Goal: Information Seeking & Learning: Learn about a topic

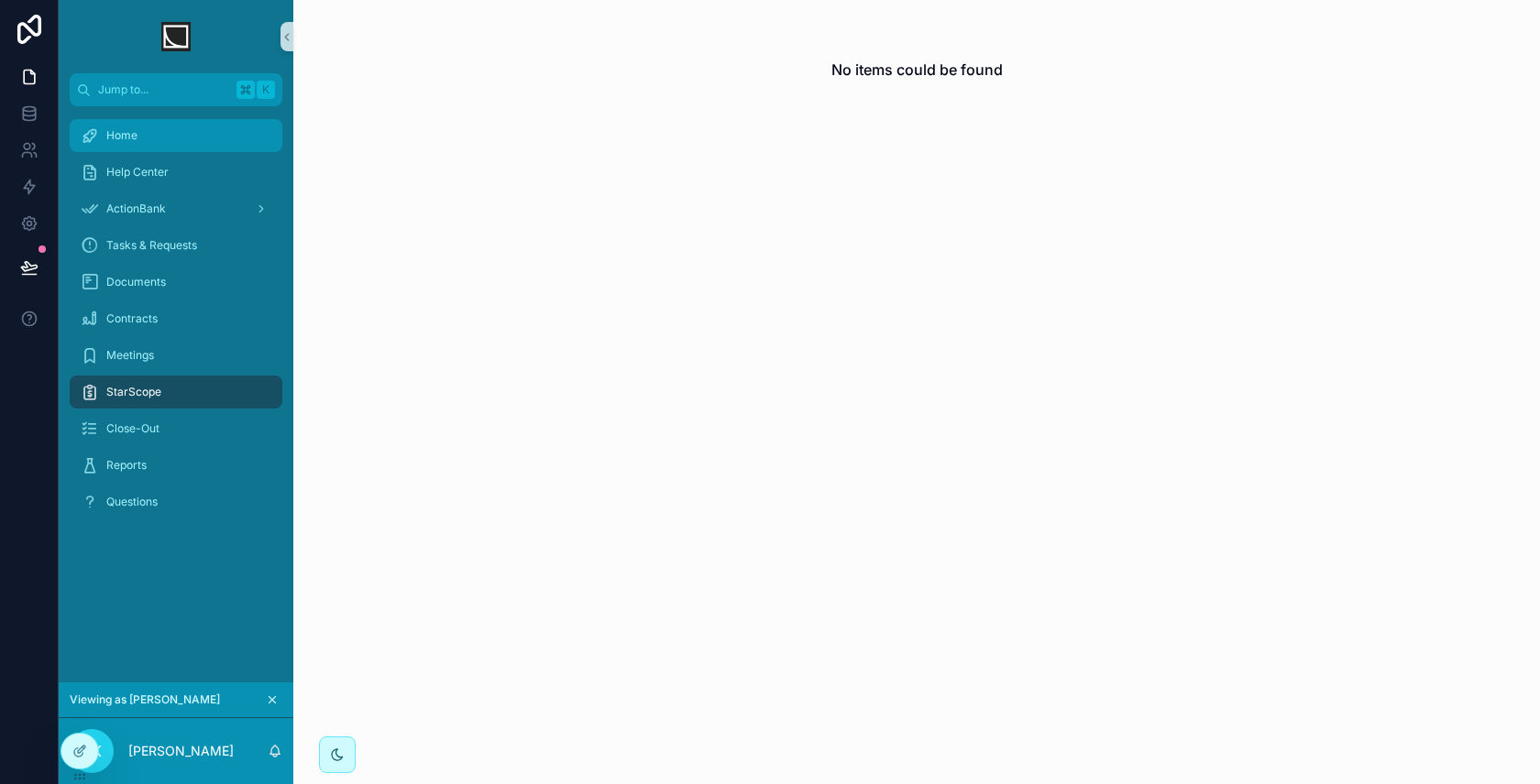
click at [199, 129] on div "Home" at bounding box center [175, 134] width 190 height 29
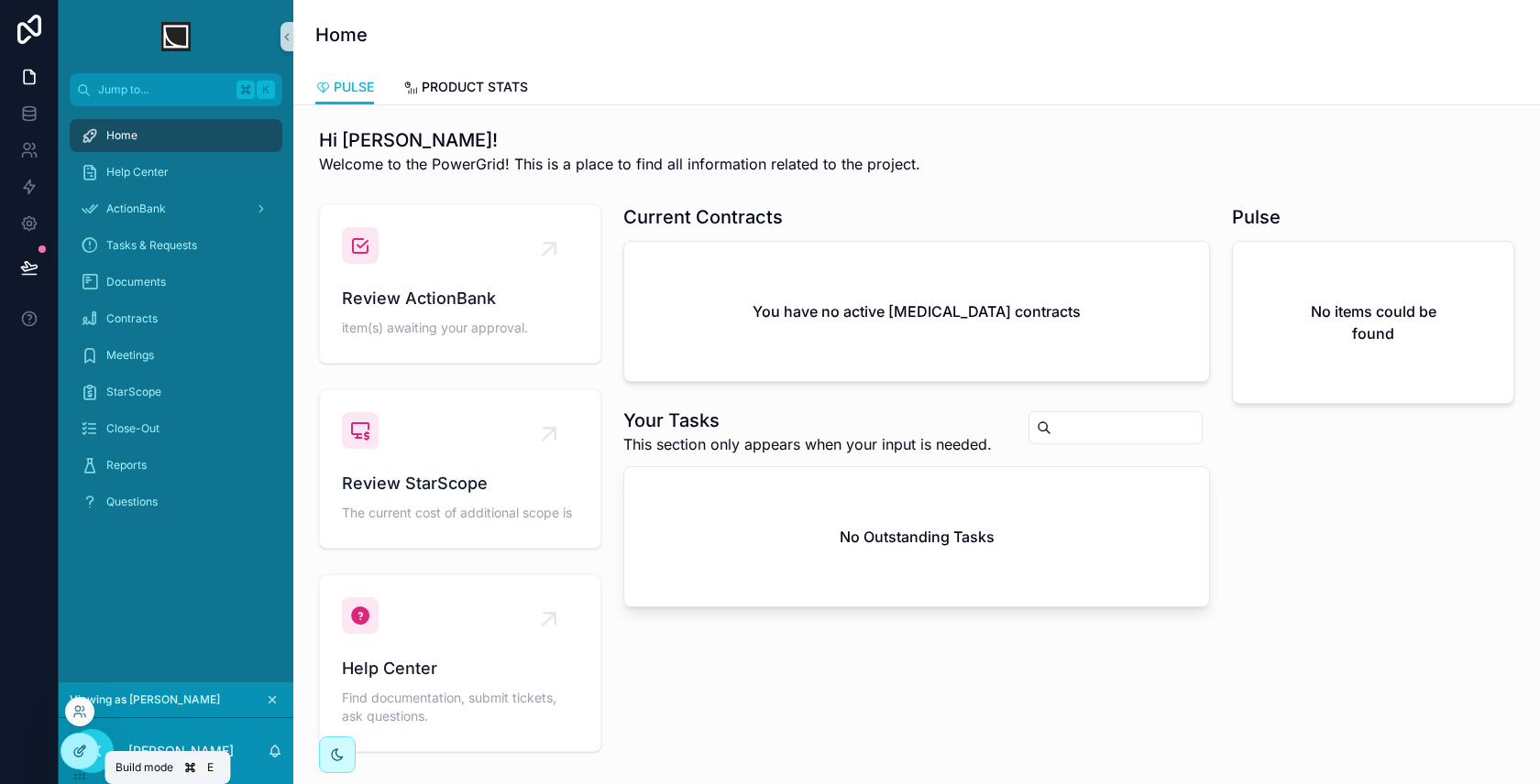
click at [73, 756] on icon at bounding box center [80, 751] width 15 height 15
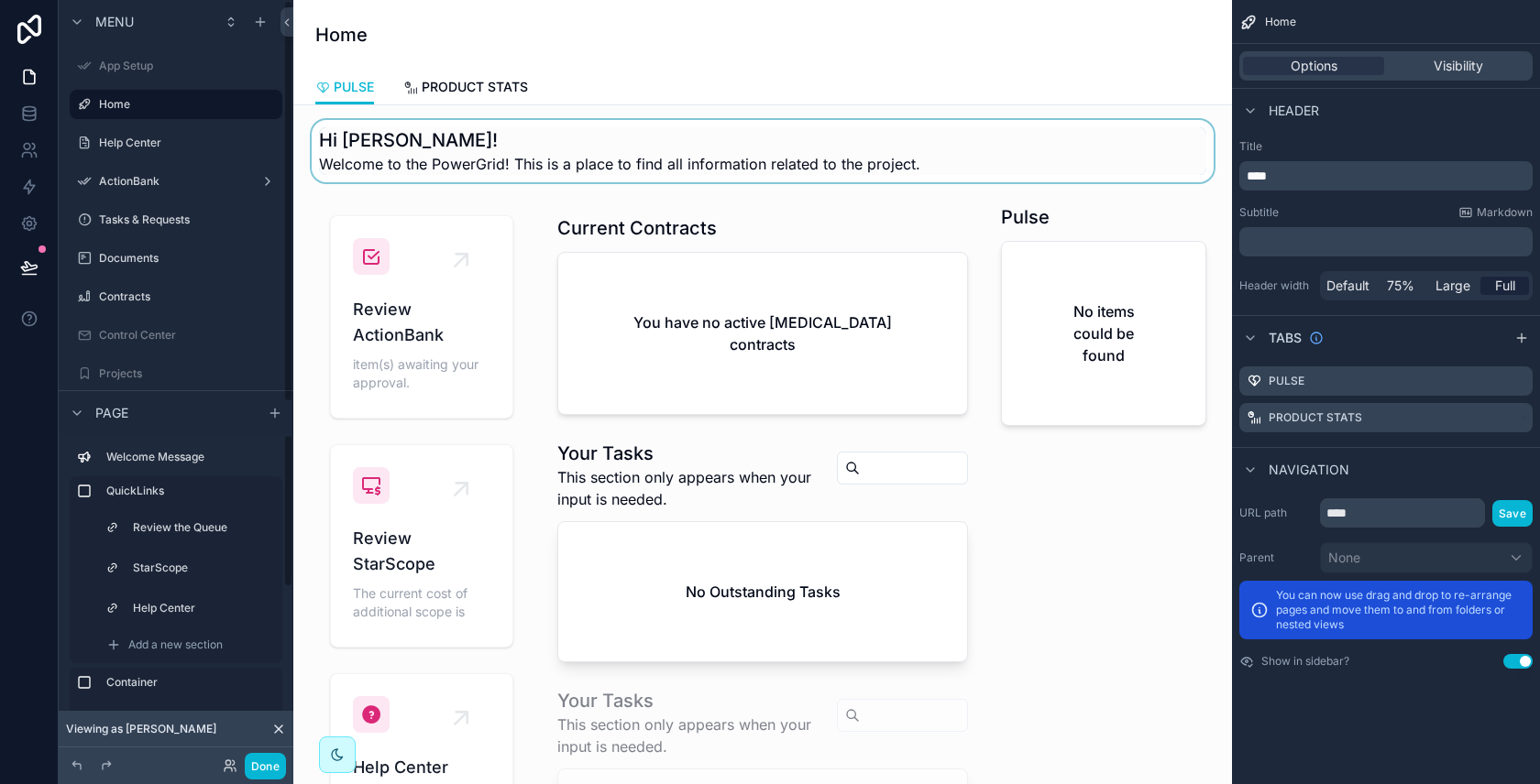
click at [919, 154] on div "scrollable content" at bounding box center [763, 150] width 909 height 63
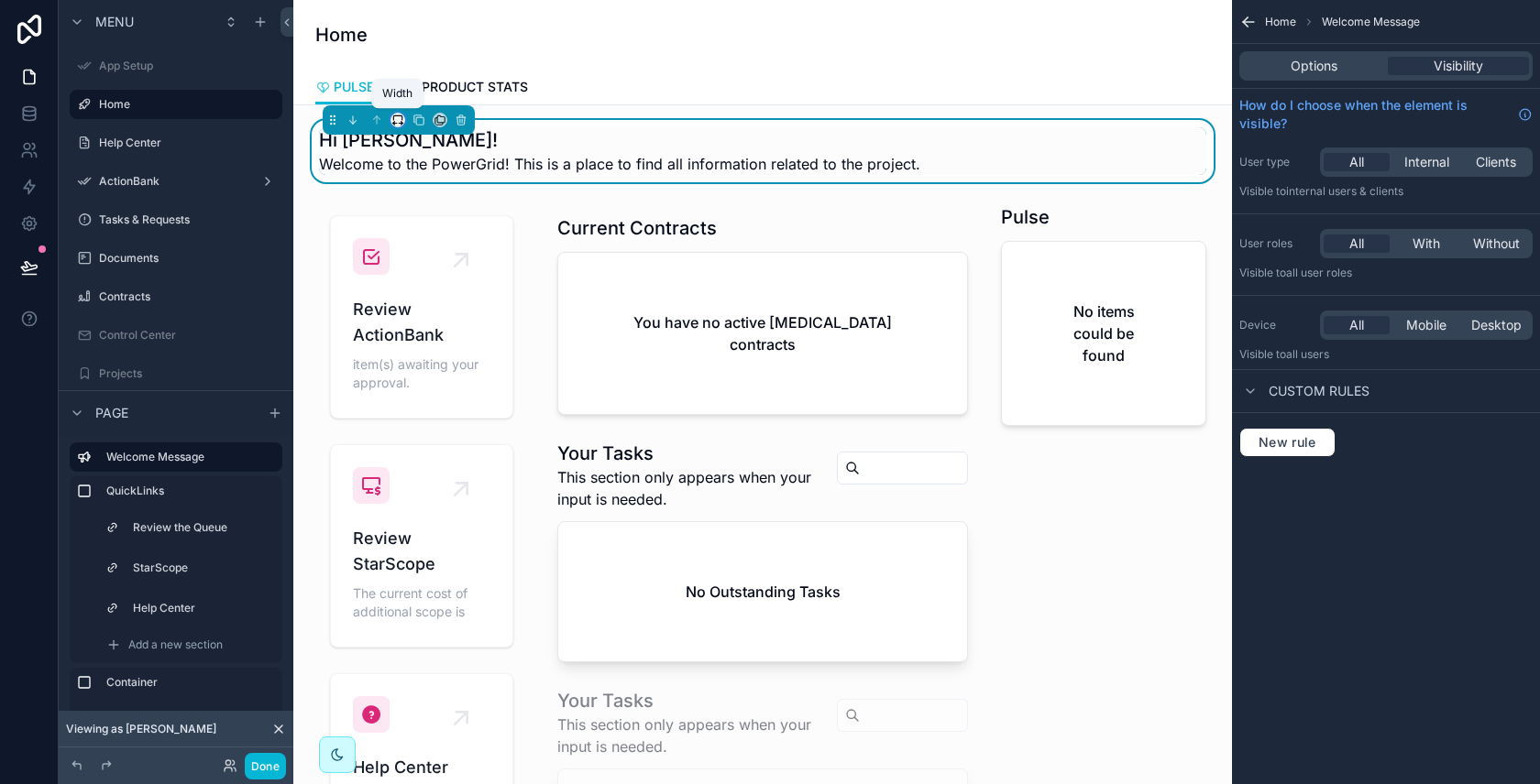
click at [394, 124] on icon "scrollable content" at bounding box center [395, 124] width 4 height 0
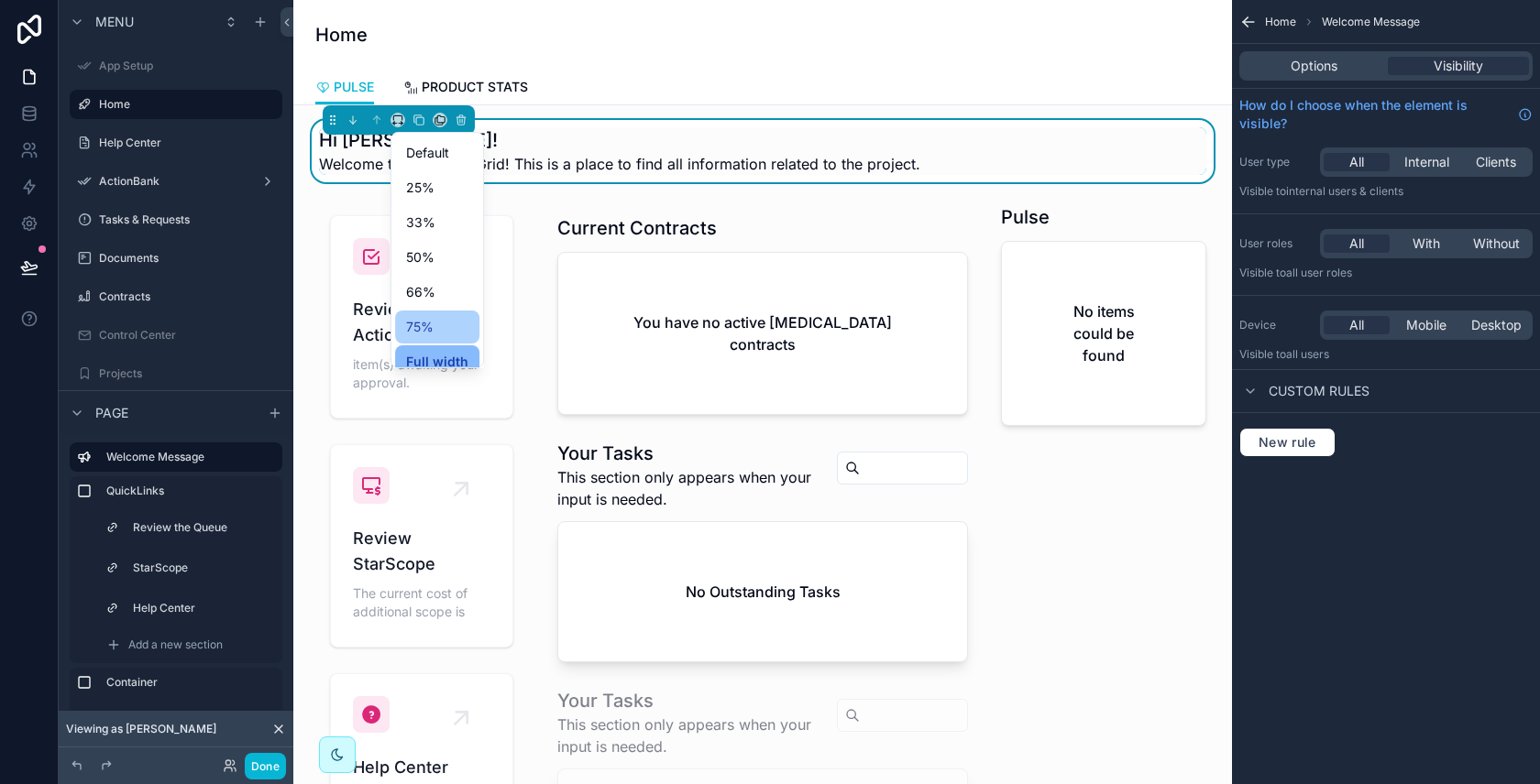
click at [463, 317] on div "75%" at bounding box center [437, 327] width 63 height 22
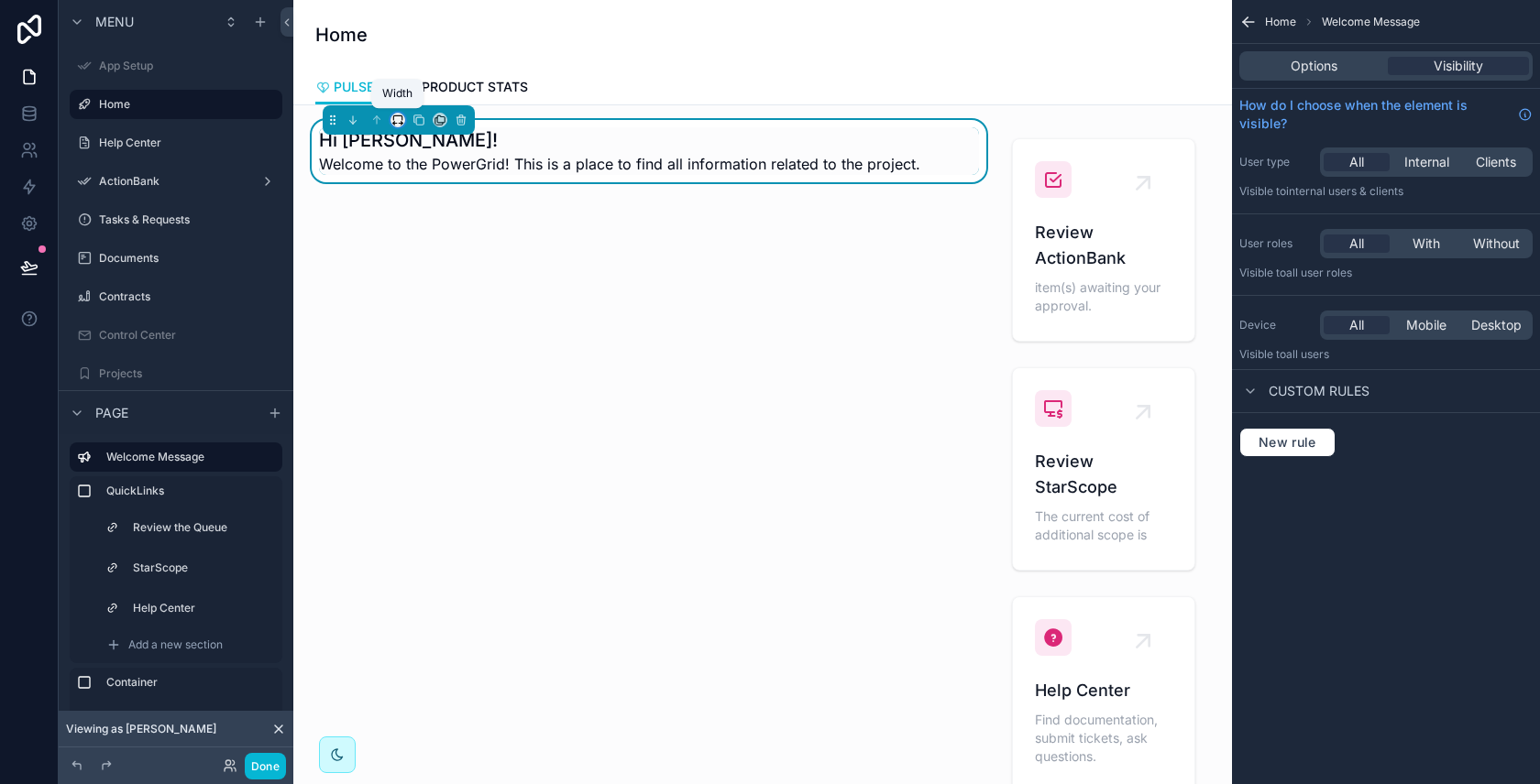
click at [402, 122] on icon "scrollable content" at bounding box center [403, 124] width 2 height 4
click at [443, 362] on span "Full width" at bounding box center [434, 362] width 57 height 22
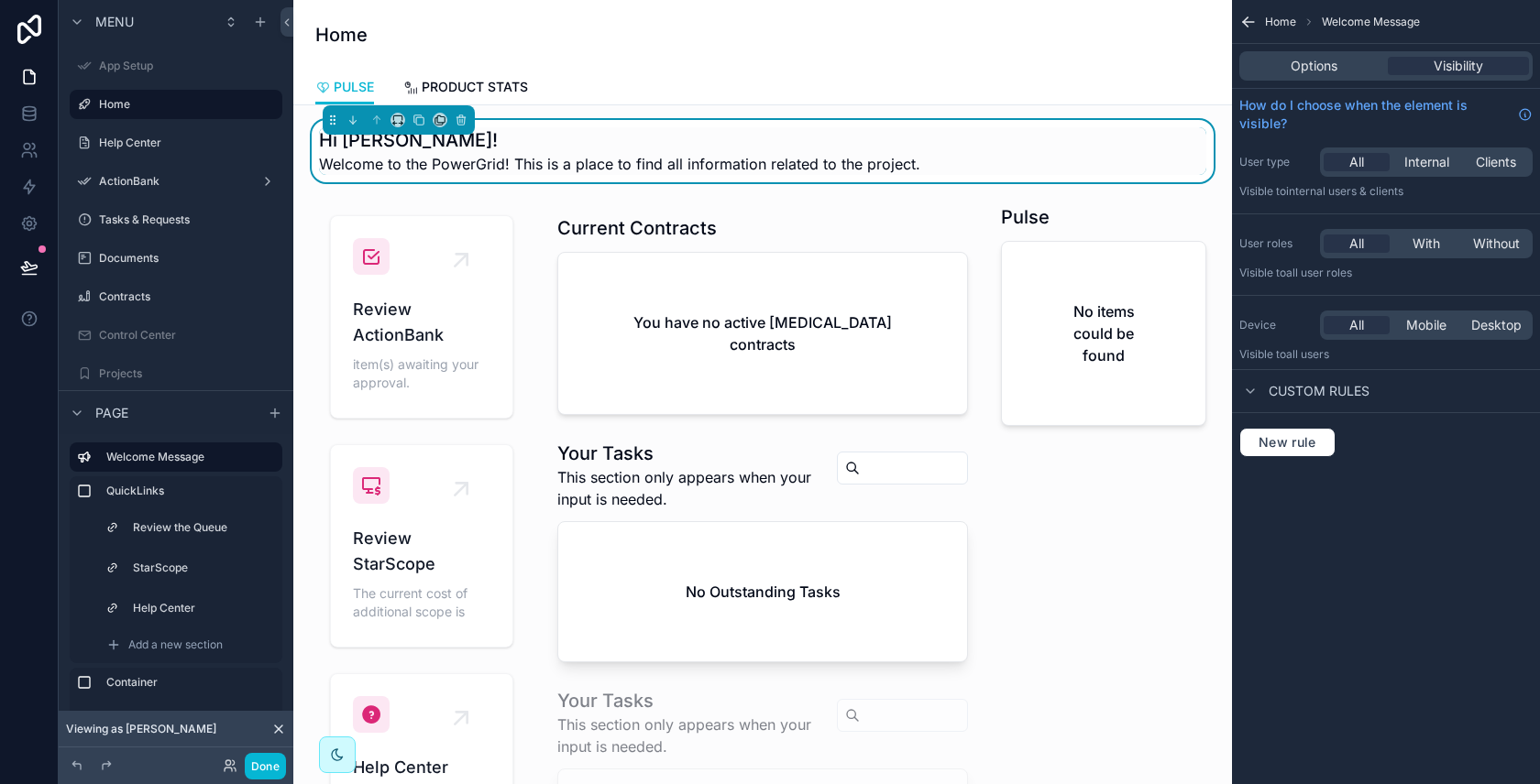
click at [1086, 134] on div "Hi [PERSON_NAME]! Welcome to the PowerGrid! This is a place to find all informa…" at bounding box center [763, 151] width 887 height 48
click at [333, 120] on icon "scrollable content" at bounding box center [332, 120] width 13 height 13
click at [414, 122] on icon "scrollable content" at bounding box center [419, 120] width 13 height 13
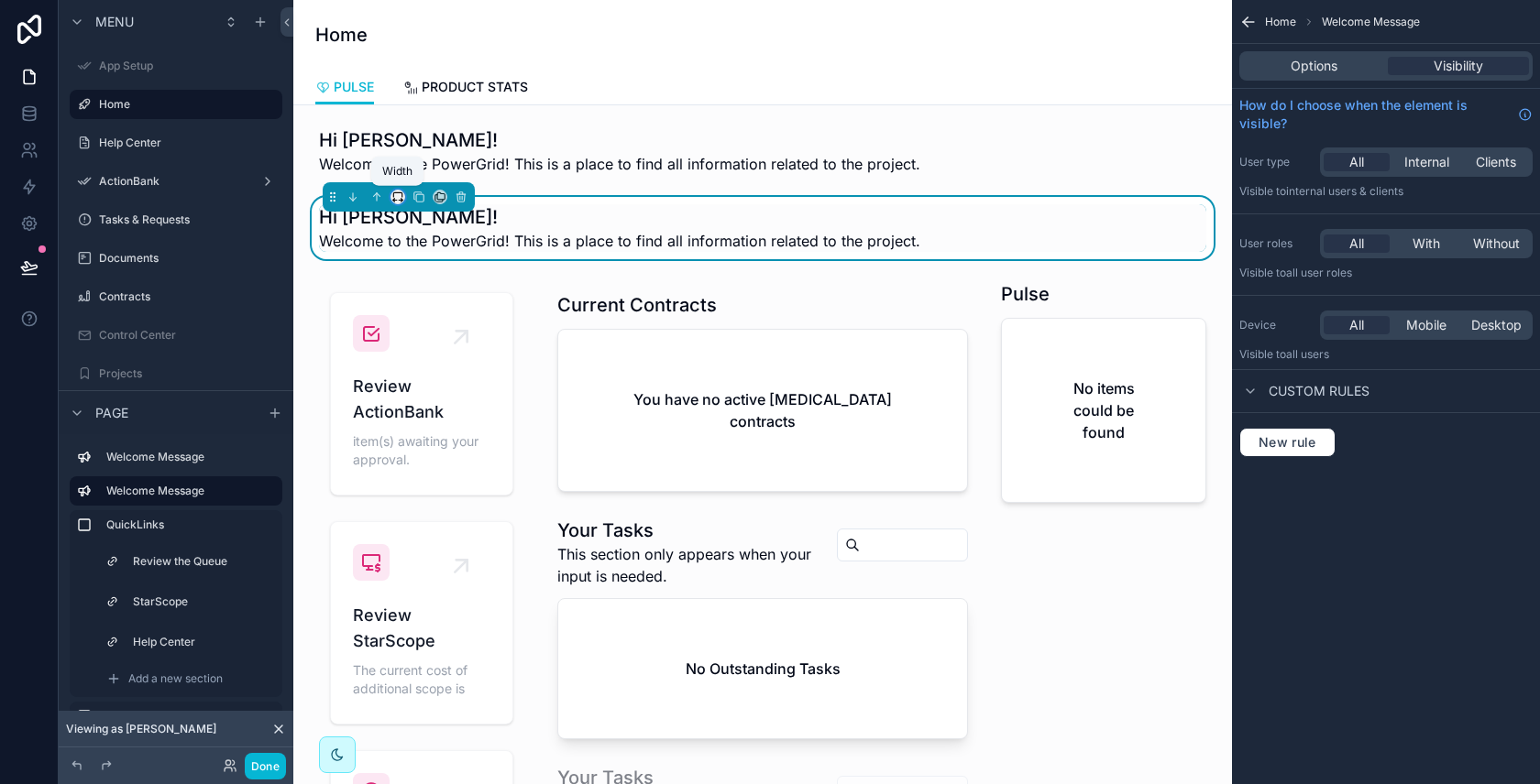
click at [396, 199] on icon "scrollable content" at bounding box center [398, 196] width 13 height 13
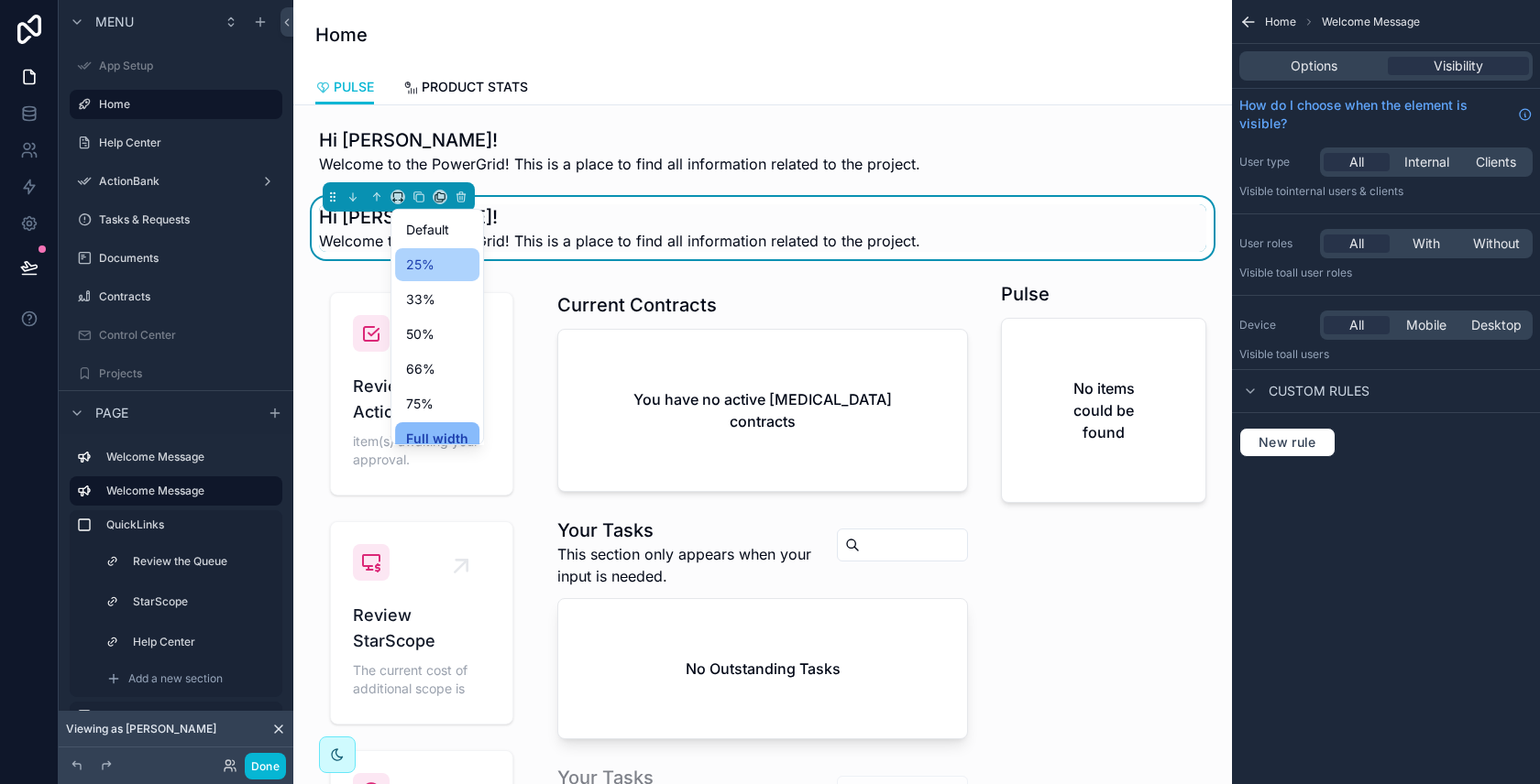
click at [427, 258] on span "25%" at bounding box center [420, 265] width 29 height 22
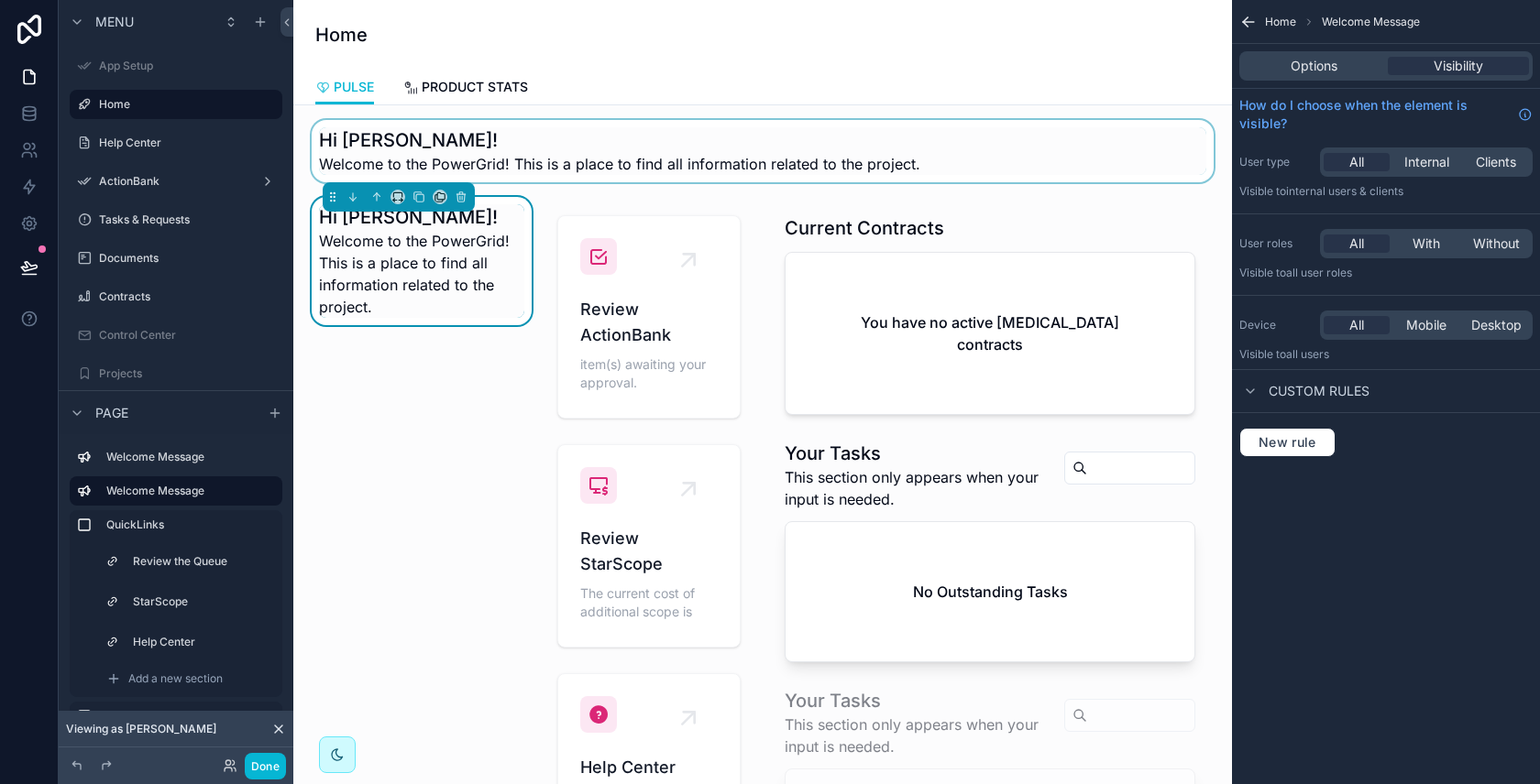
click at [779, 154] on div "scrollable content" at bounding box center [763, 150] width 909 height 63
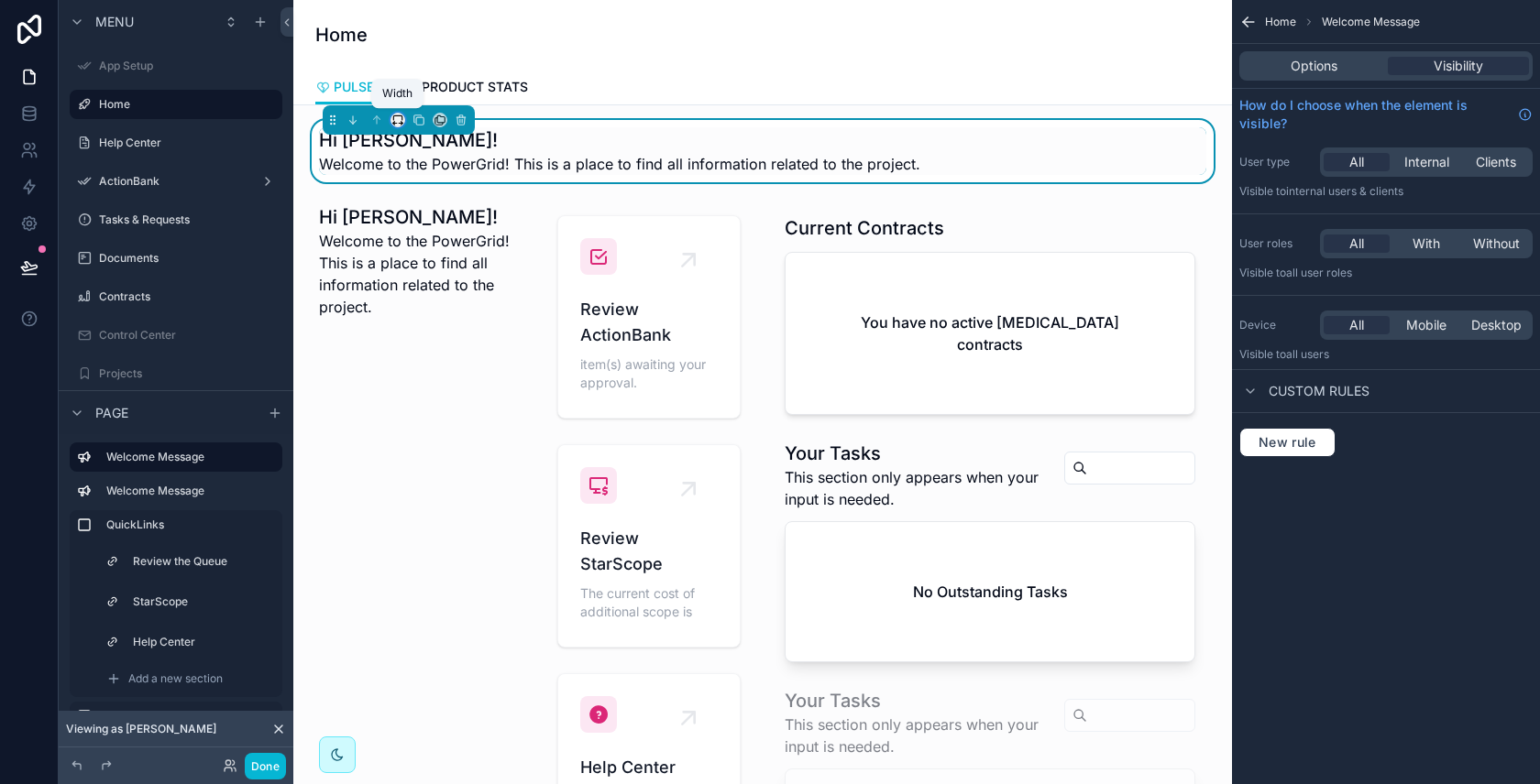
click at [393, 124] on icon "scrollable content" at bounding box center [395, 124] width 4 height 0
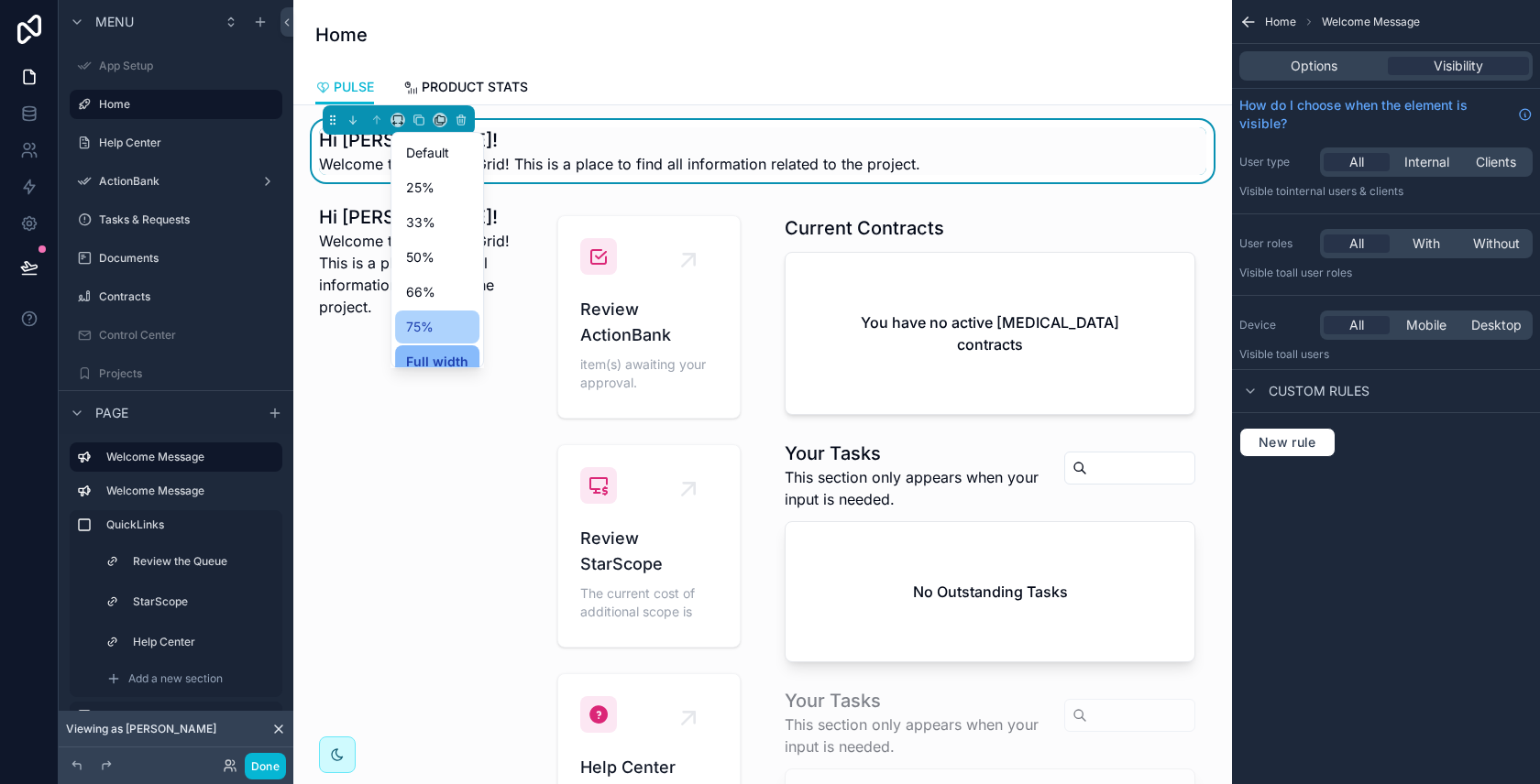
click at [431, 324] on span "75%" at bounding box center [420, 327] width 28 height 22
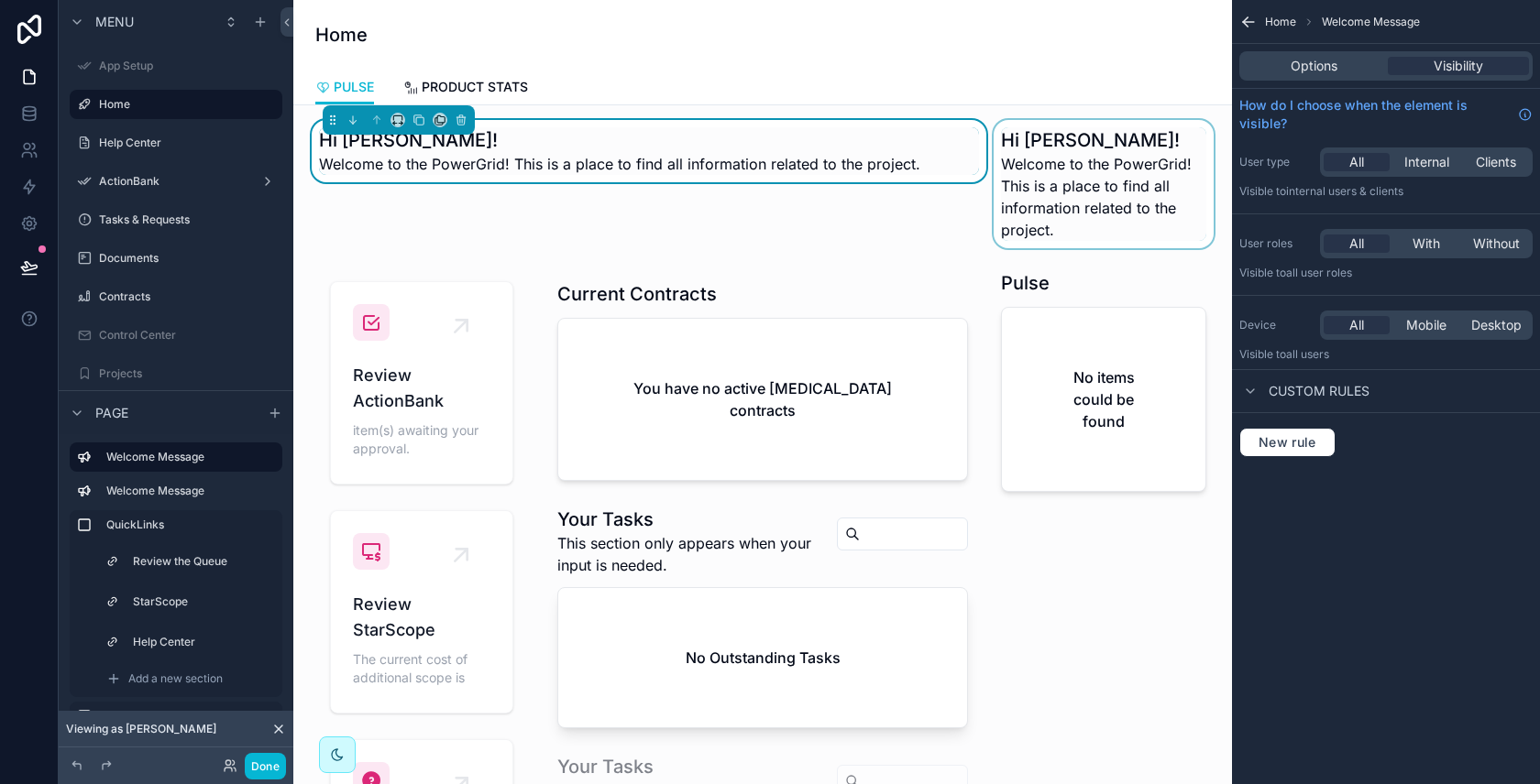
click at [1042, 182] on div "scrollable content" at bounding box center [1103, 183] width 227 height 129
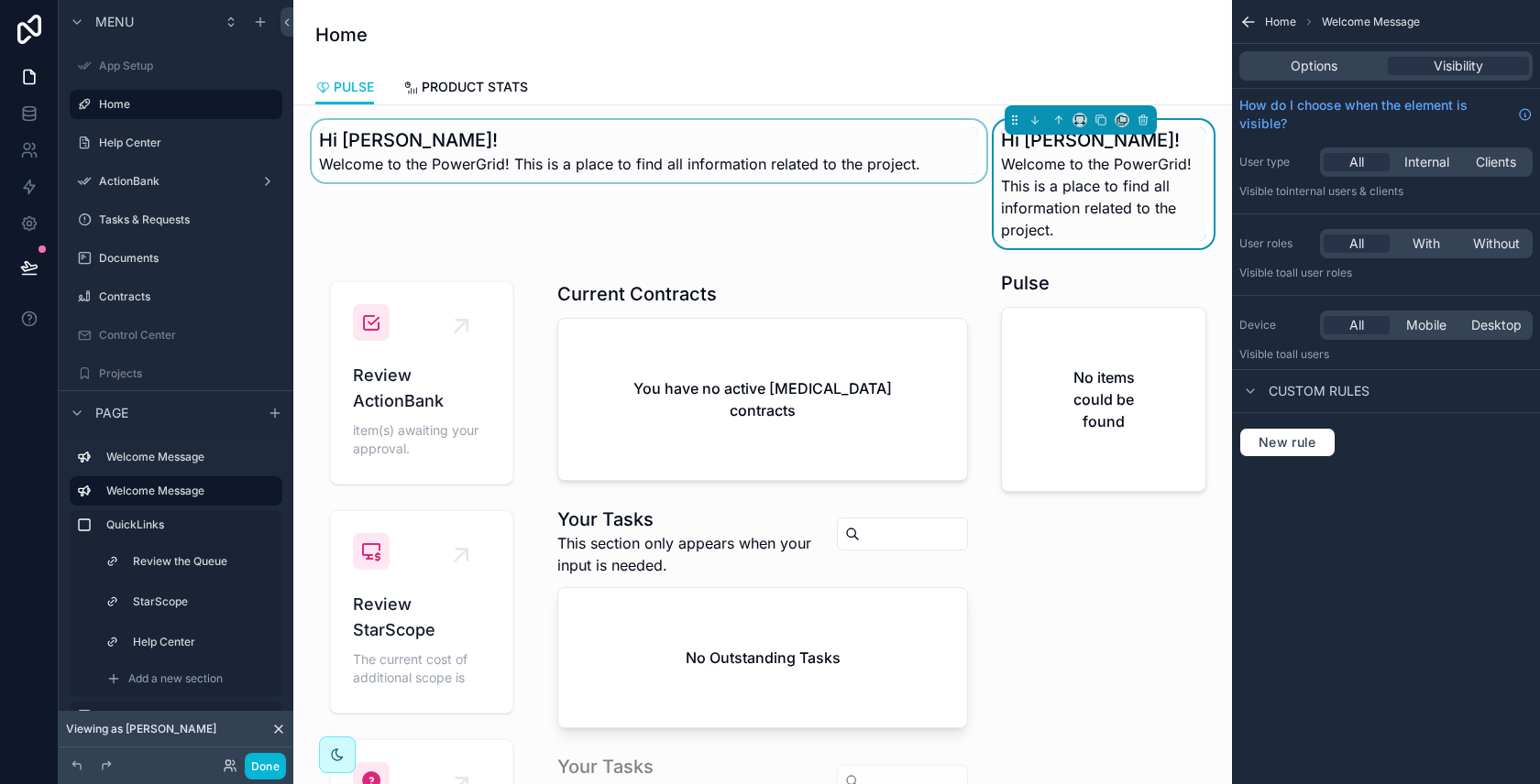
click at [861, 190] on div "scrollable content" at bounding box center [649, 183] width 682 height 129
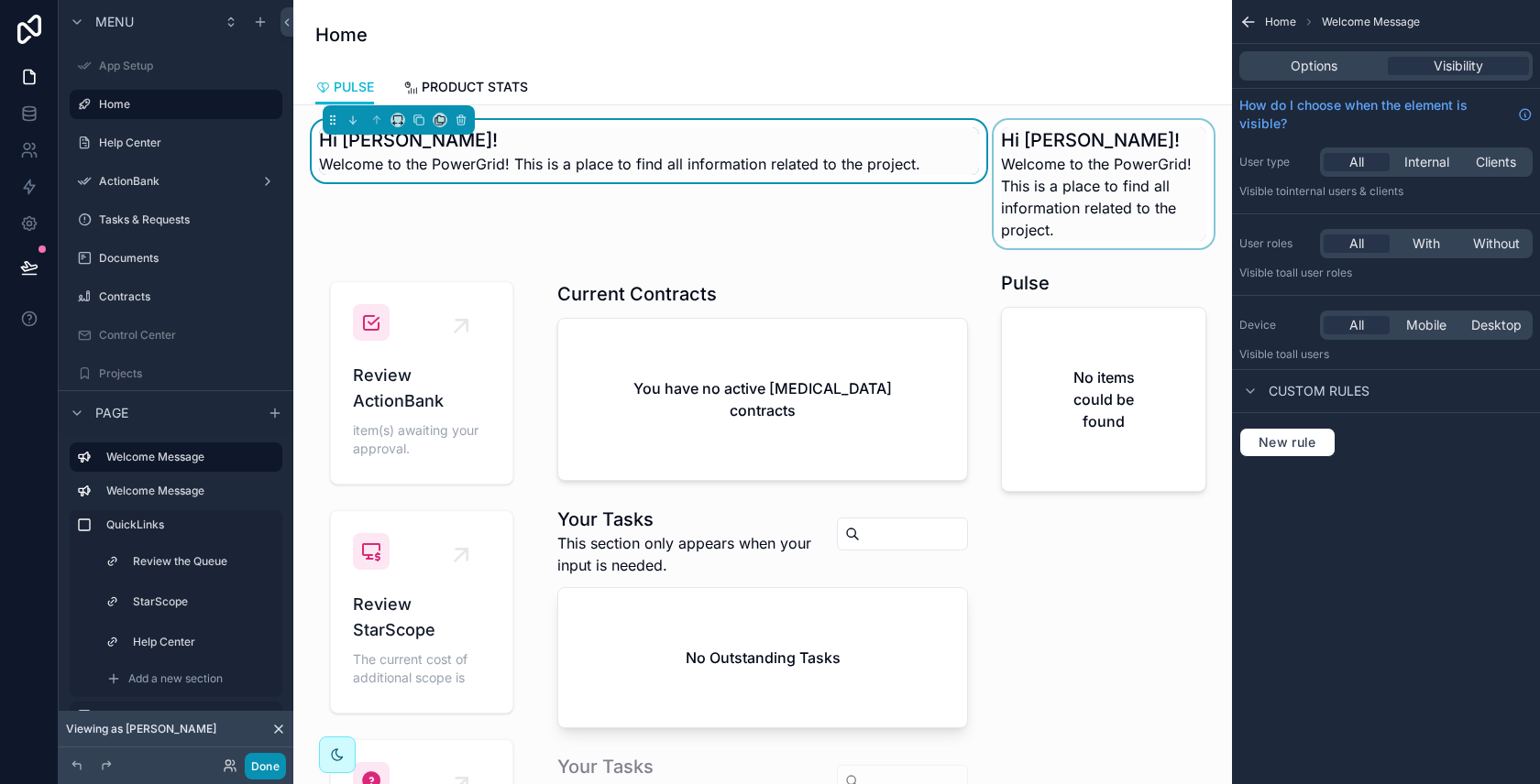
click at [275, 767] on button "Done" at bounding box center [264, 766] width 41 height 27
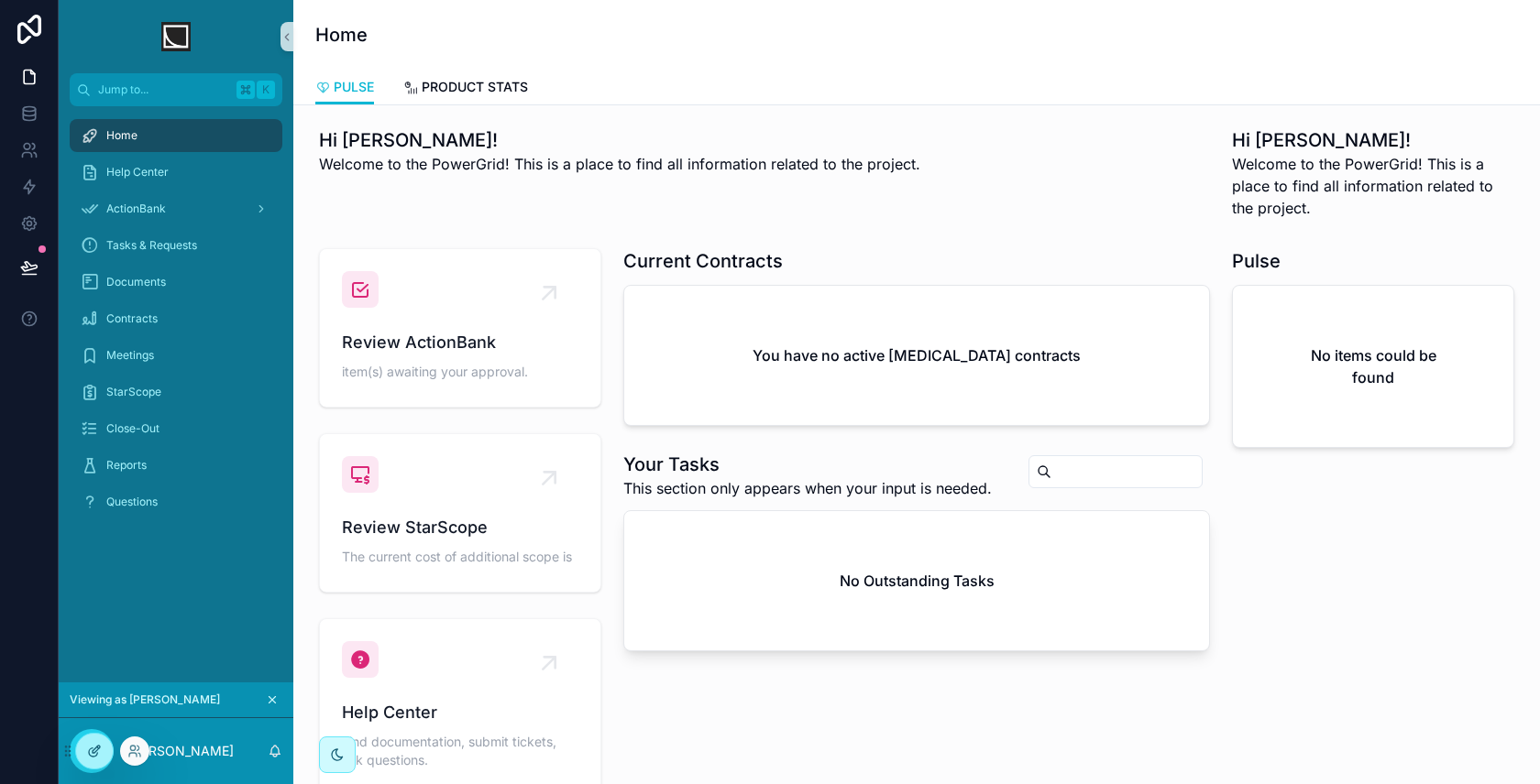
click at [94, 760] on div at bounding box center [94, 750] width 37 height 35
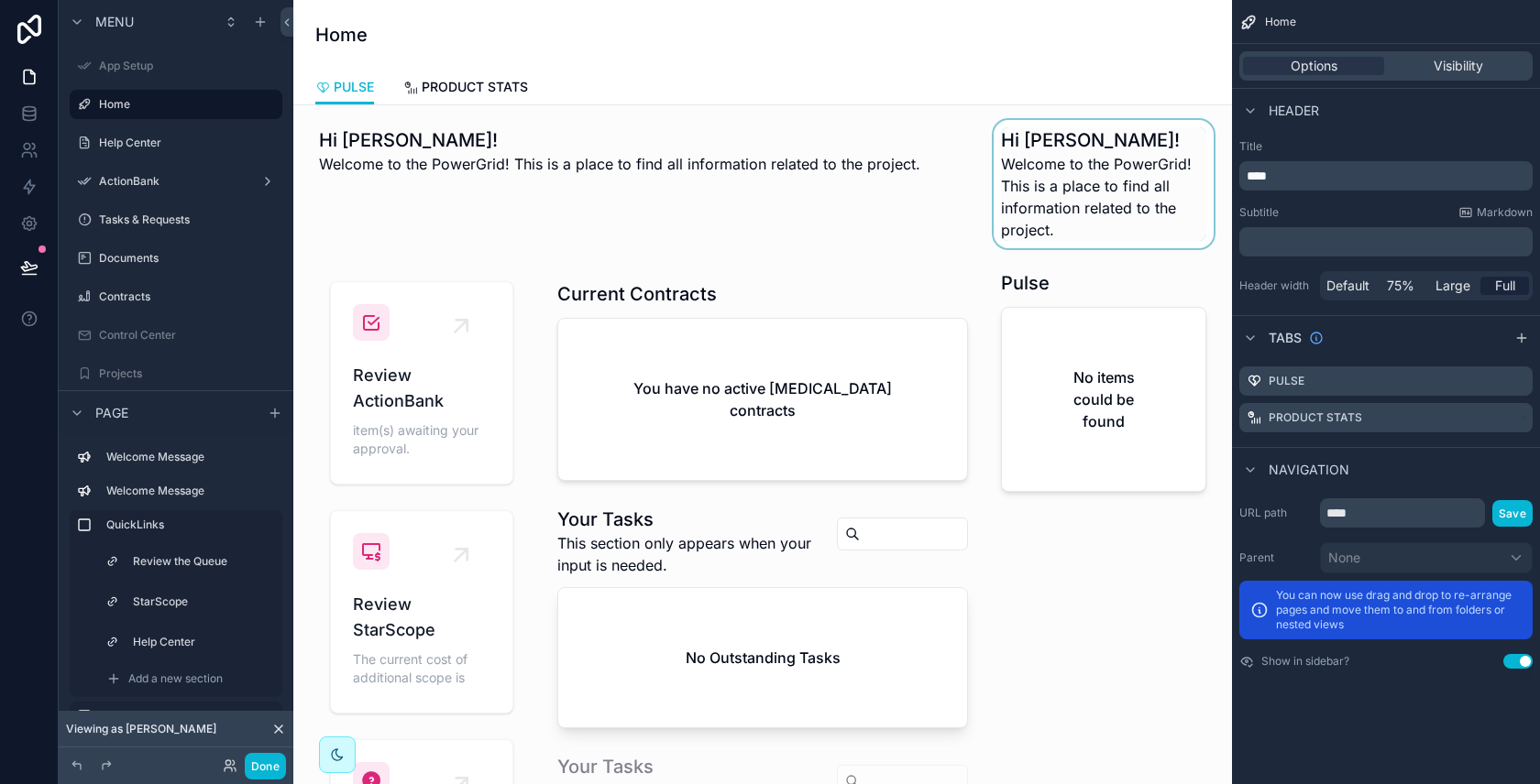
click at [1138, 164] on div "scrollable content" at bounding box center [1103, 183] width 227 height 129
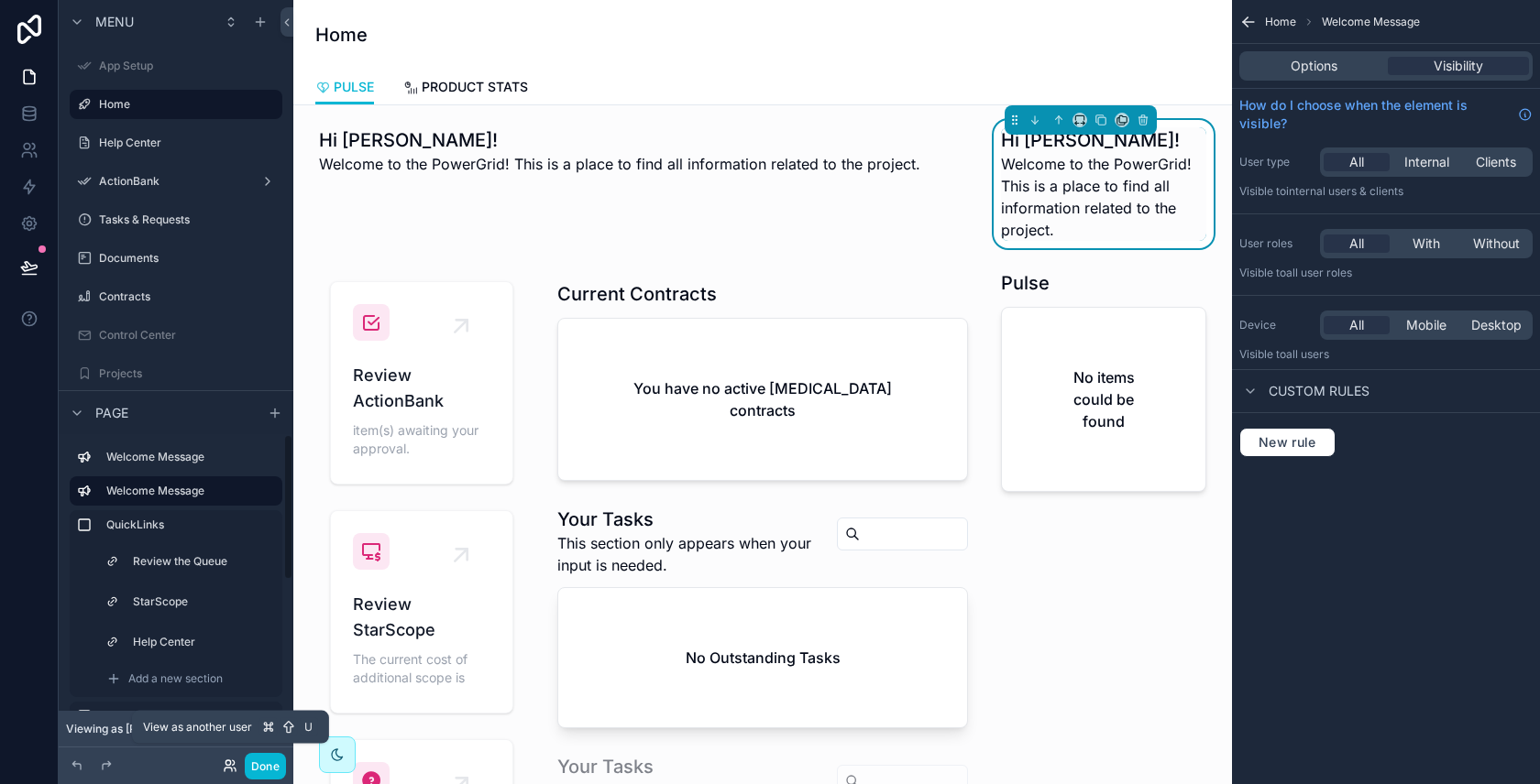
click at [227, 769] on icon at bounding box center [229, 765] width 15 height 15
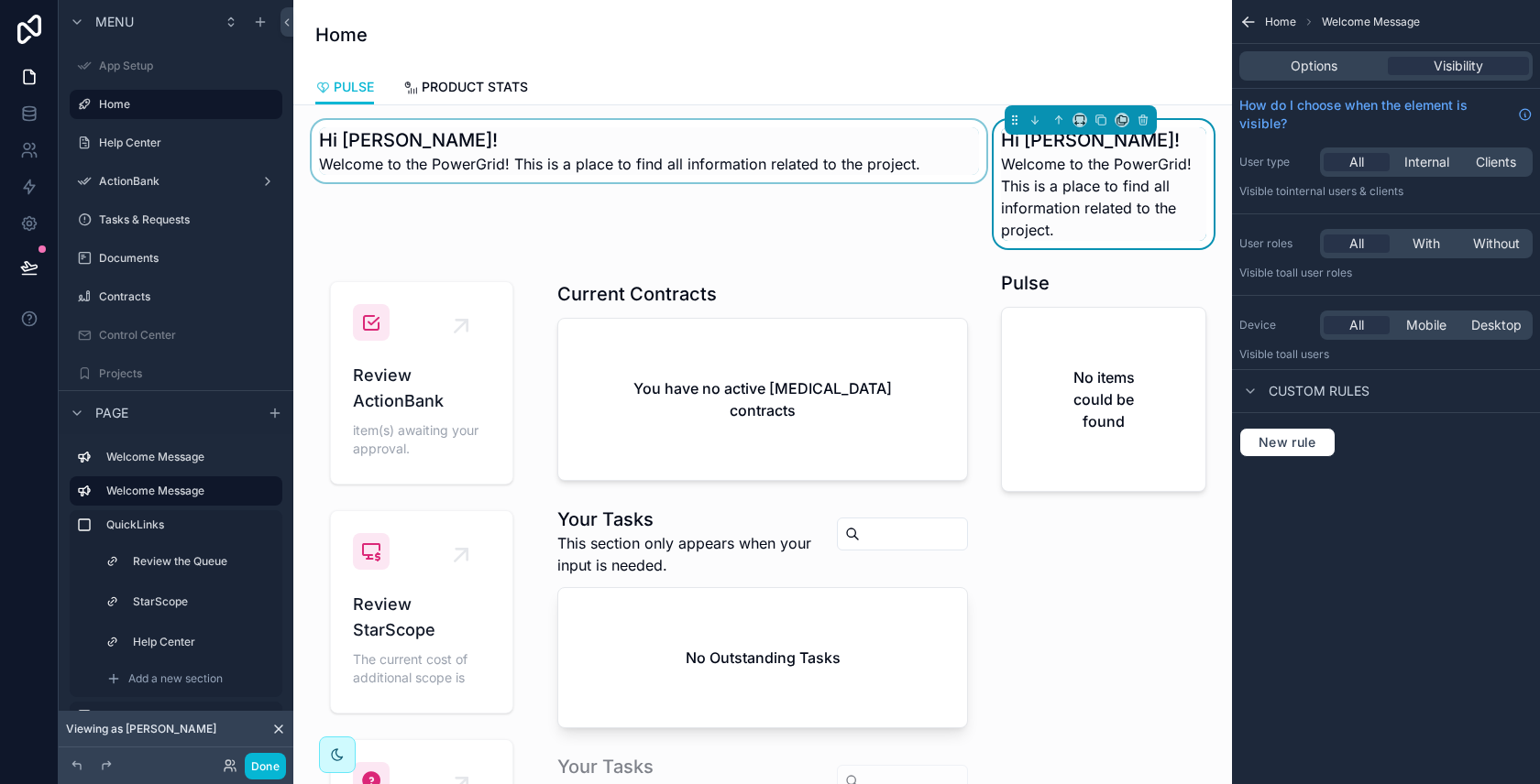
click at [547, 199] on div "scrollable content" at bounding box center [649, 183] width 682 height 129
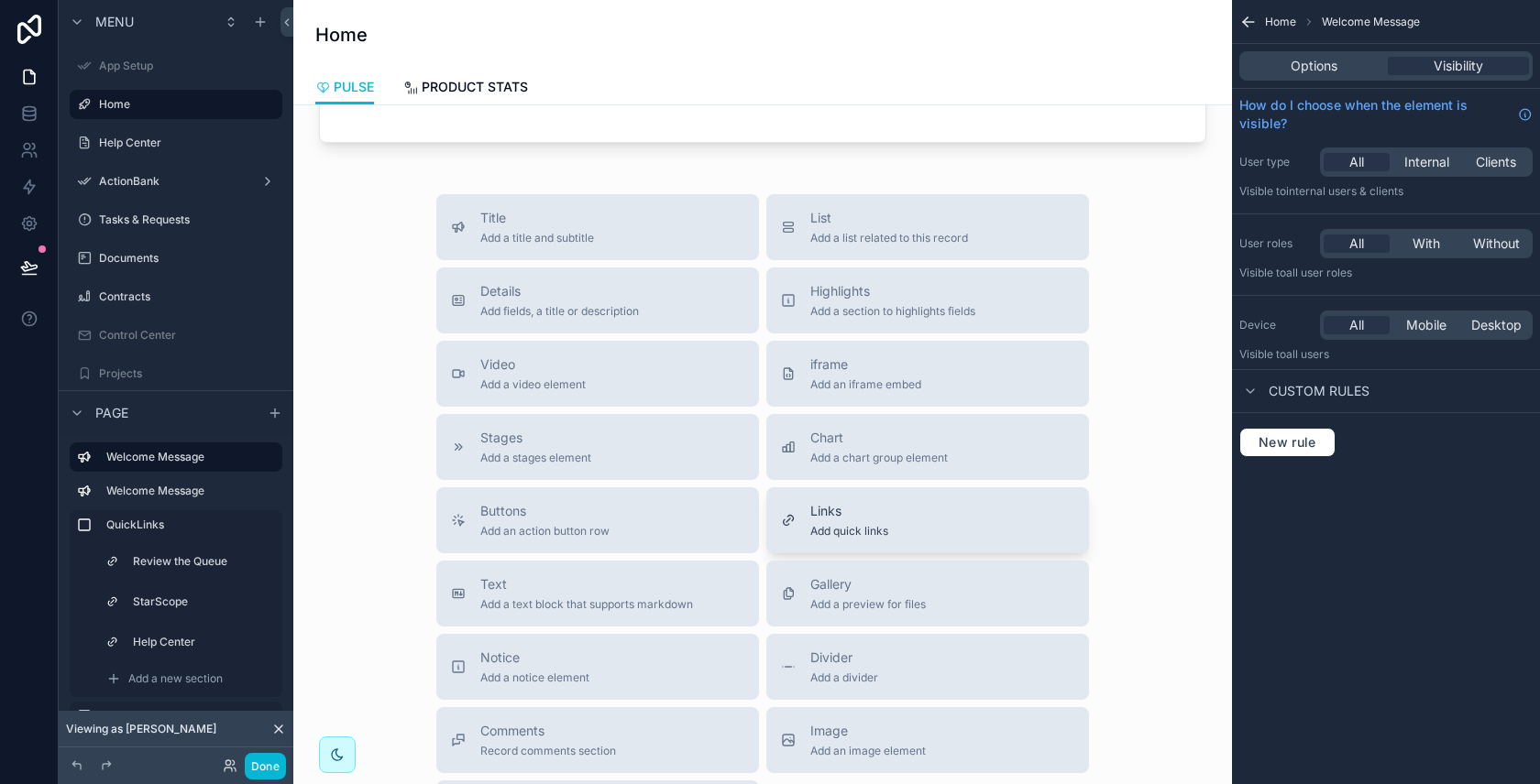
scroll to position [1460, 0]
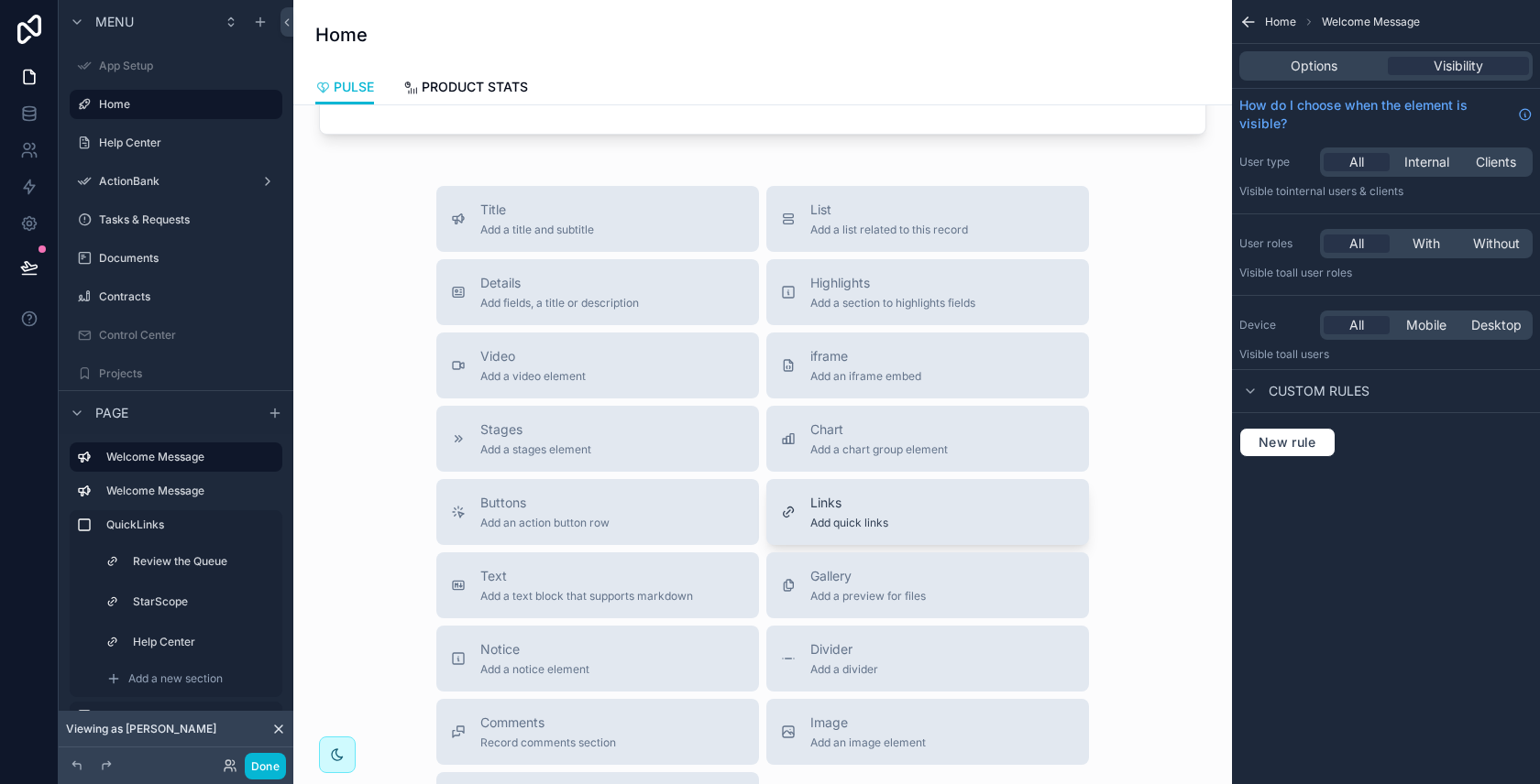
click at [842, 516] on span "Add quick links" at bounding box center [849, 523] width 78 height 15
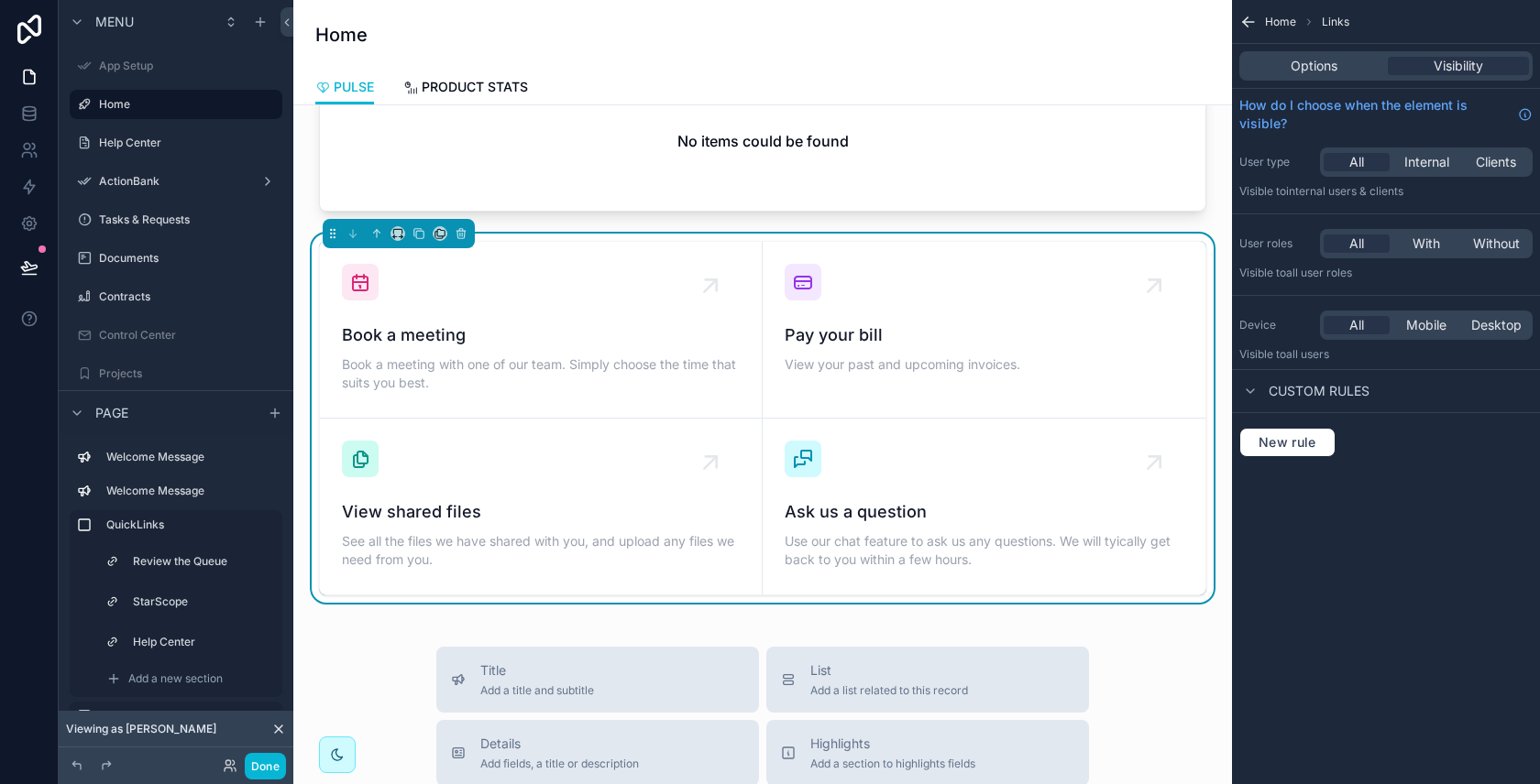
scroll to position [1381, 0]
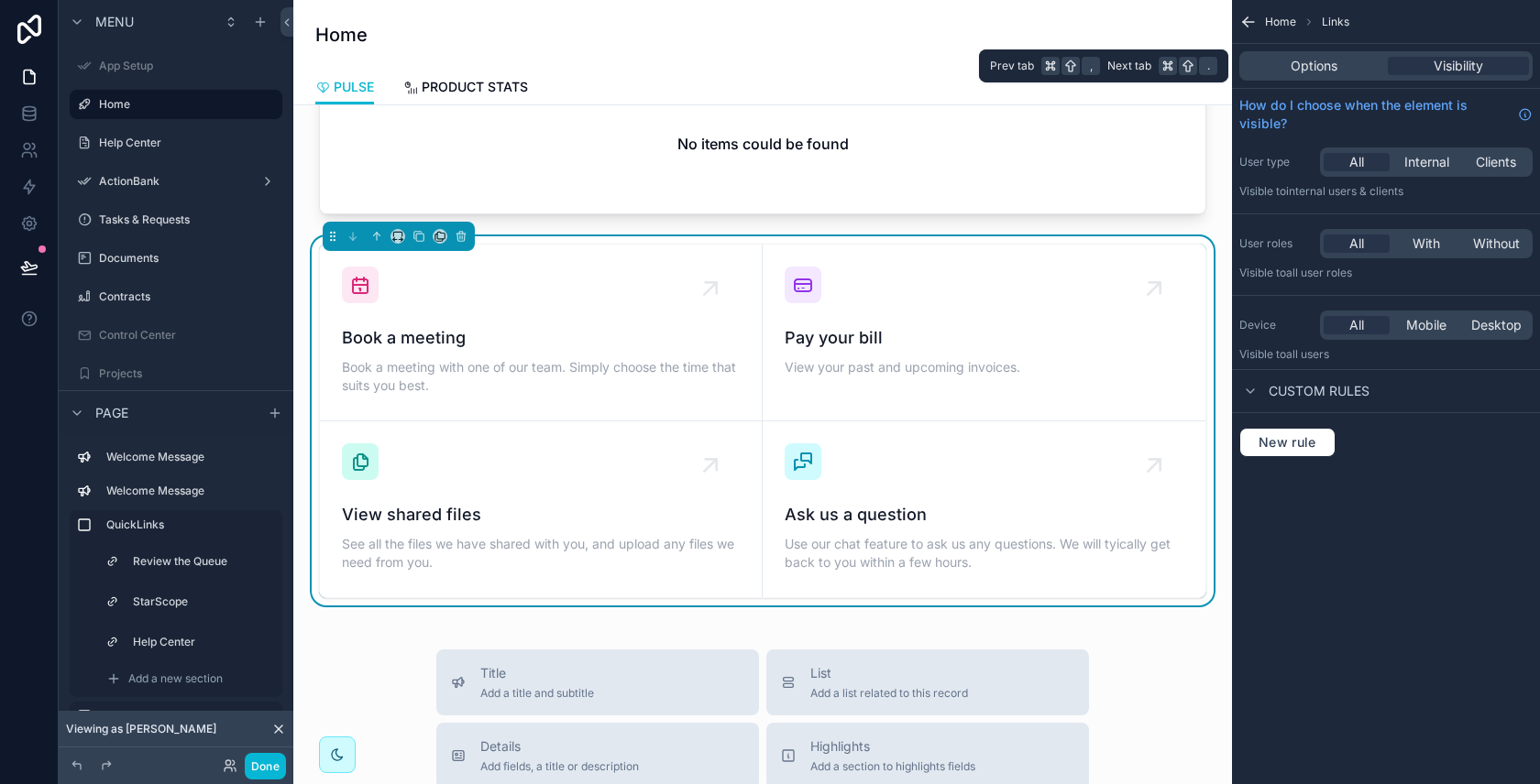
click at [1291, 76] on div "Options Visibility" at bounding box center [1386, 65] width 293 height 29
click at [1309, 67] on span "Options" at bounding box center [1314, 66] width 47 height 18
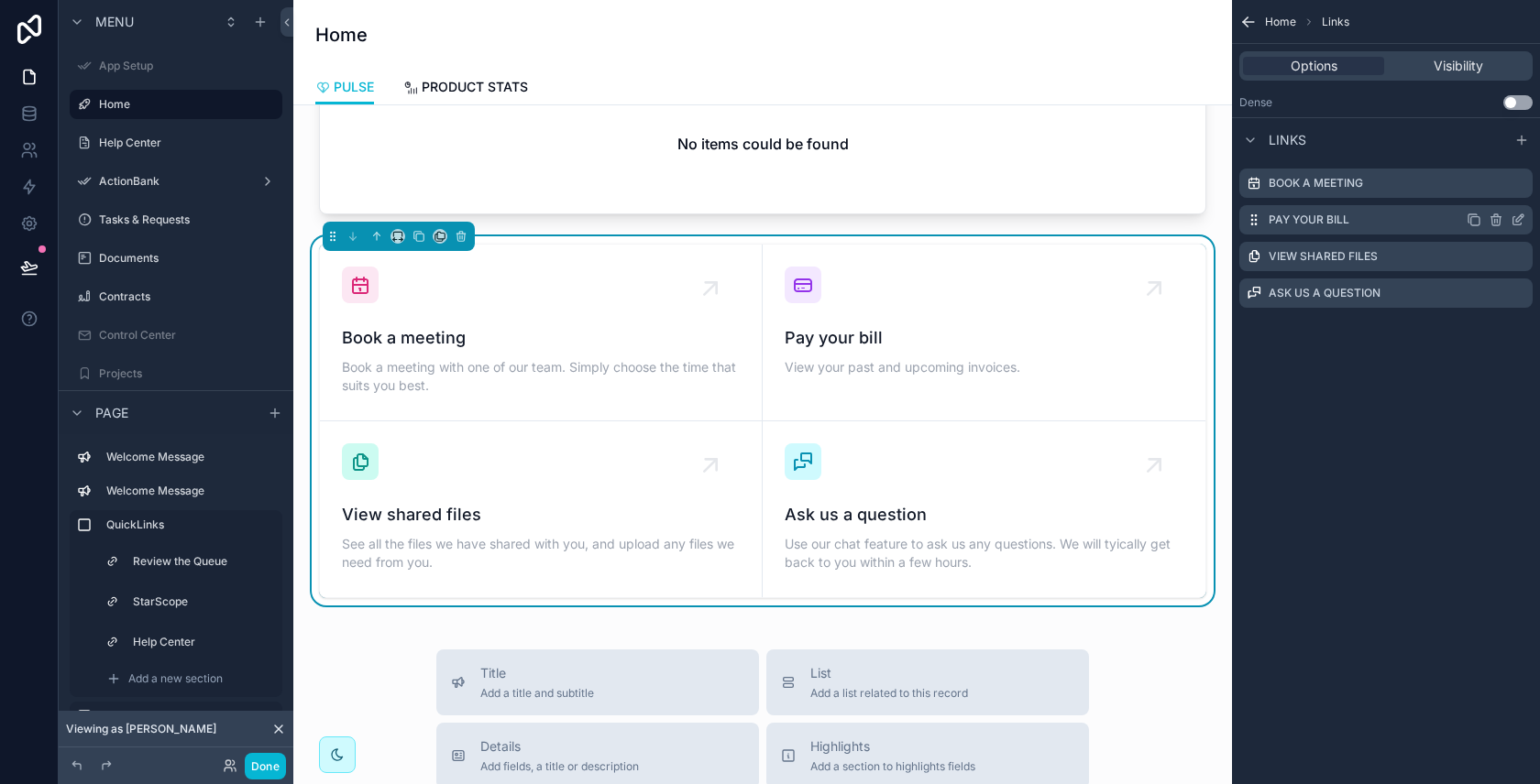
click at [1498, 222] on icon "scrollable content" at bounding box center [1495, 219] width 15 height 15
click at [1490, 190] on icon at bounding box center [1488, 189] width 15 height 15
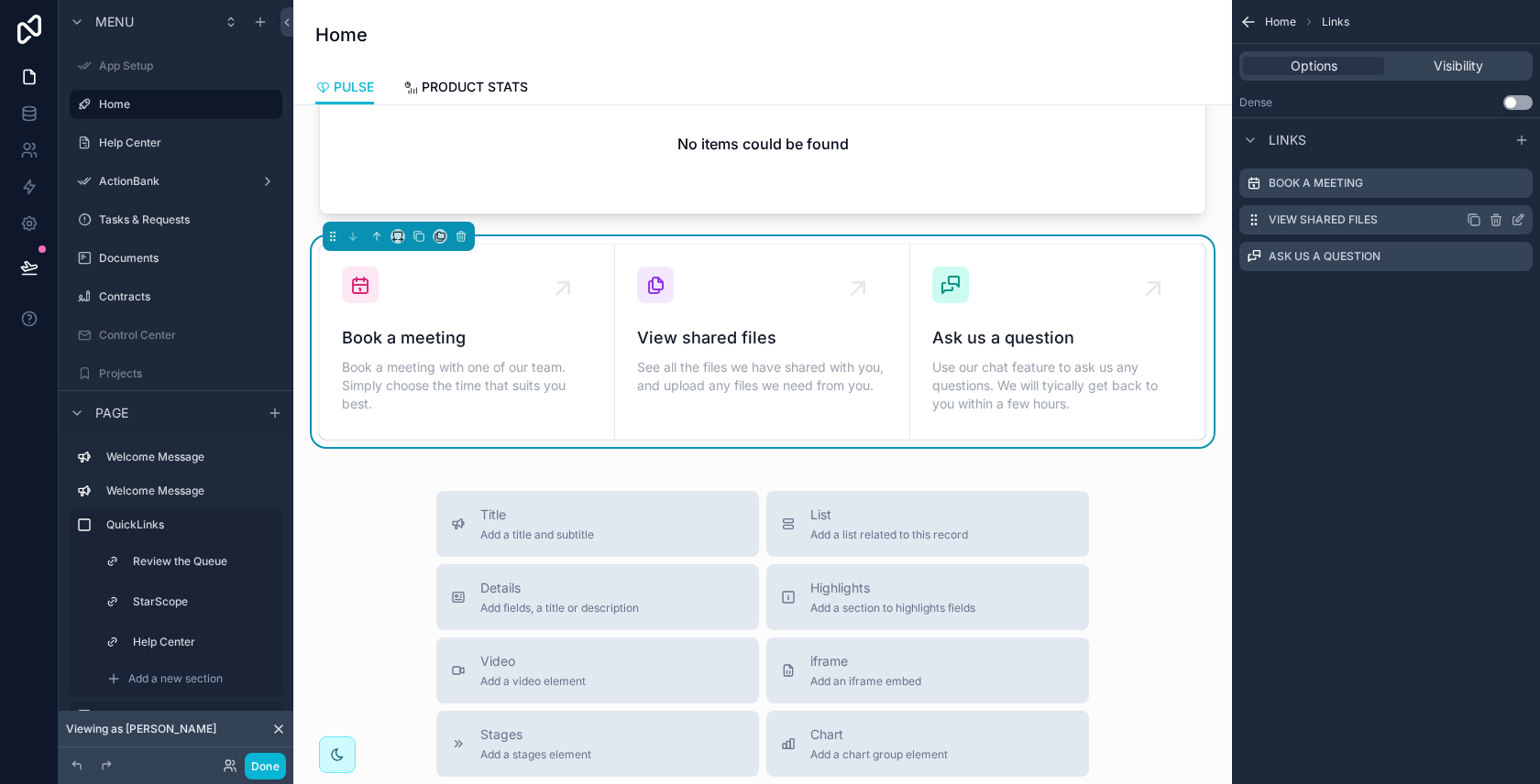
click at [1492, 220] on icon "scrollable content" at bounding box center [1495, 219] width 15 height 15
click at [1489, 192] on icon at bounding box center [1489, 190] width 0 height 4
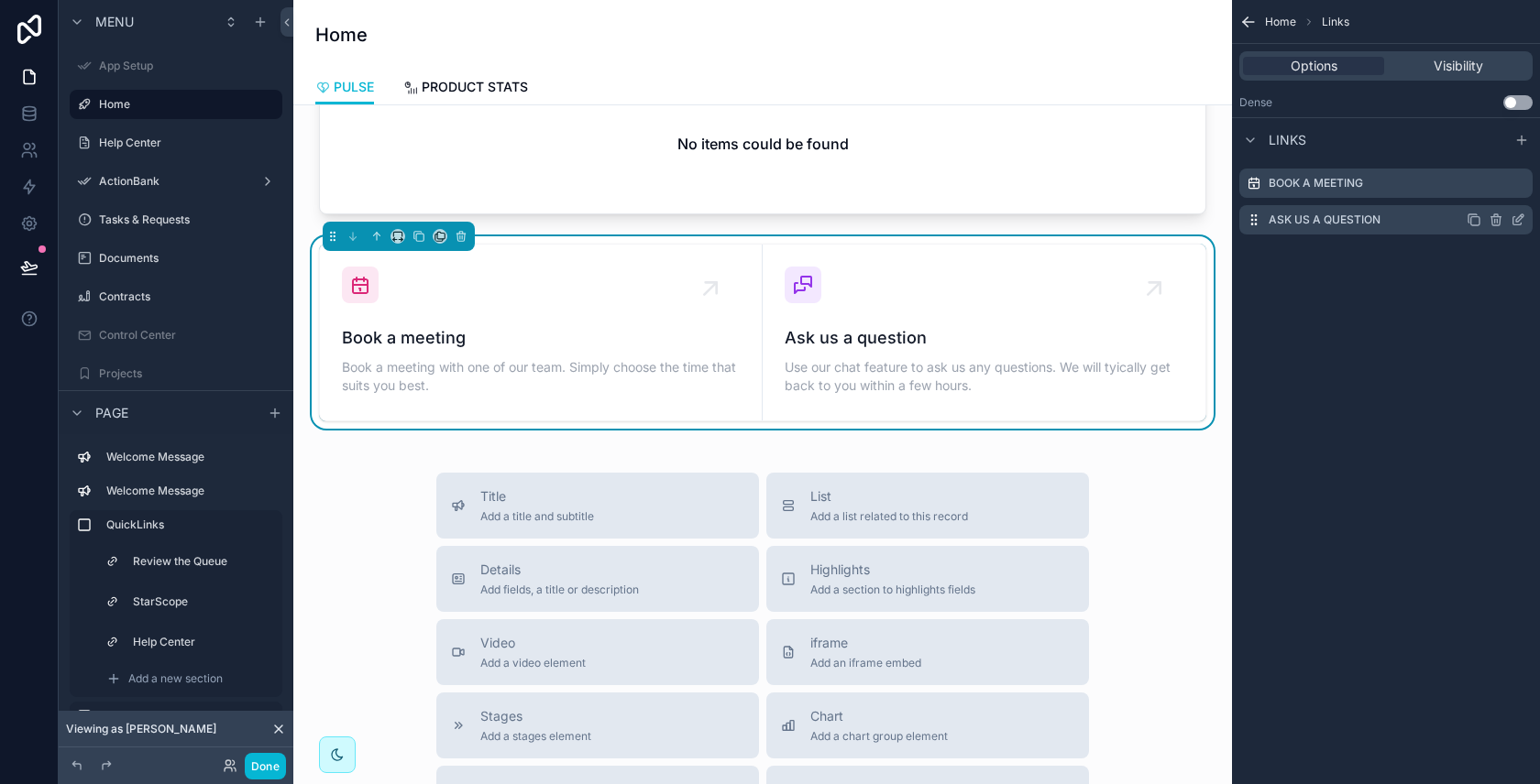
click at [1495, 222] on icon "scrollable content" at bounding box center [1495, 219] width 15 height 15
click at [1496, 190] on button at bounding box center [1488, 189] width 22 height 22
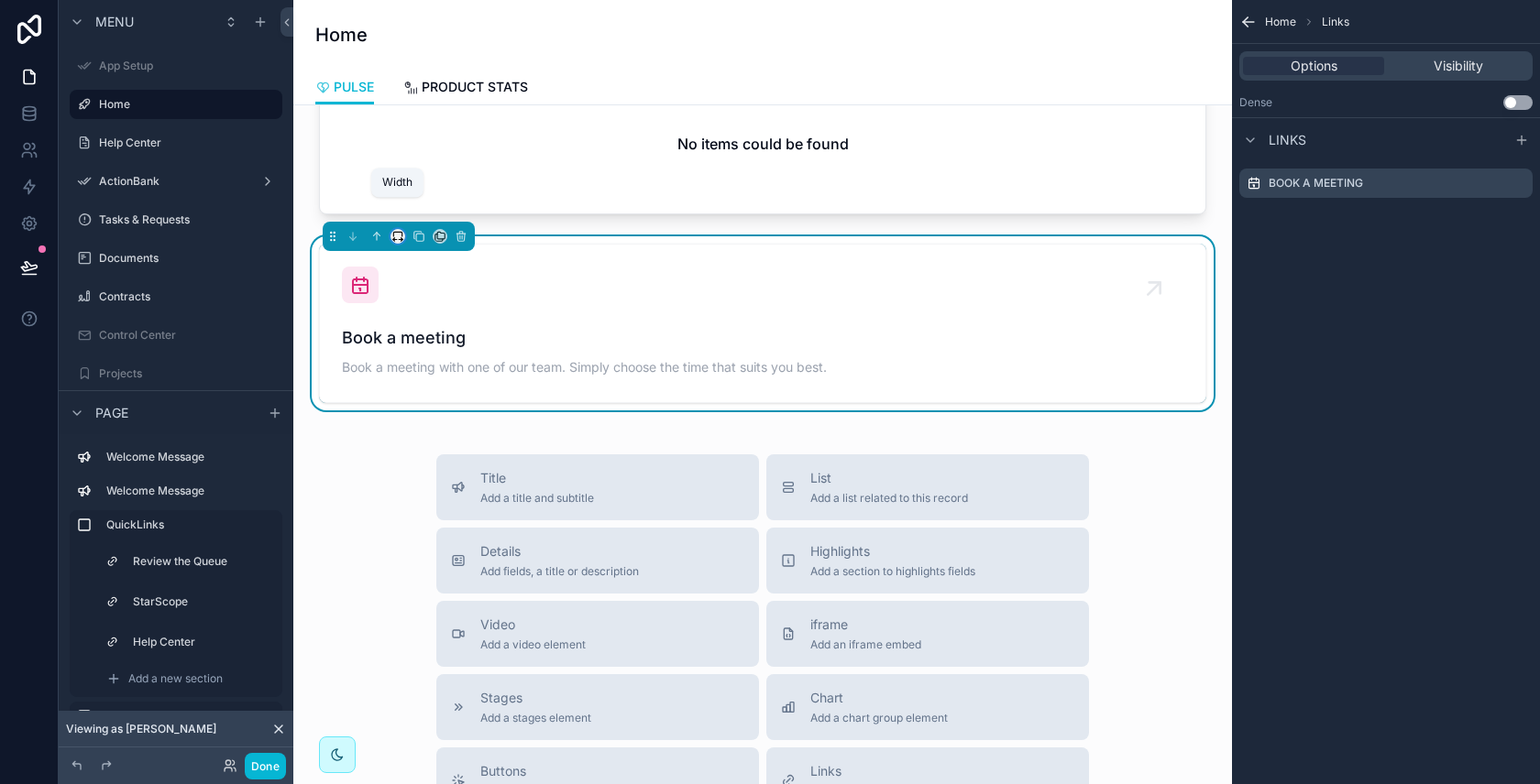
click at [394, 240] on icon "scrollable content" at bounding box center [395, 240] width 4 height 0
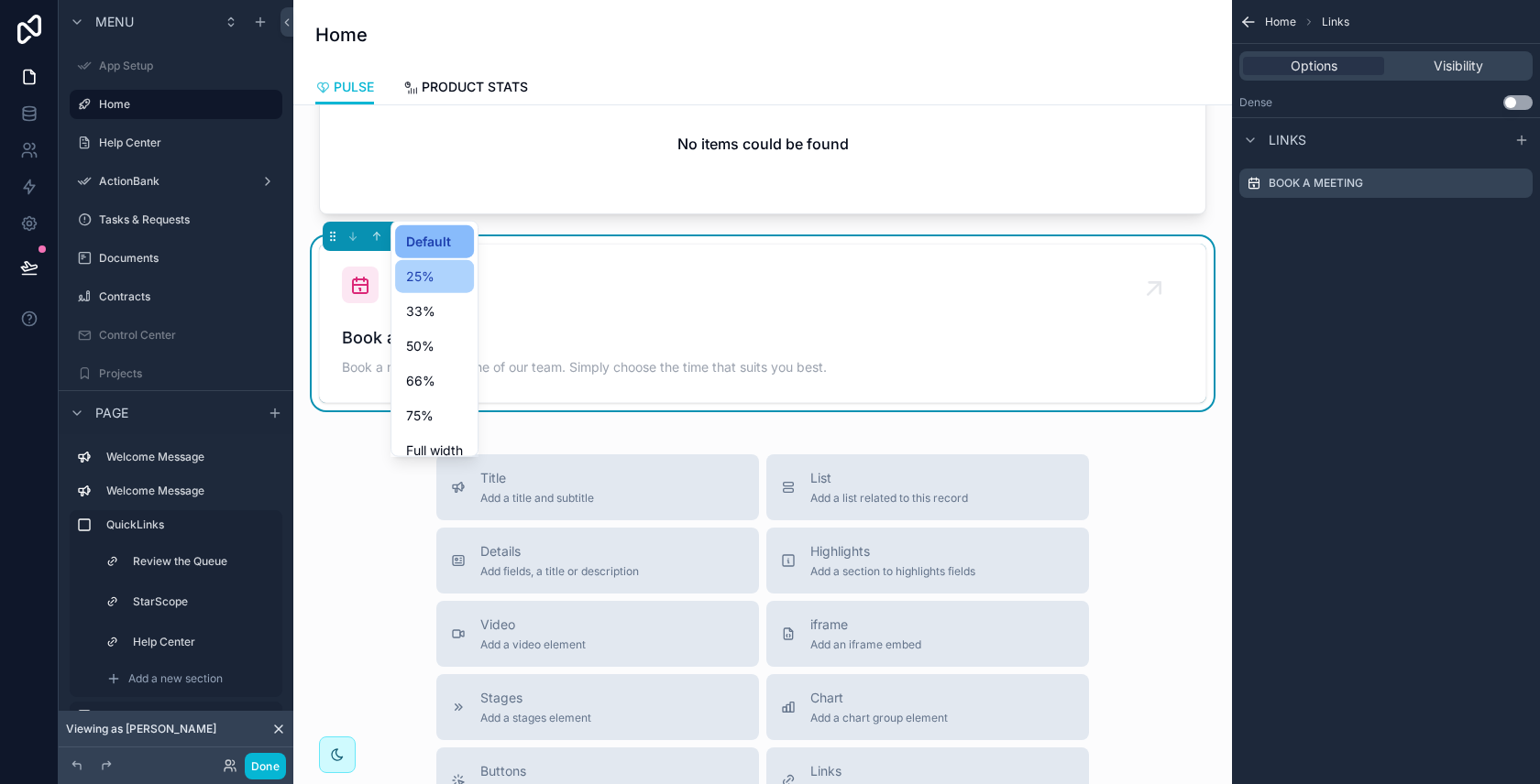
click at [426, 277] on span "25%" at bounding box center [420, 277] width 29 height 22
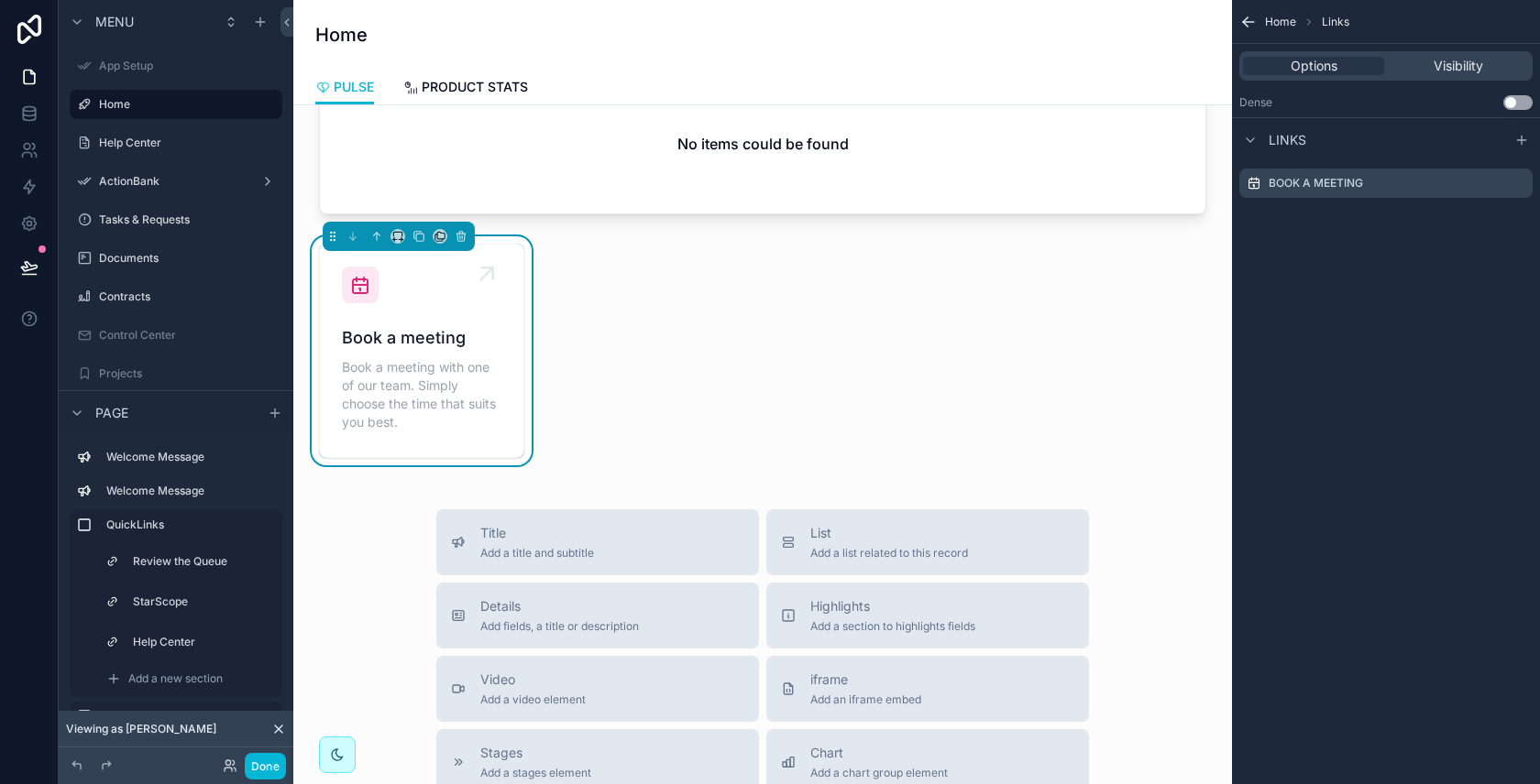
scroll to position [1360, 0]
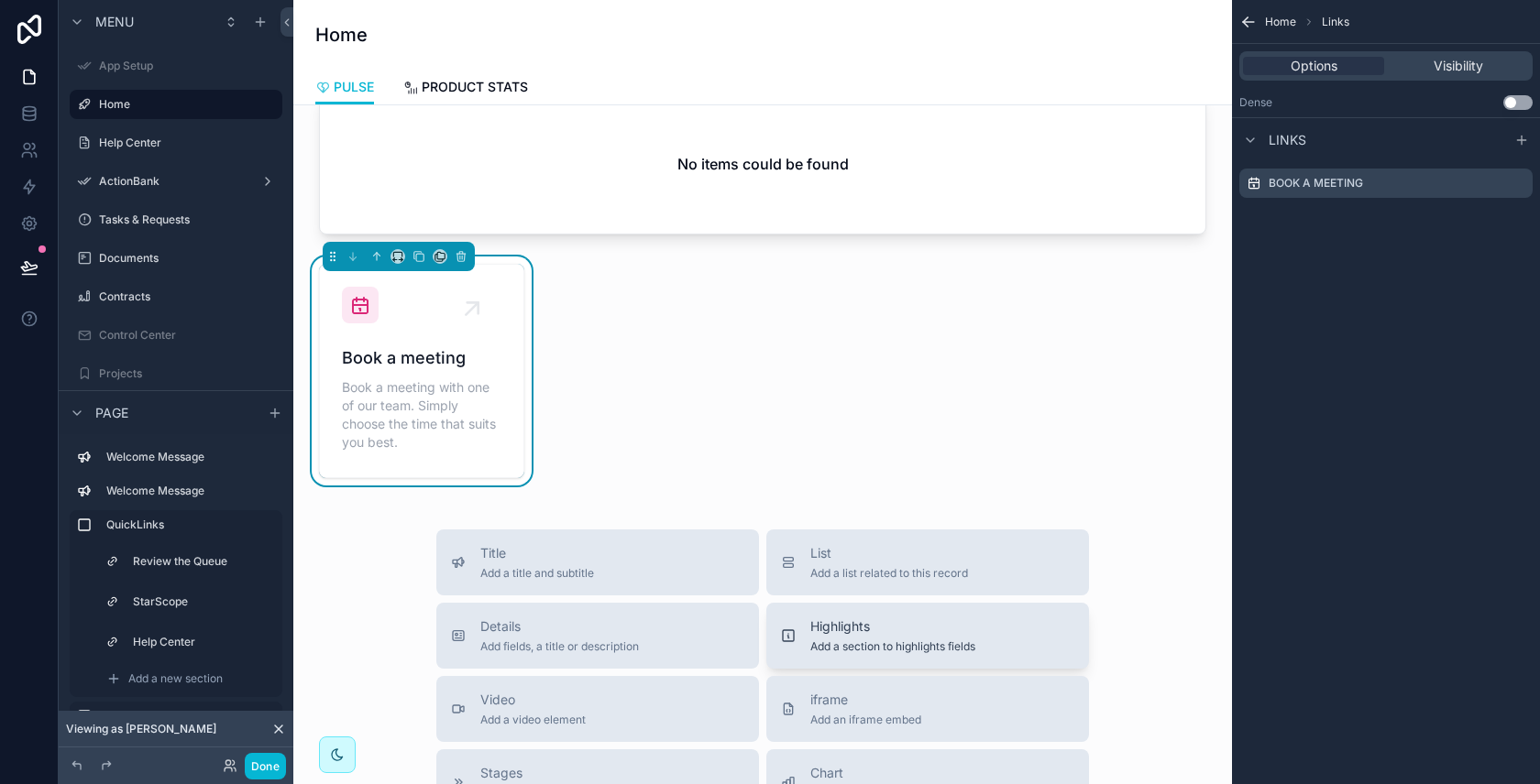
click at [905, 618] on span "Highlights" at bounding box center [892, 627] width 164 height 18
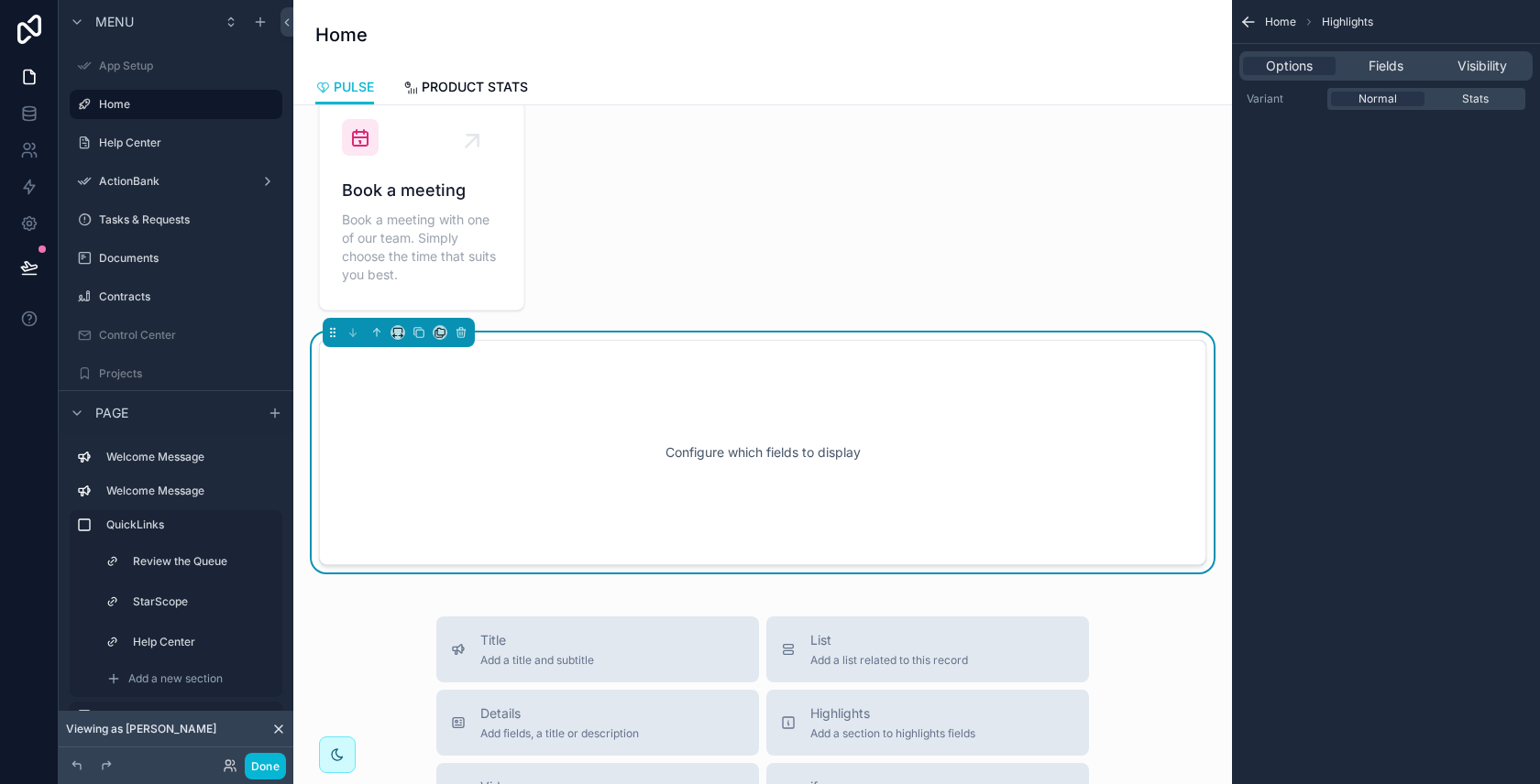
scroll to position [1559, 0]
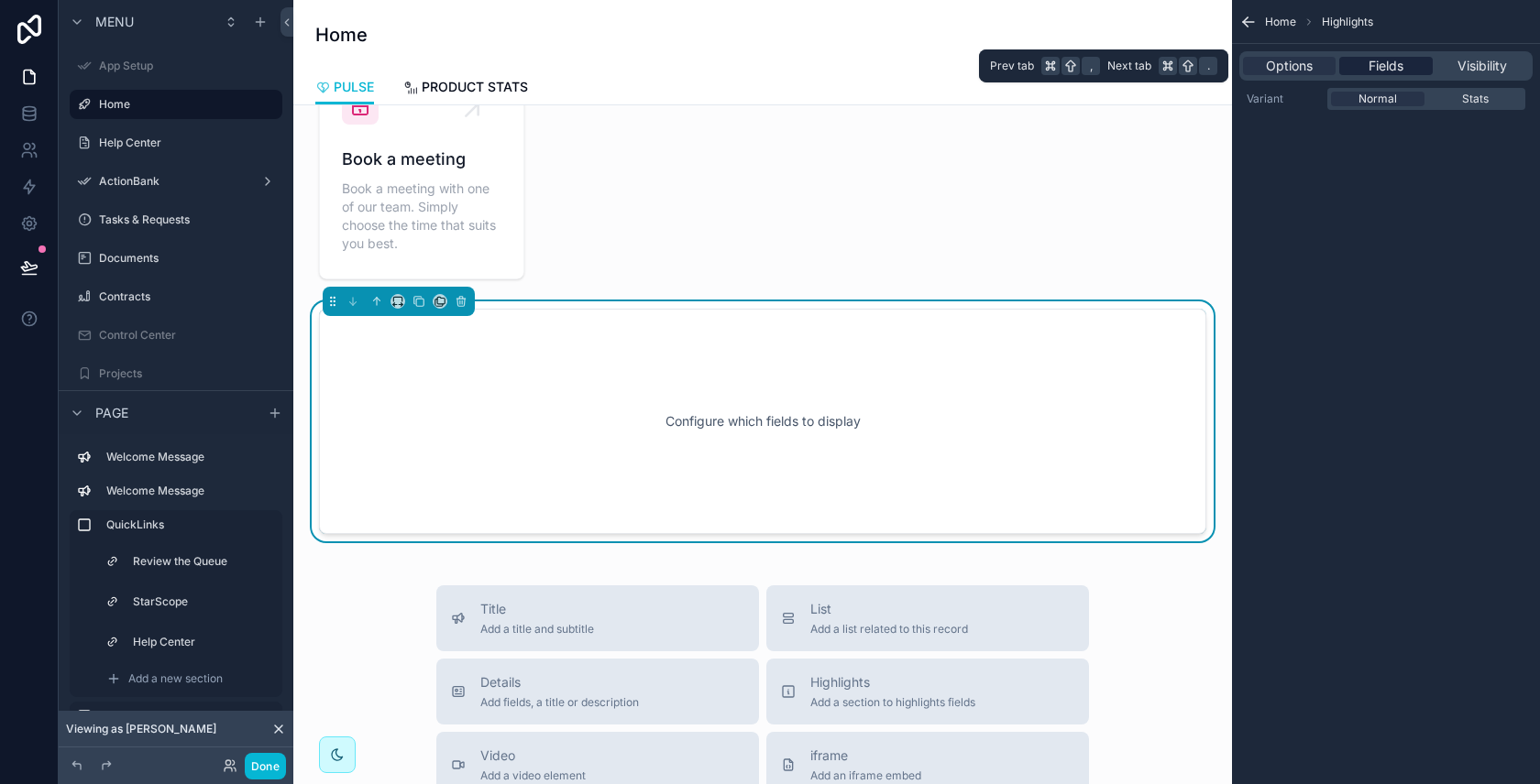
click at [1370, 62] on span "Fields" at bounding box center [1386, 66] width 35 height 18
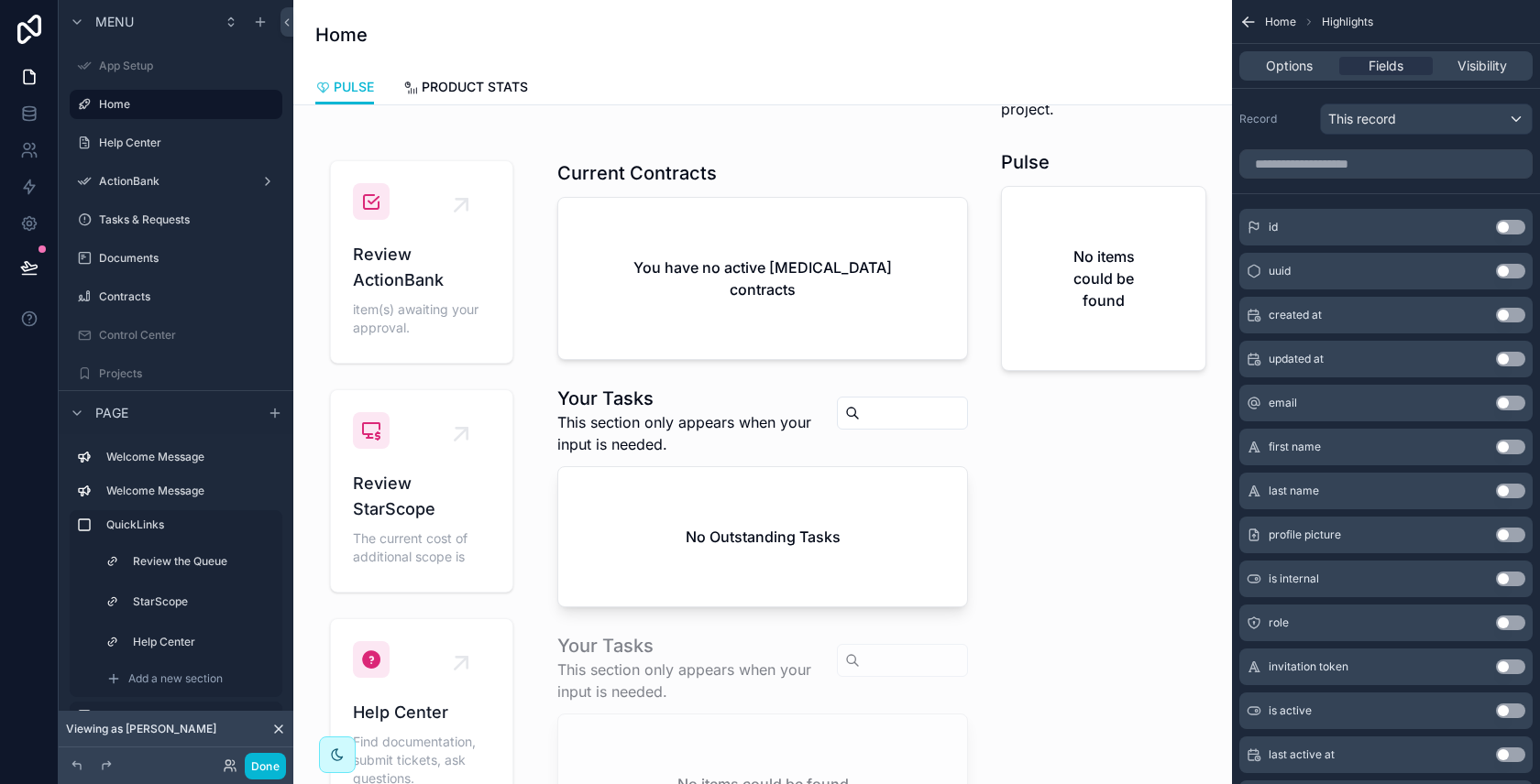
scroll to position [0, 0]
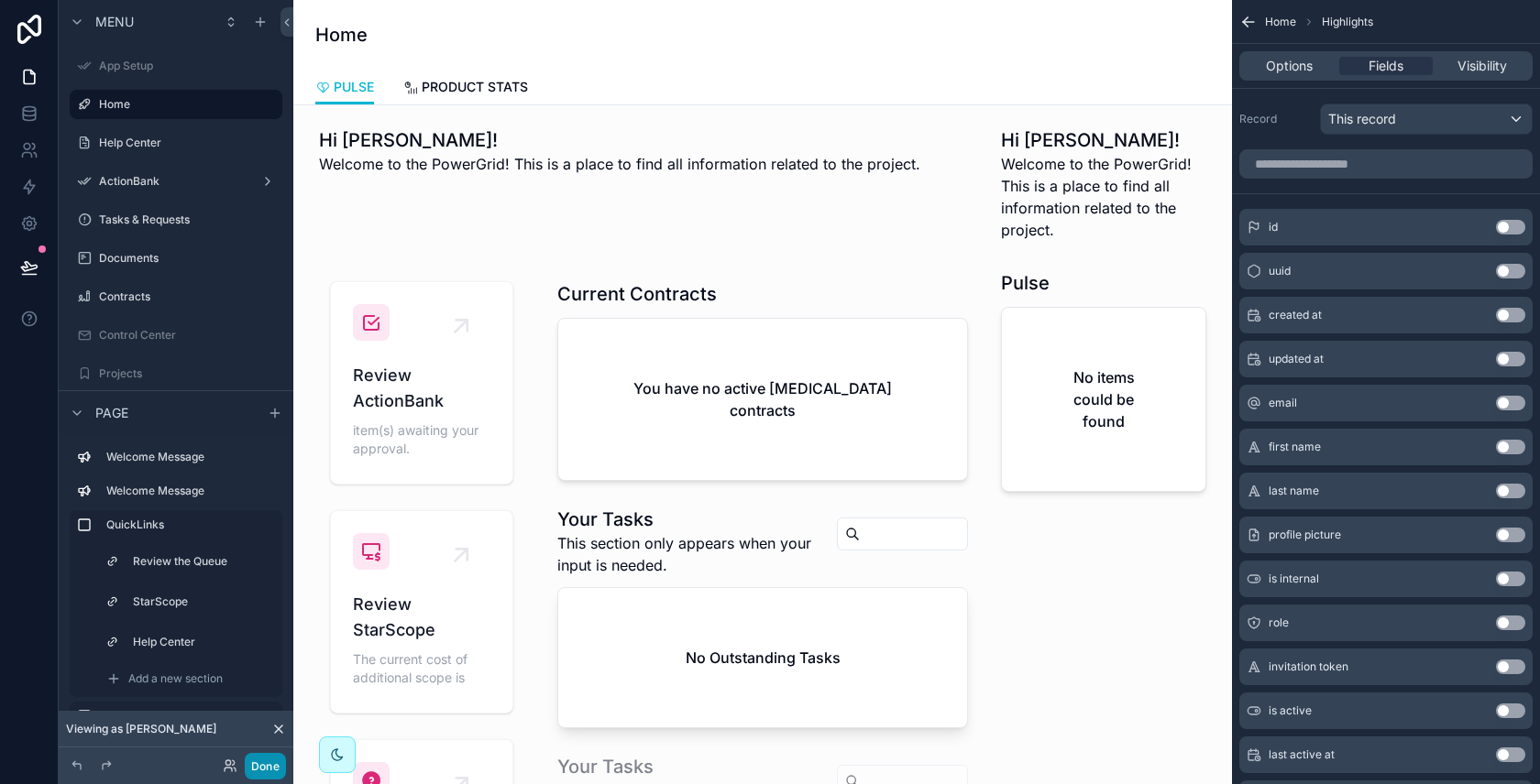
click at [274, 763] on button "Done" at bounding box center [264, 766] width 41 height 27
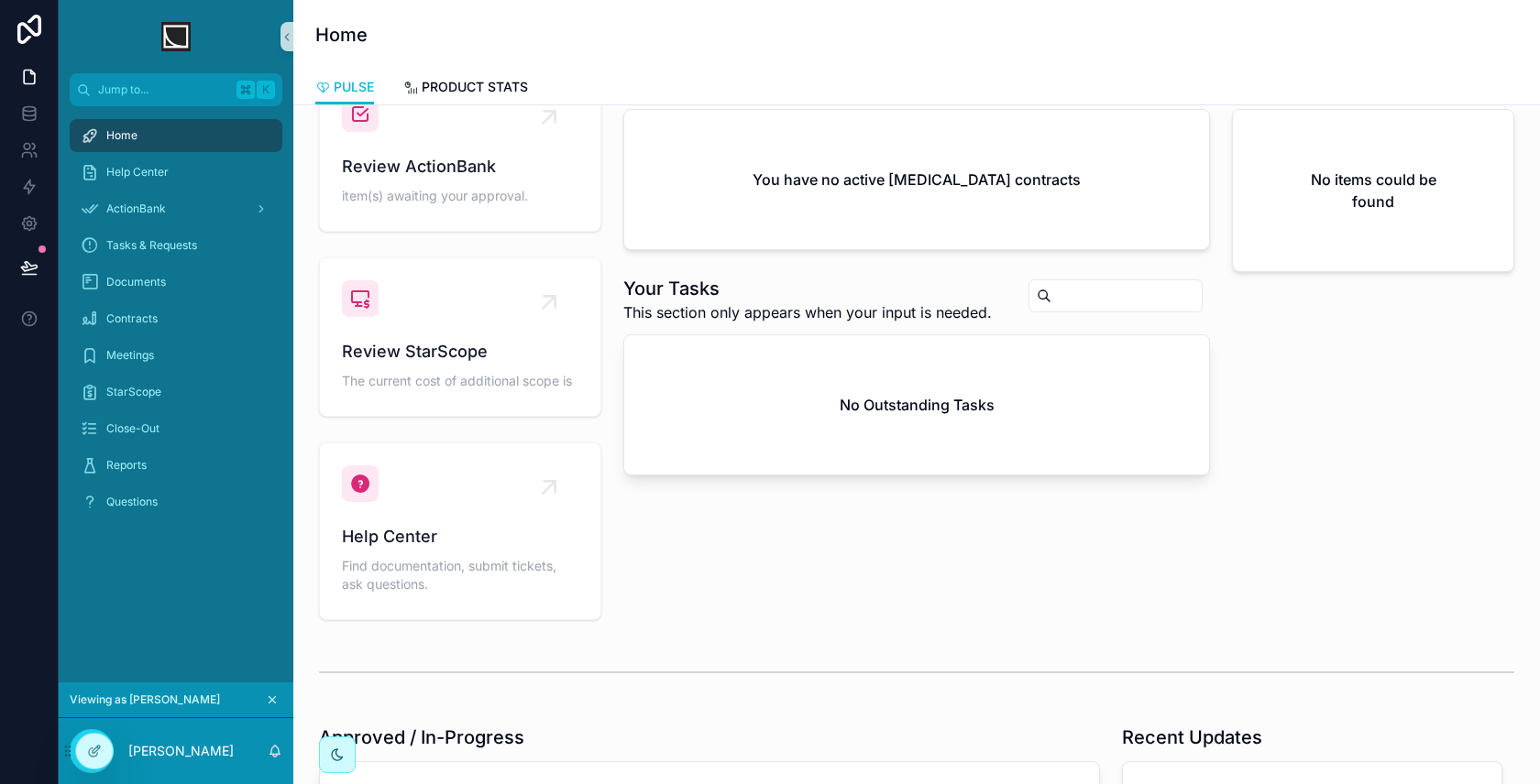
scroll to position [656, 0]
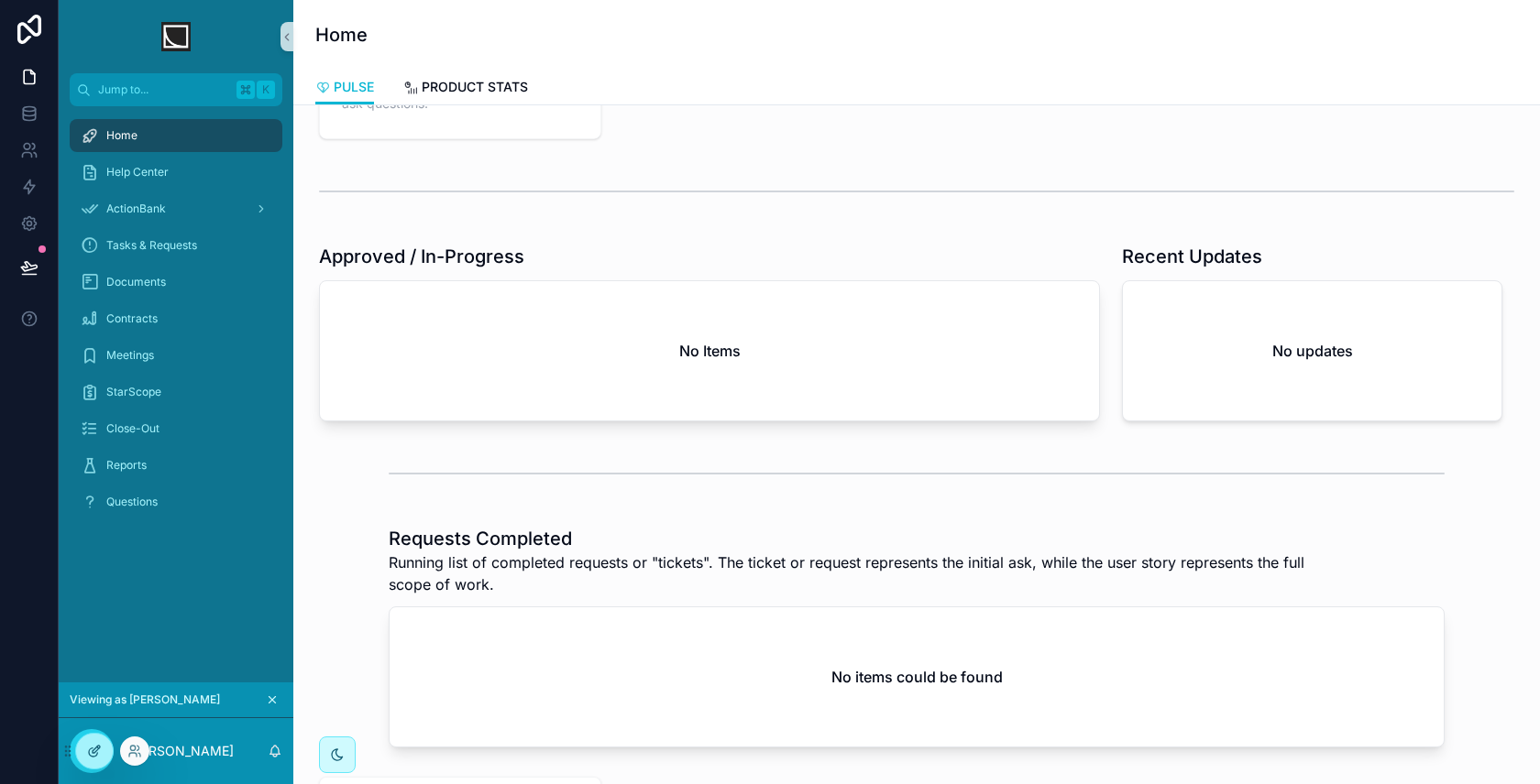
click at [102, 754] on div at bounding box center [94, 750] width 37 height 35
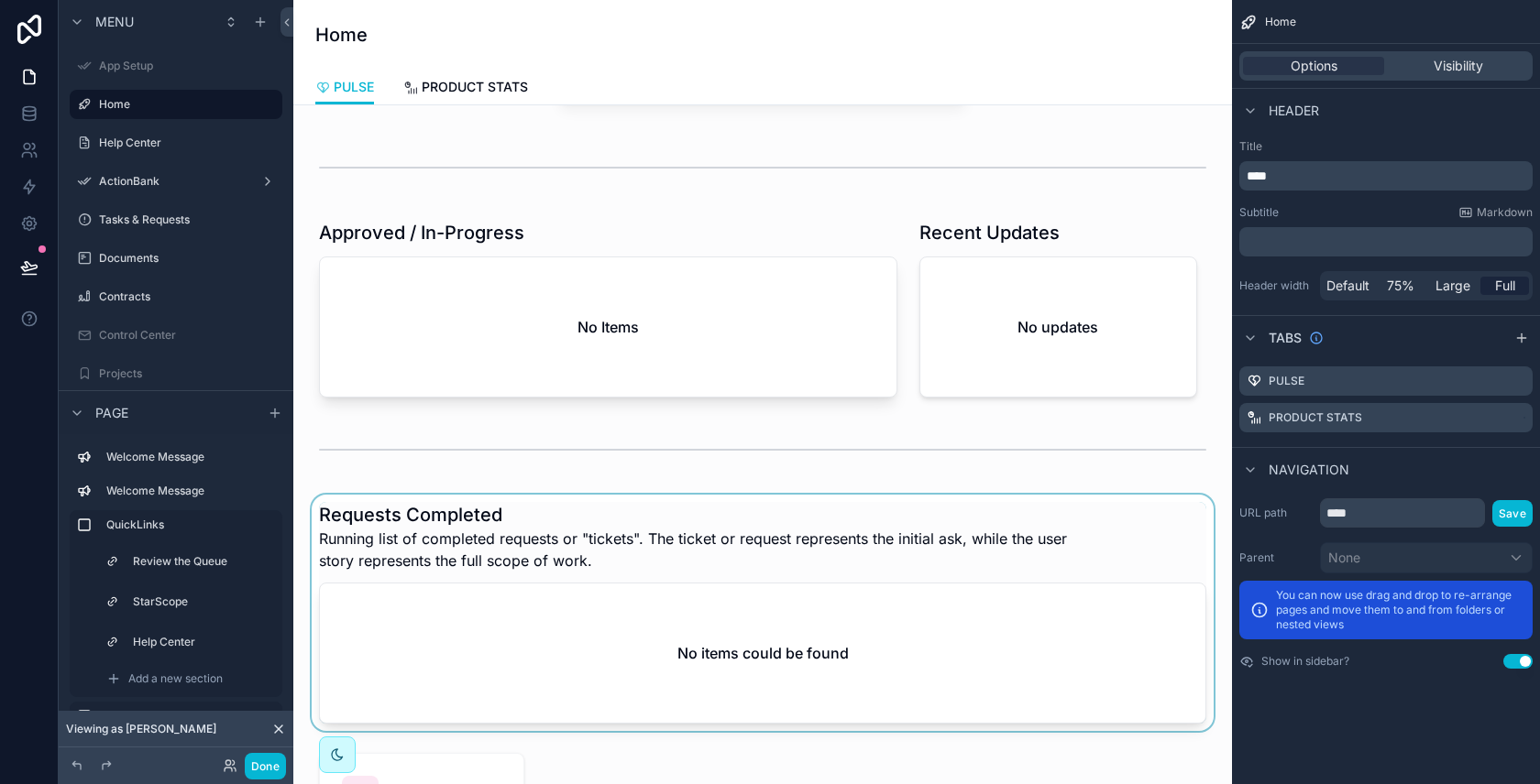
scroll to position [904, 0]
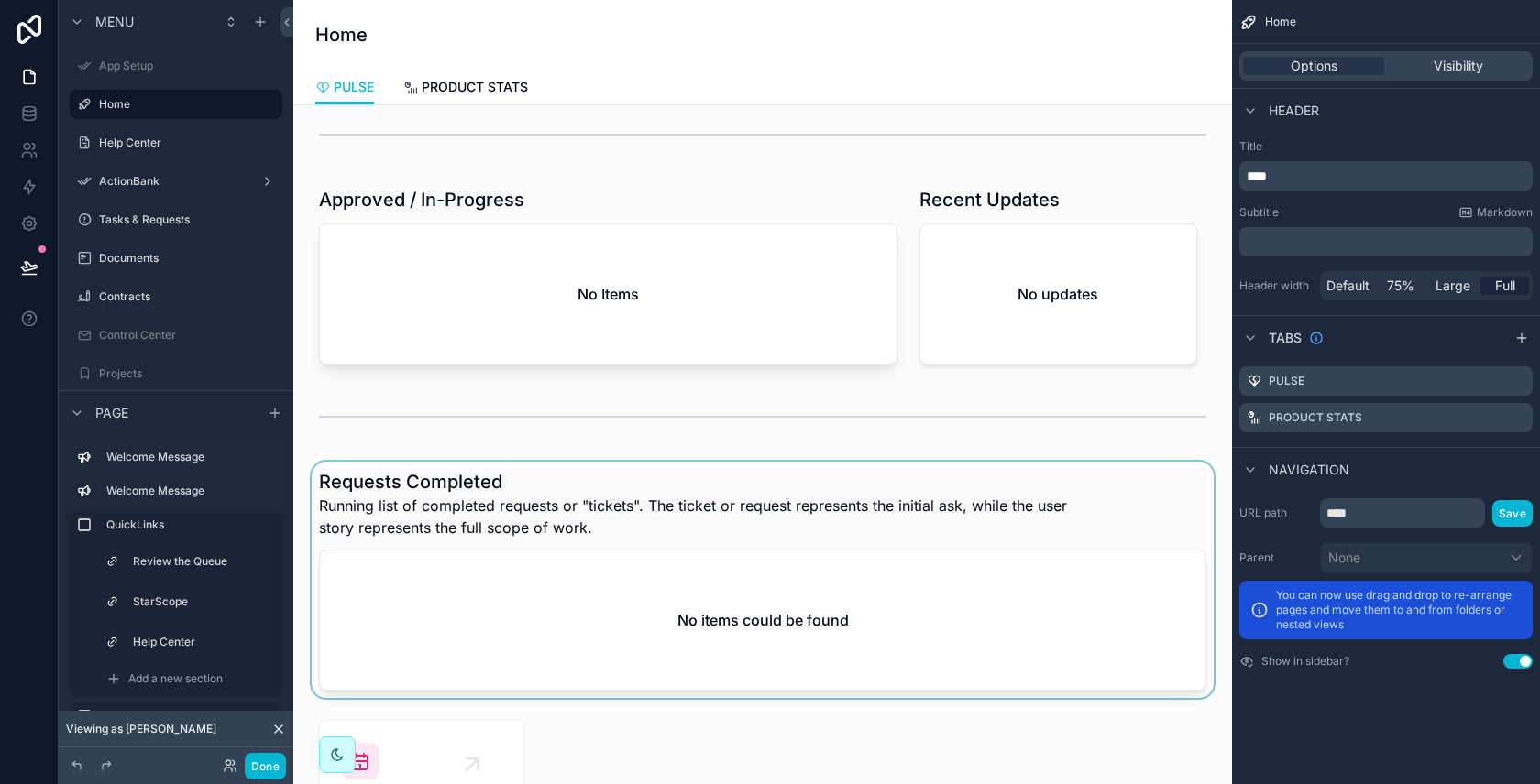
click at [709, 572] on div "scrollable content" at bounding box center [763, 579] width 909 height 236
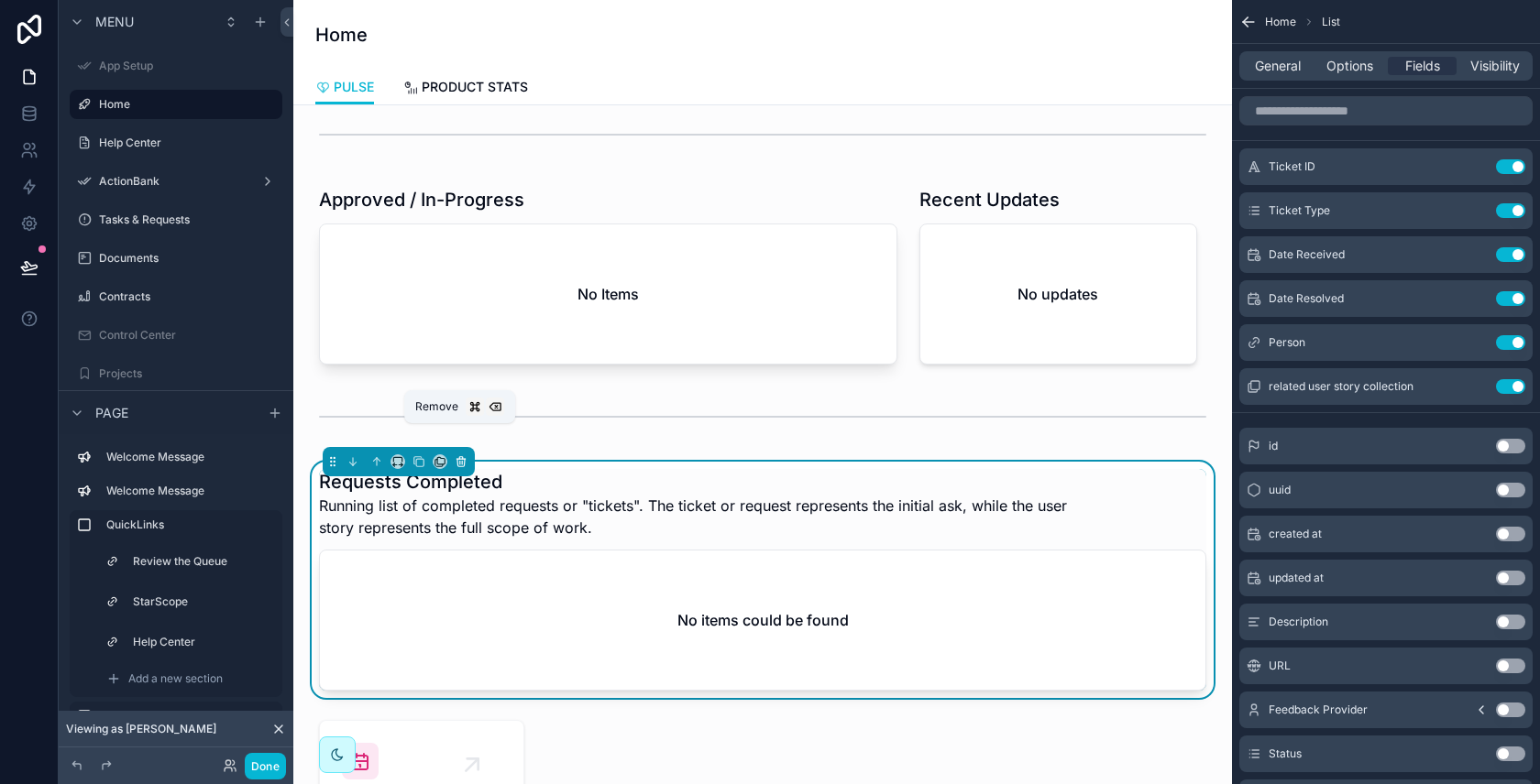
click at [462, 455] on icon "scrollable content" at bounding box center [461, 461] width 13 height 13
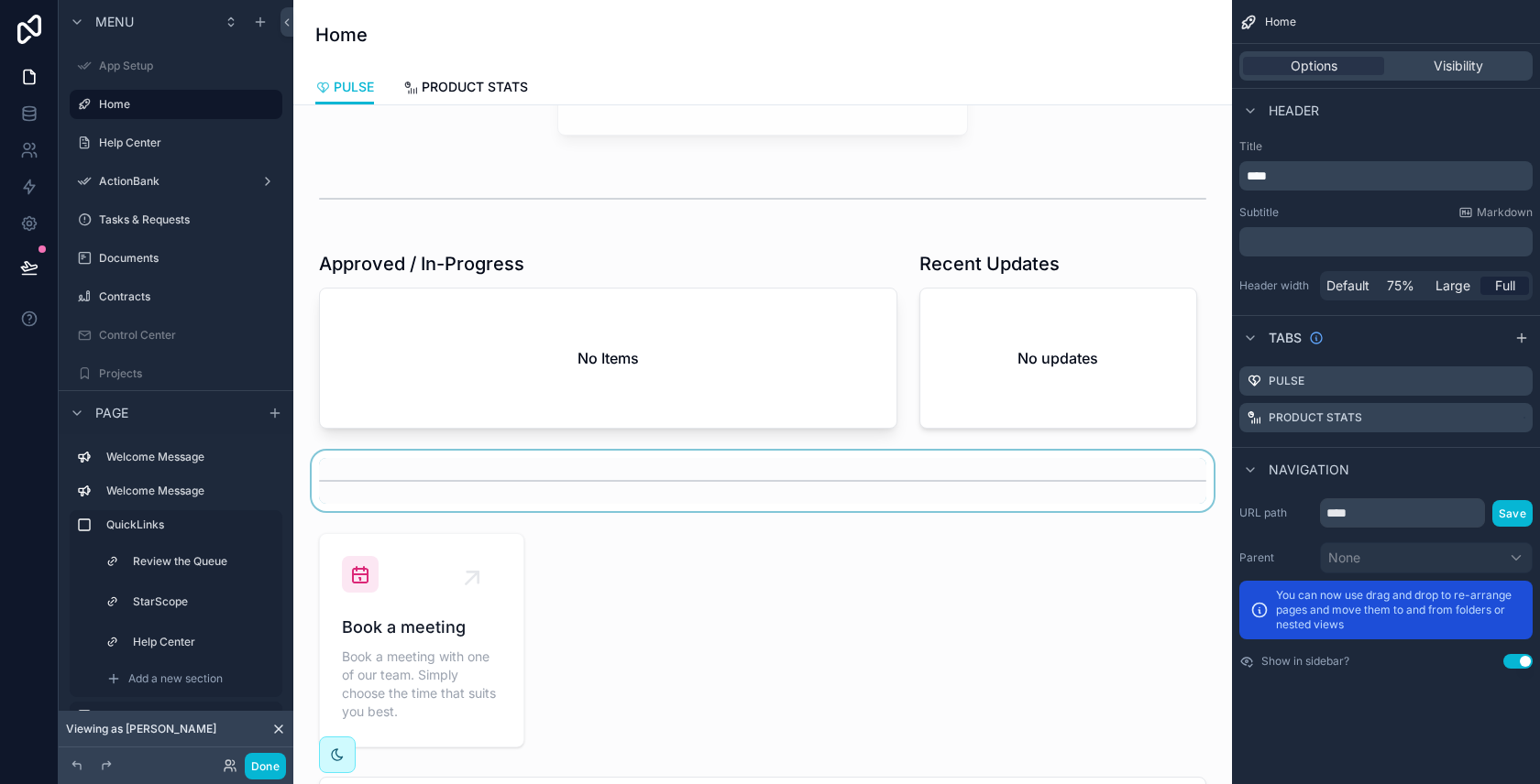
scroll to position [835, 0]
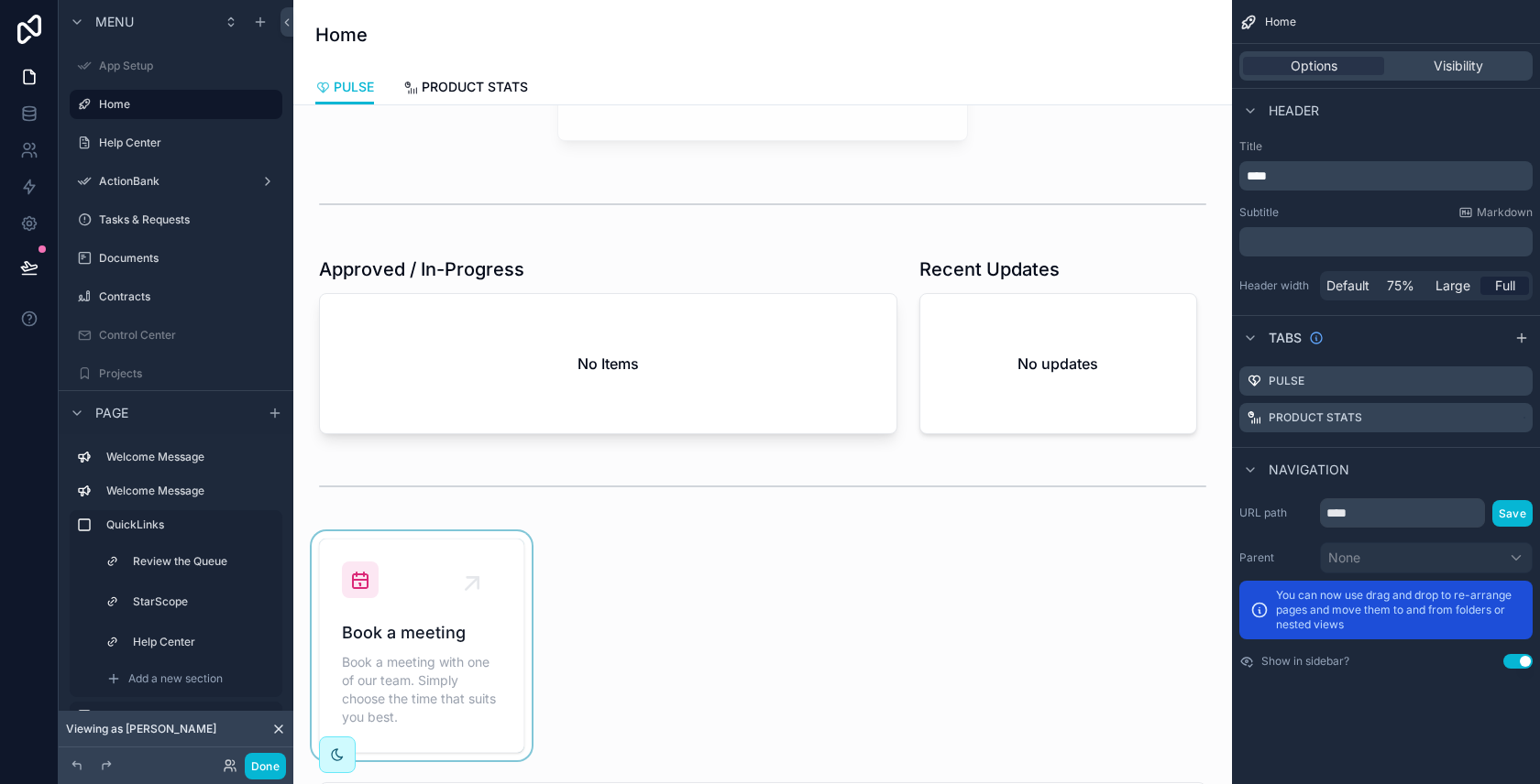
click at [452, 624] on div "scrollable content" at bounding box center [422, 646] width 227 height 229
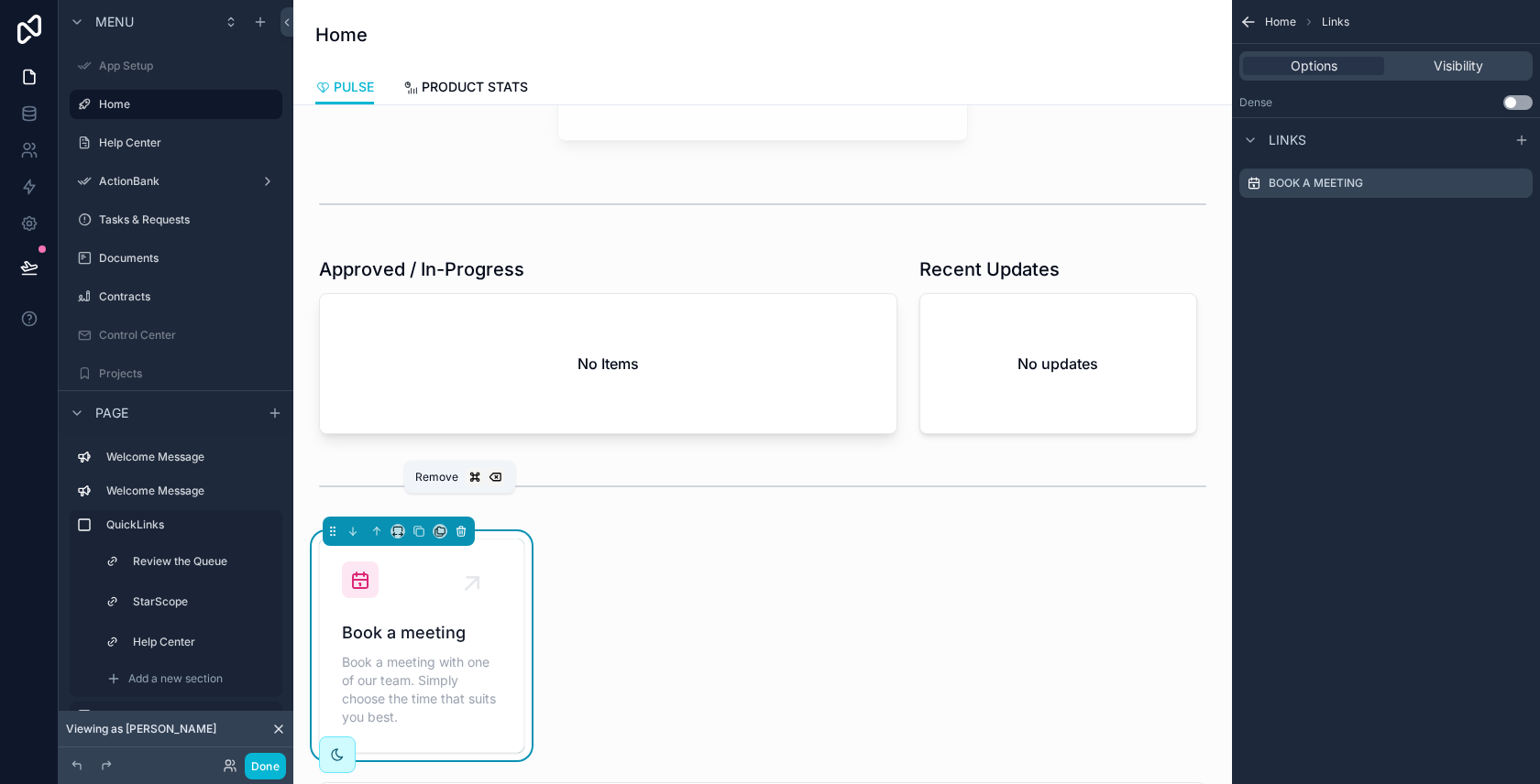
click at [459, 525] on icon "scrollable content" at bounding box center [461, 531] width 13 height 13
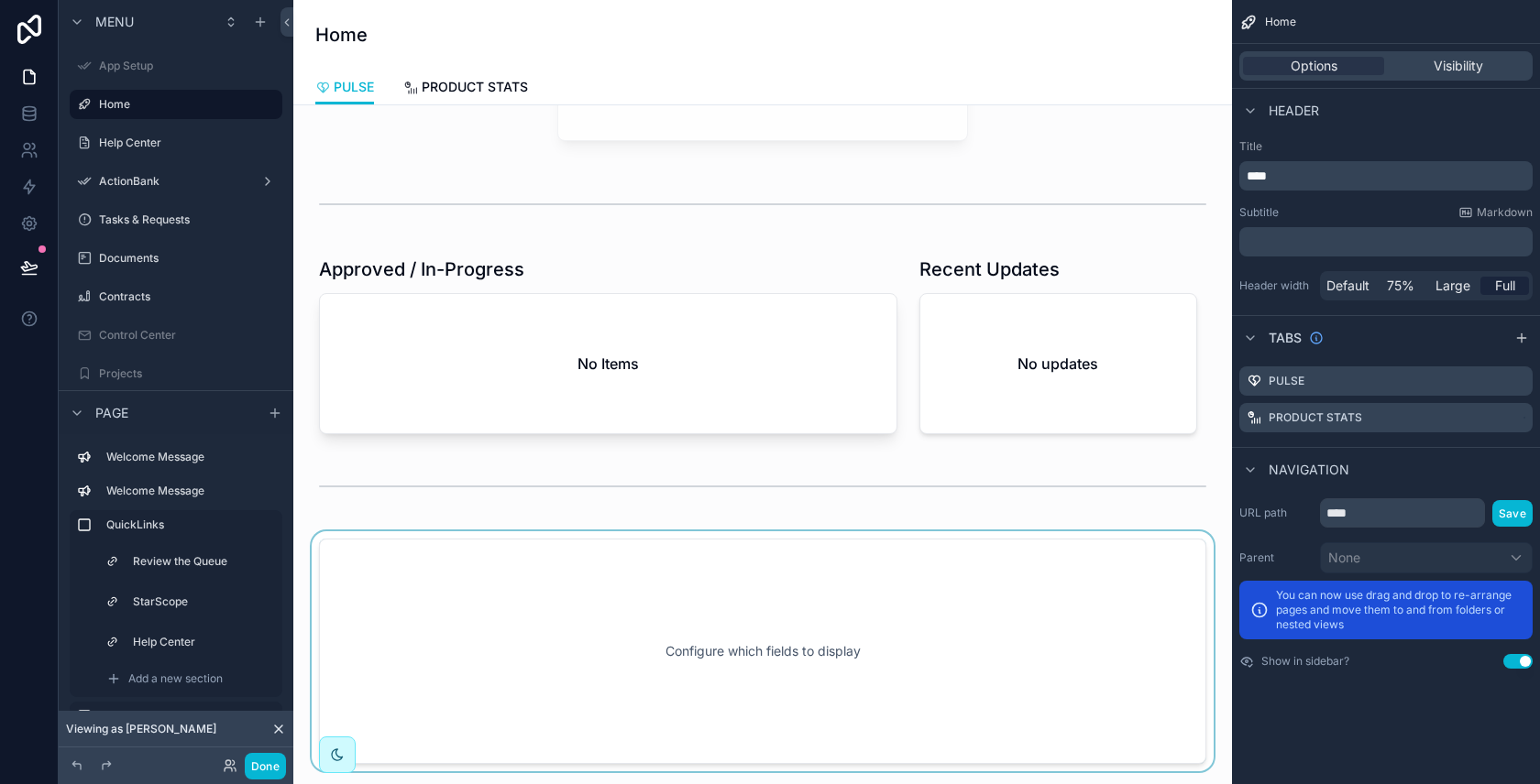
click at [579, 619] on div "scrollable content" at bounding box center [763, 651] width 909 height 240
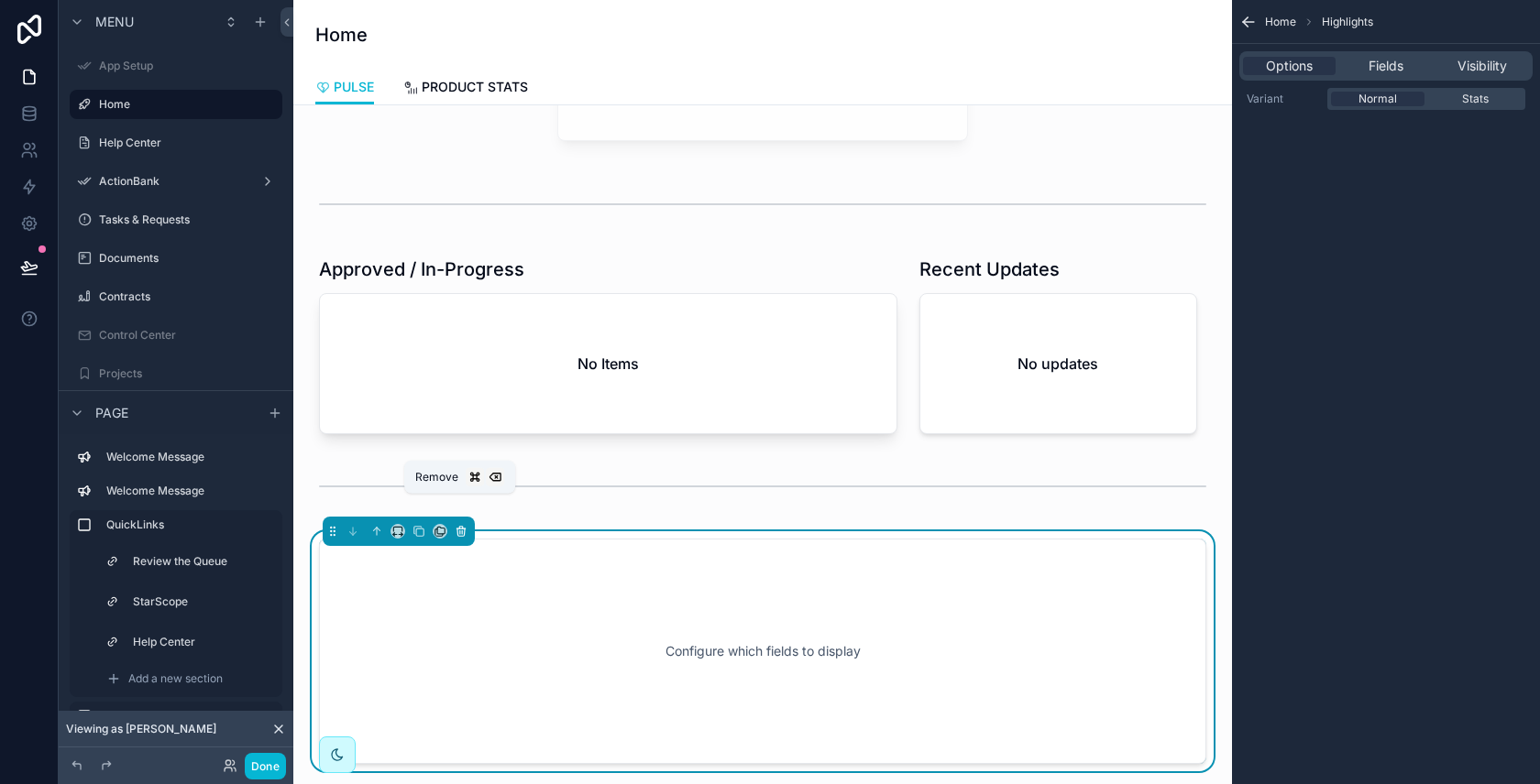
click at [458, 525] on icon "scrollable content" at bounding box center [461, 531] width 13 height 13
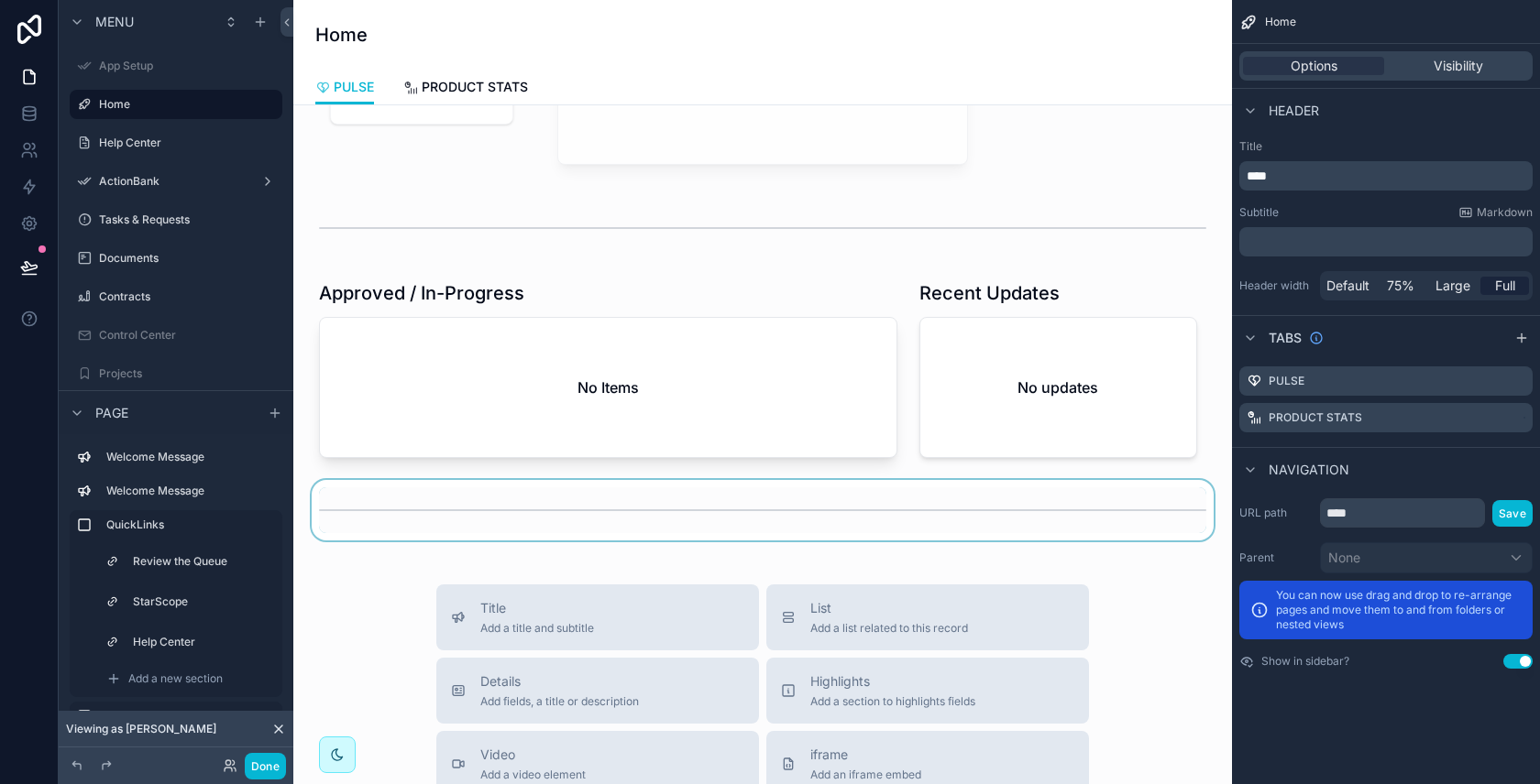
scroll to position [798, 0]
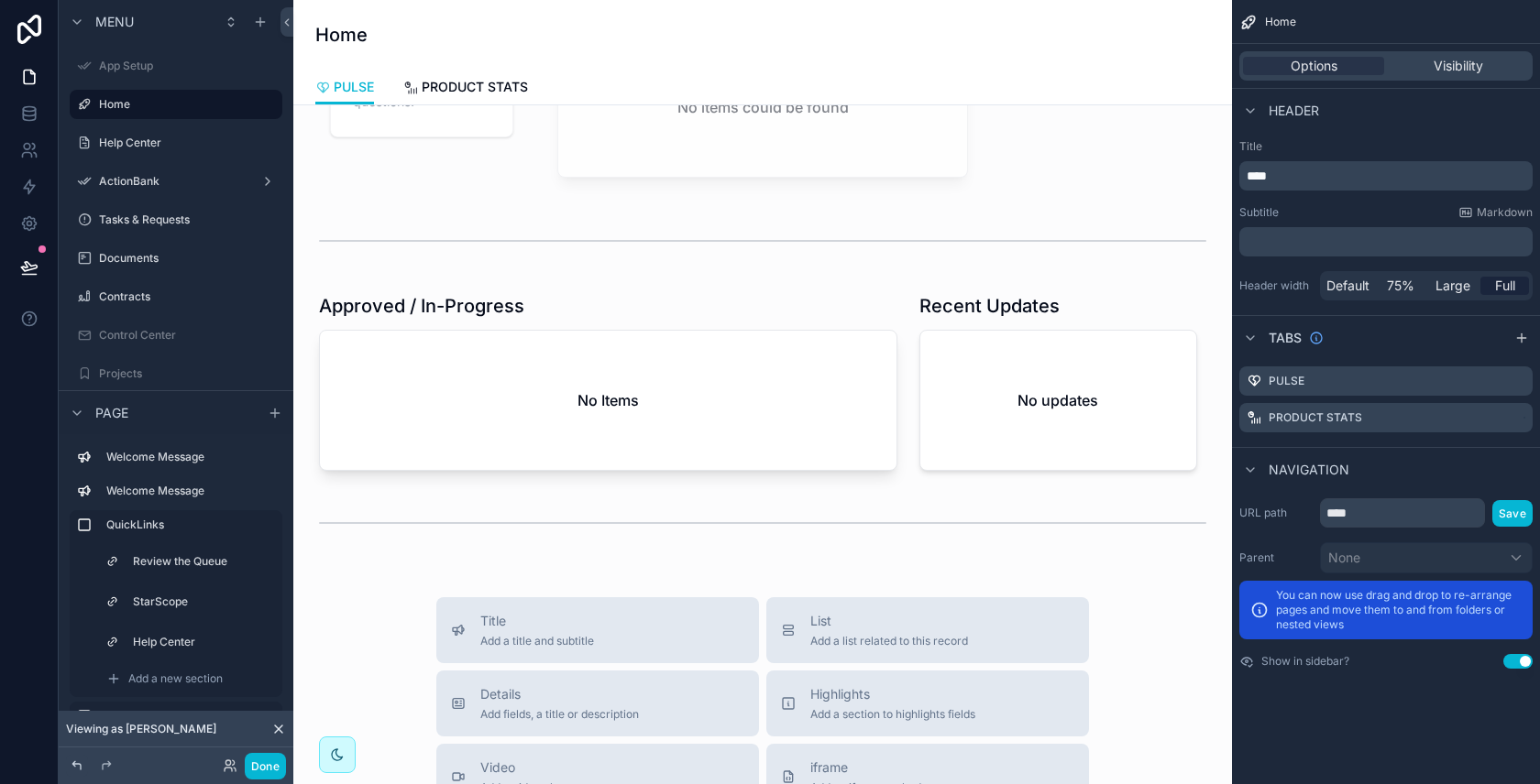
click at [72, 769] on icon at bounding box center [77, 765] width 15 height 15
click at [80, 764] on icon at bounding box center [77, 765] width 15 height 15
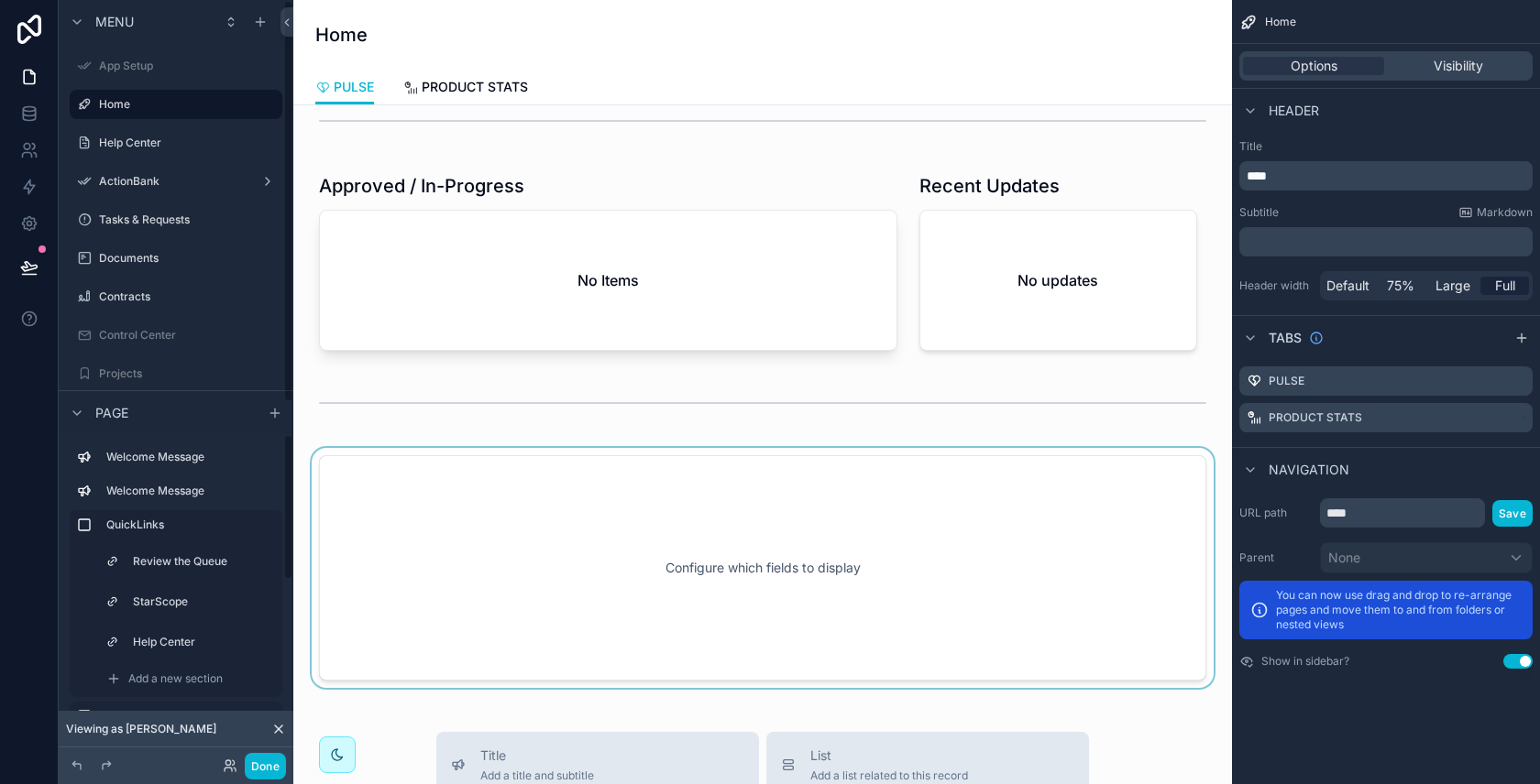
scroll to position [932, 0]
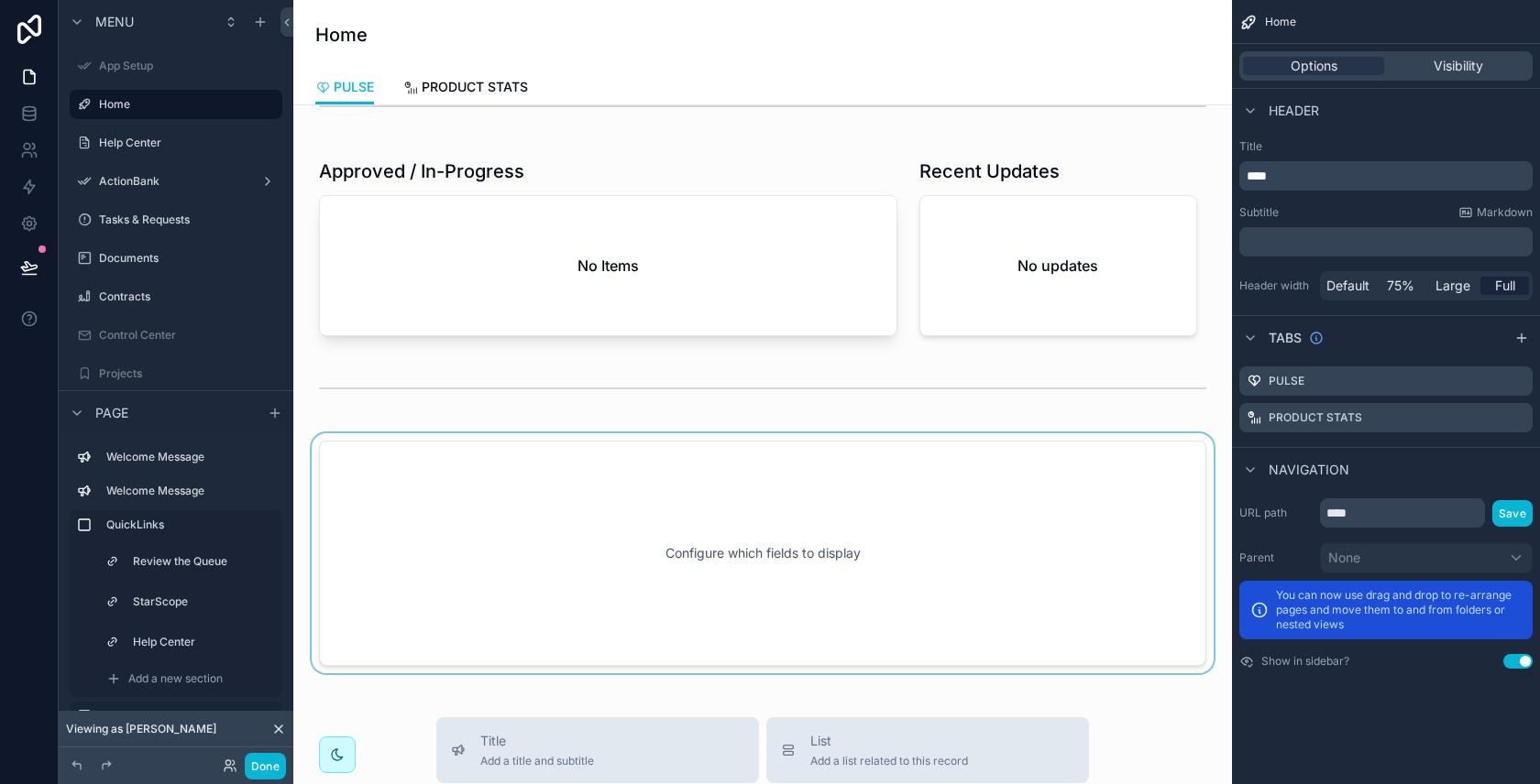
click at [711, 528] on div "scrollable content" at bounding box center [763, 553] width 909 height 240
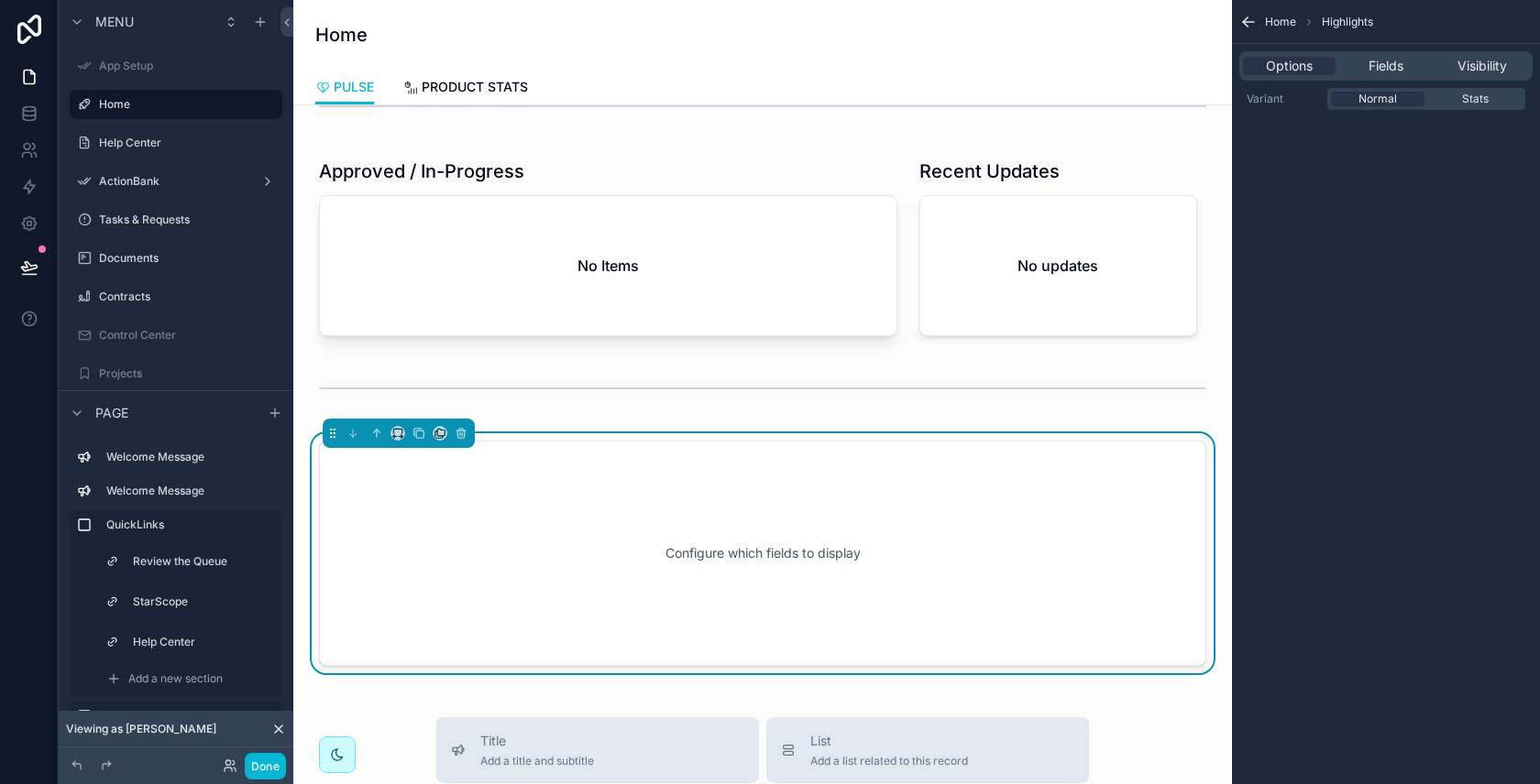
click at [784, 603] on div "Configure which fields to display" at bounding box center [762, 553] width 826 height 164
click at [1285, 18] on span "Home" at bounding box center [1280, 22] width 31 height 15
click at [1068, 208] on div "scrollable content" at bounding box center [1058, 247] width 300 height 192
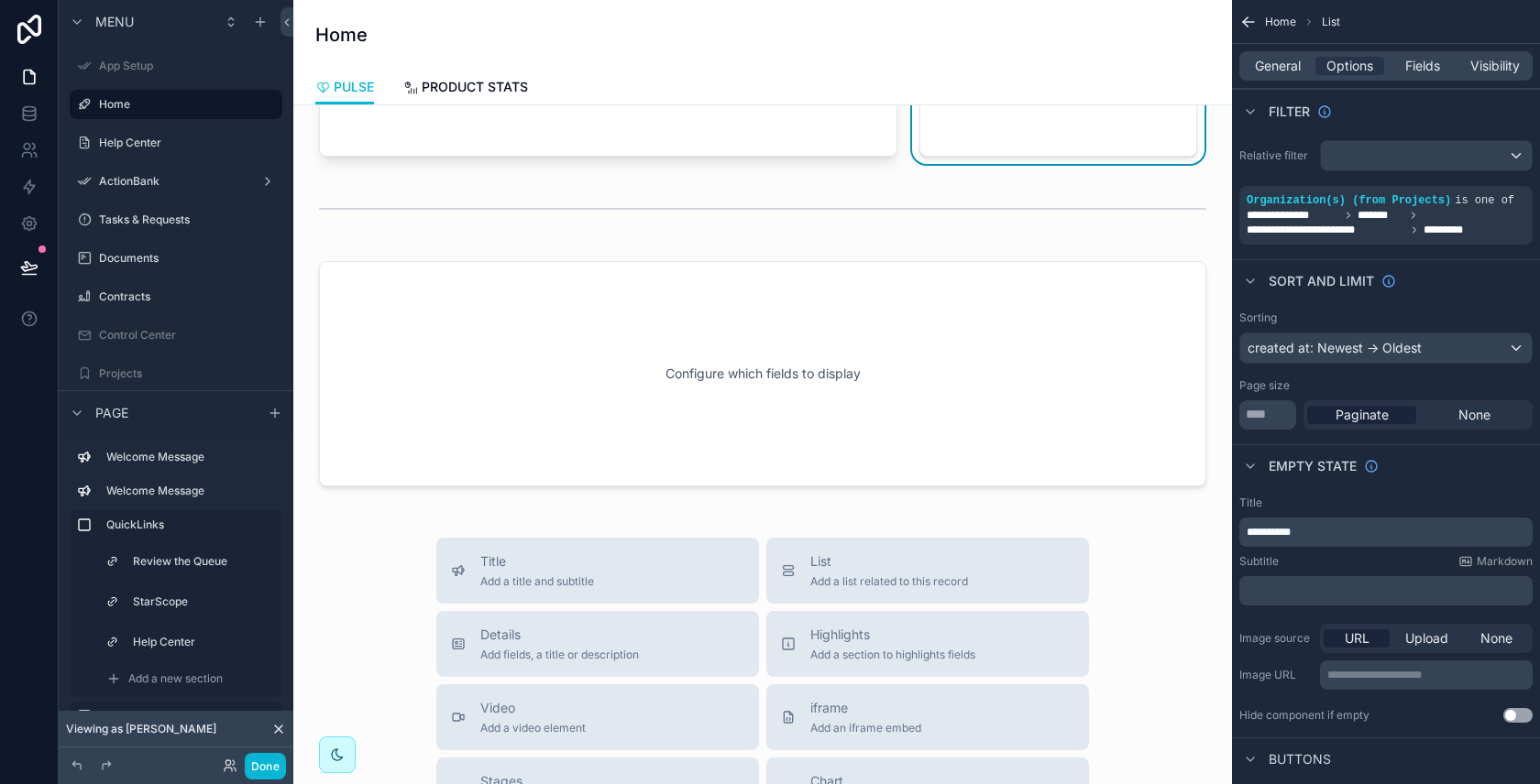
scroll to position [973, 0]
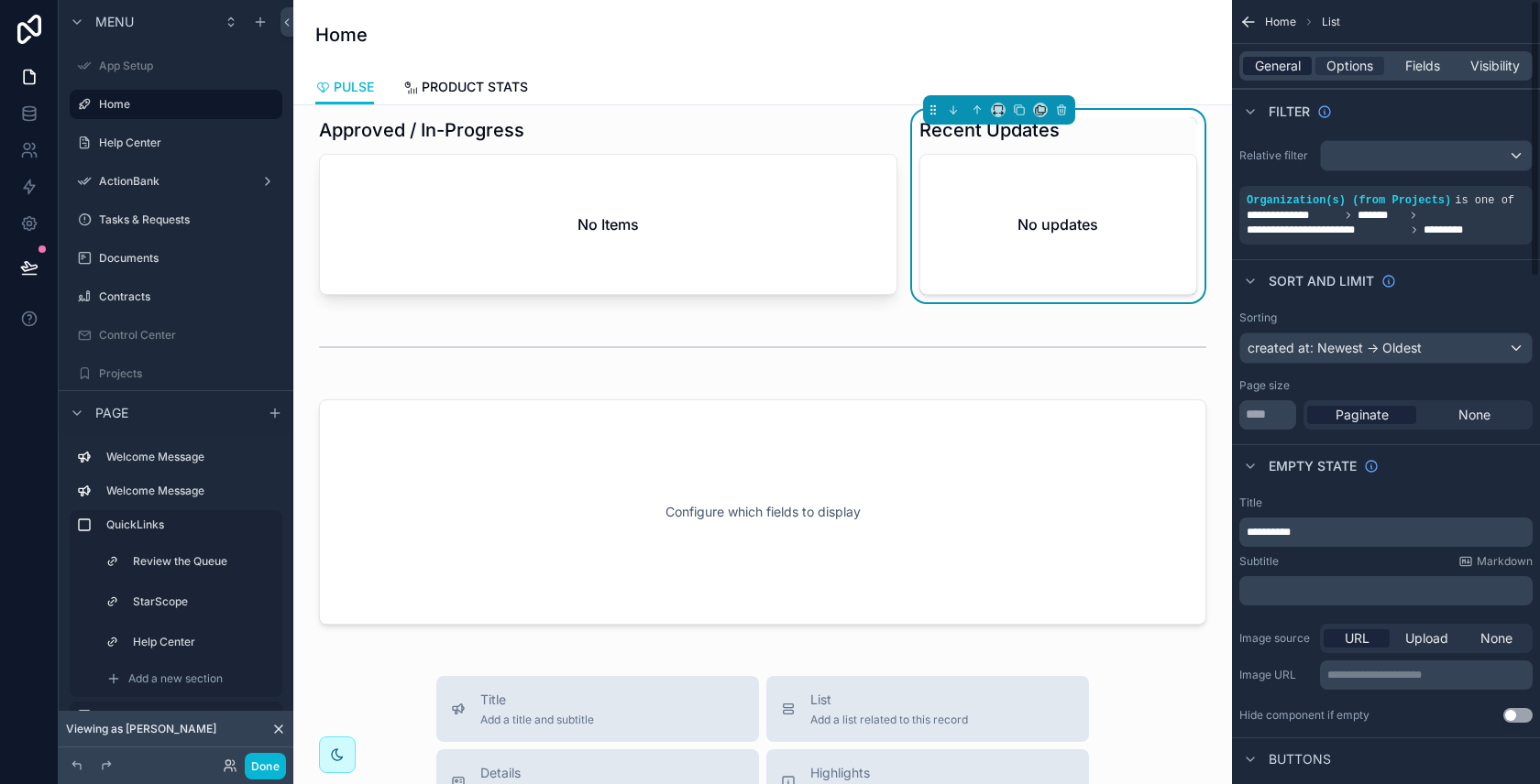
click at [1289, 70] on span "General" at bounding box center [1278, 66] width 46 height 18
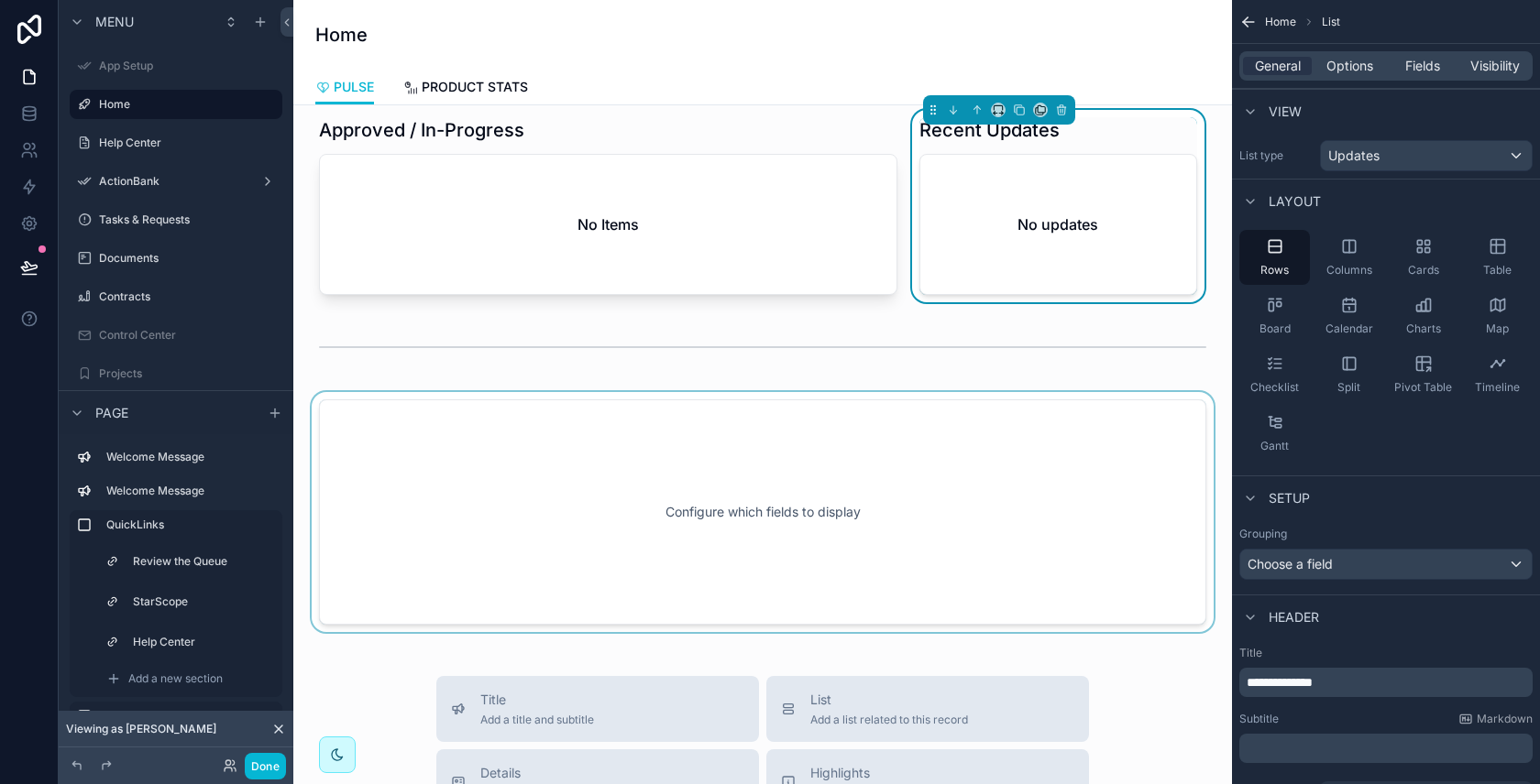
click at [937, 435] on div "scrollable content" at bounding box center [763, 512] width 909 height 240
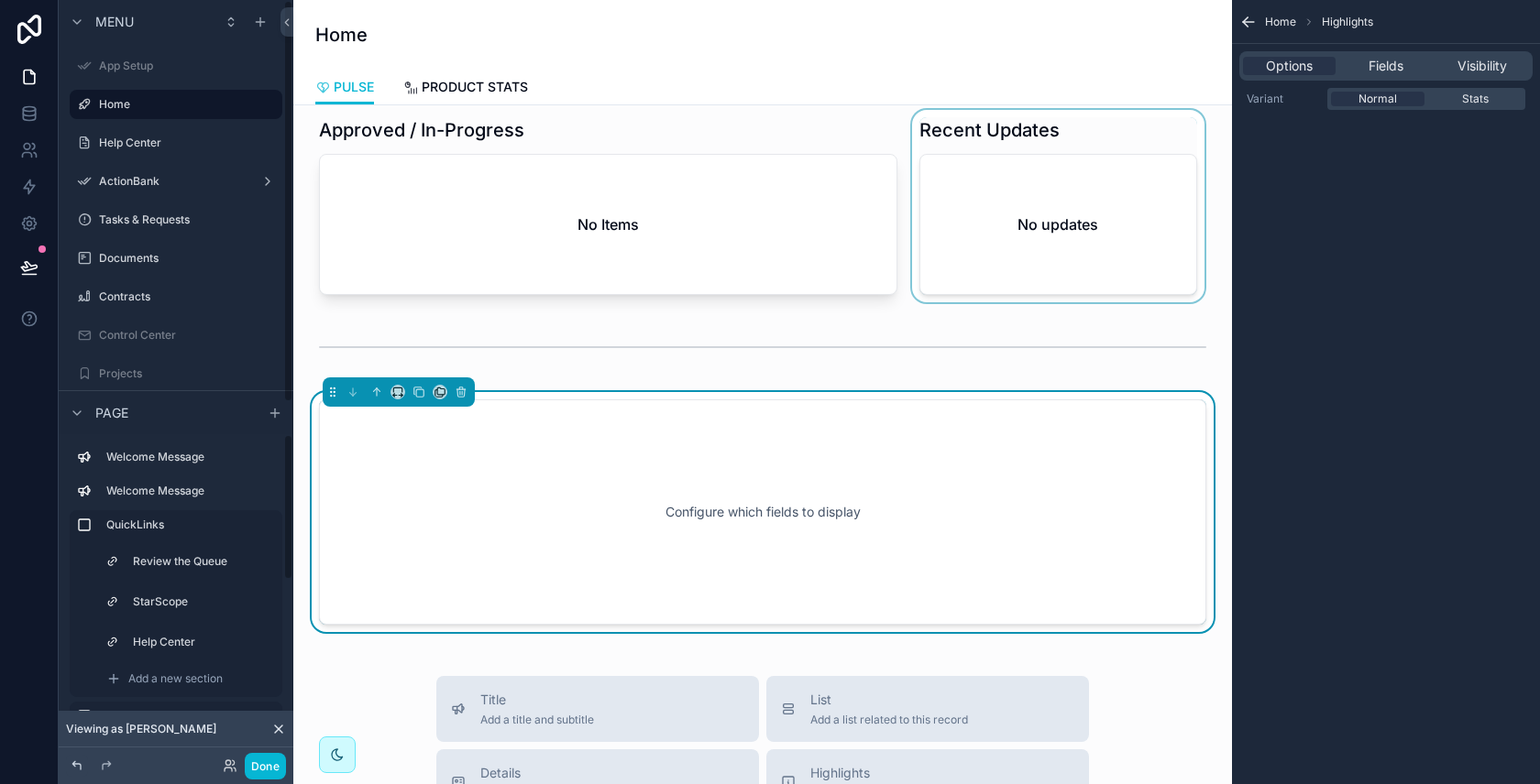
click at [70, 766] on icon at bounding box center [77, 765] width 15 height 15
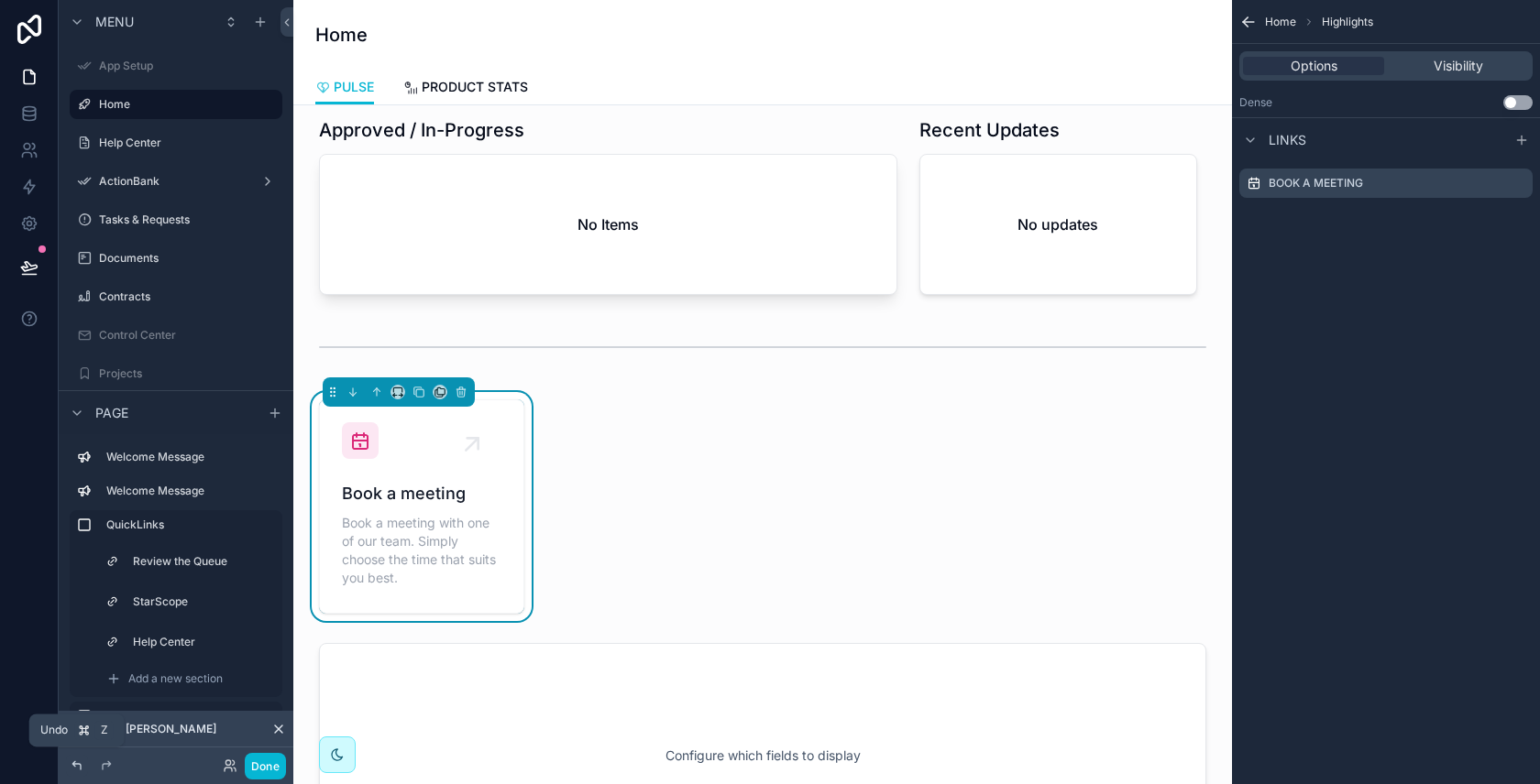
click at [77, 767] on icon at bounding box center [77, 765] width 15 height 15
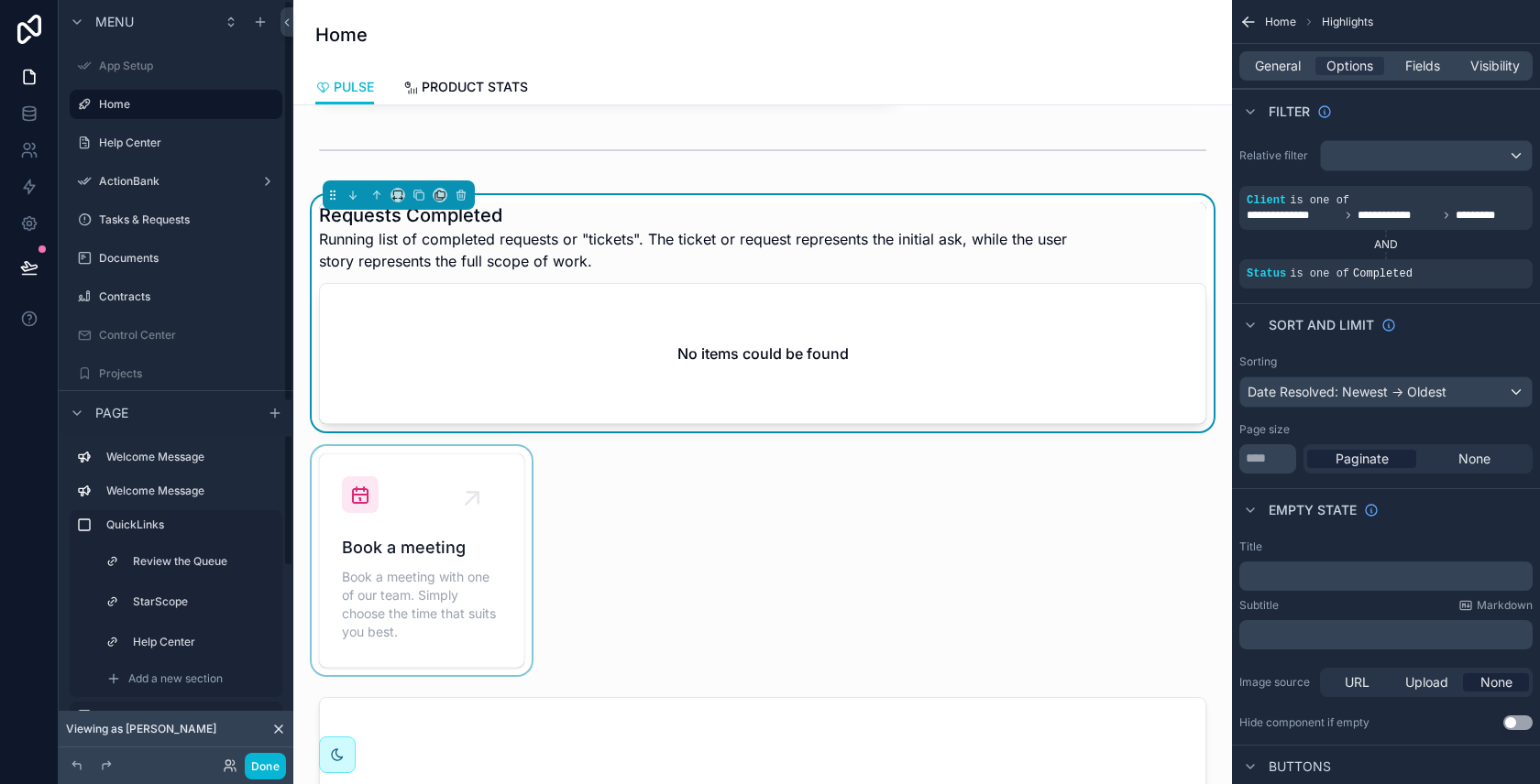
scroll to position [1353, 0]
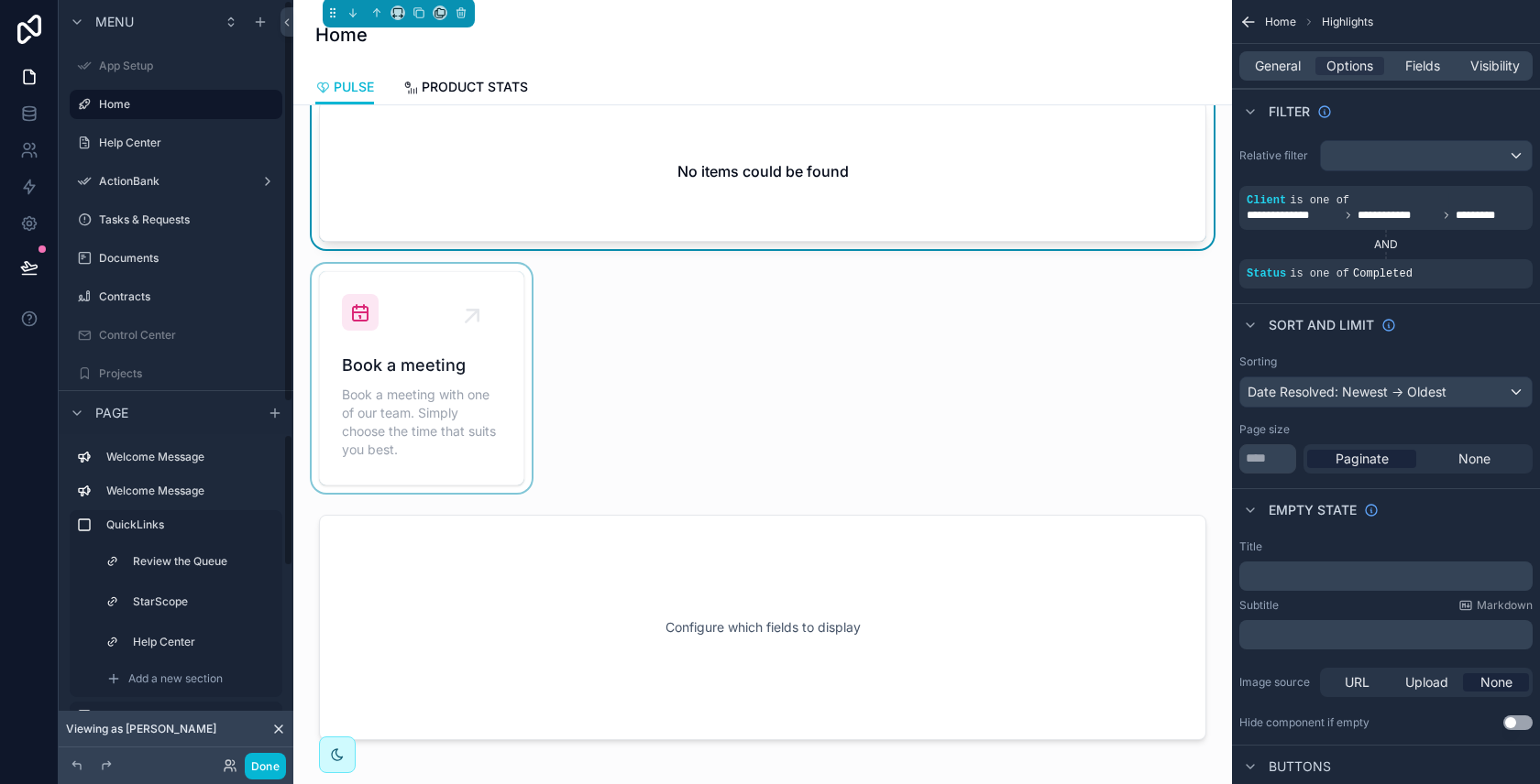
click at [506, 451] on div "scrollable content" at bounding box center [422, 379] width 227 height 229
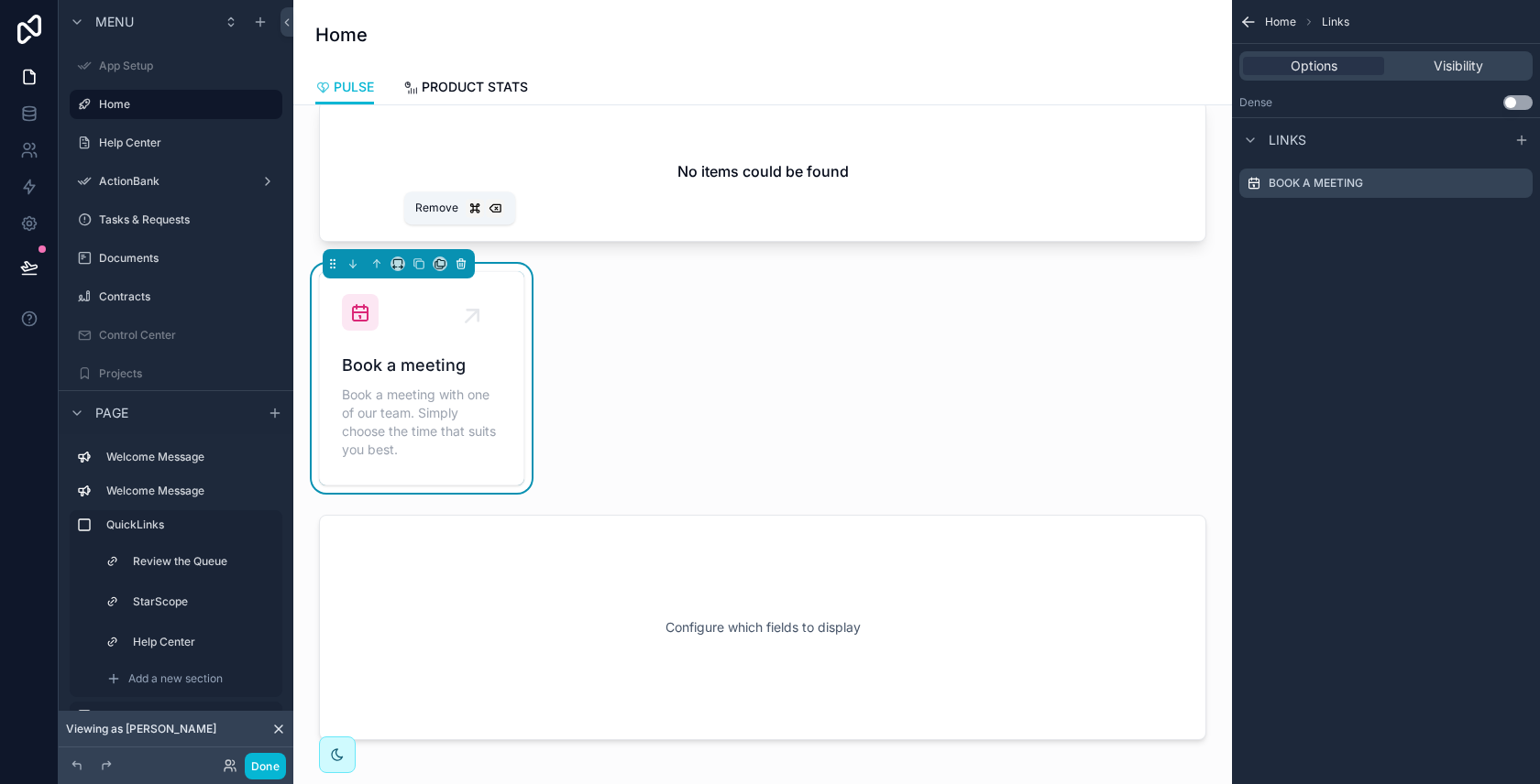
click at [460, 257] on icon "scrollable content" at bounding box center [461, 263] width 13 height 13
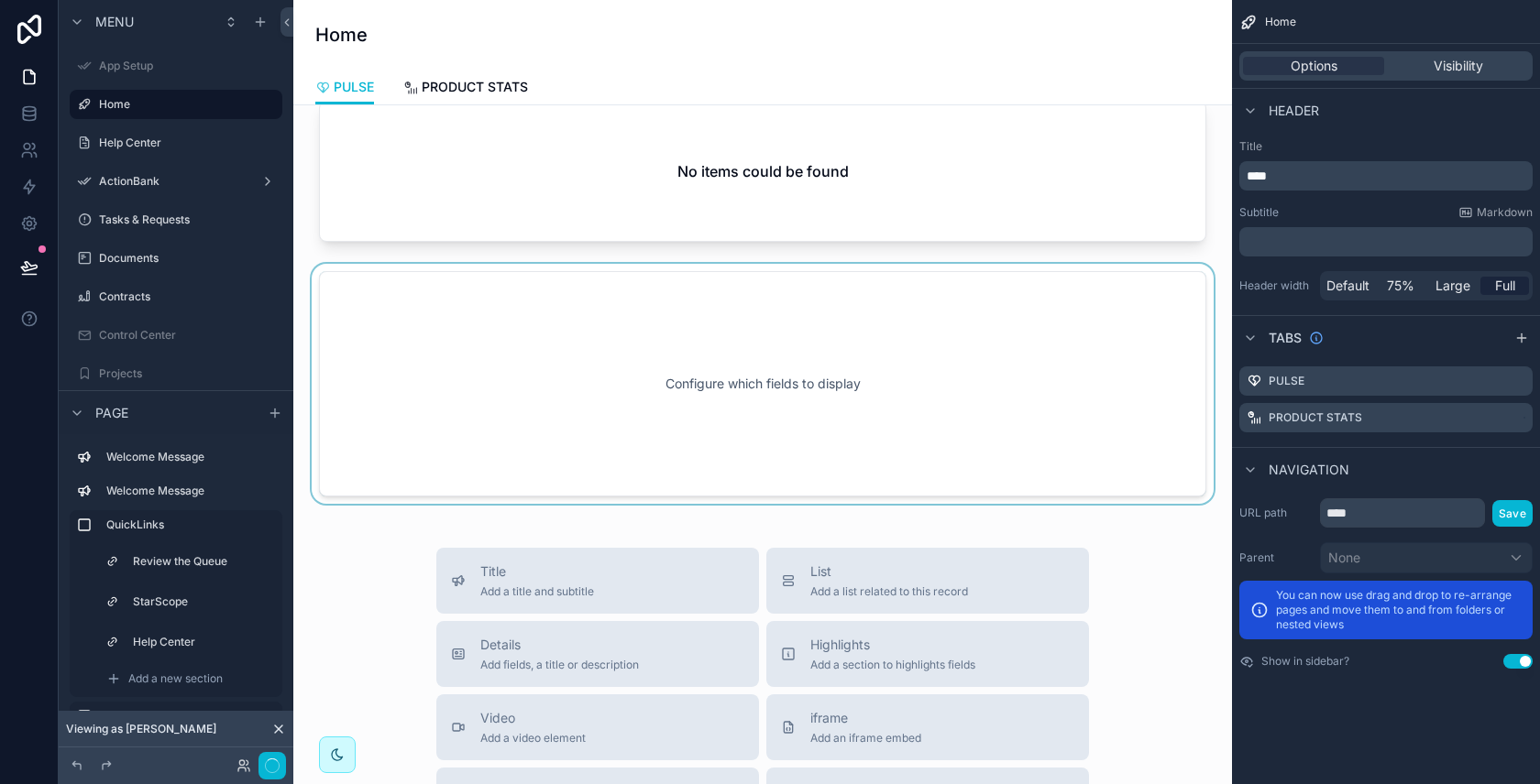
click at [568, 380] on div "scrollable content" at bounding box center [763, 384] width 909 height 240
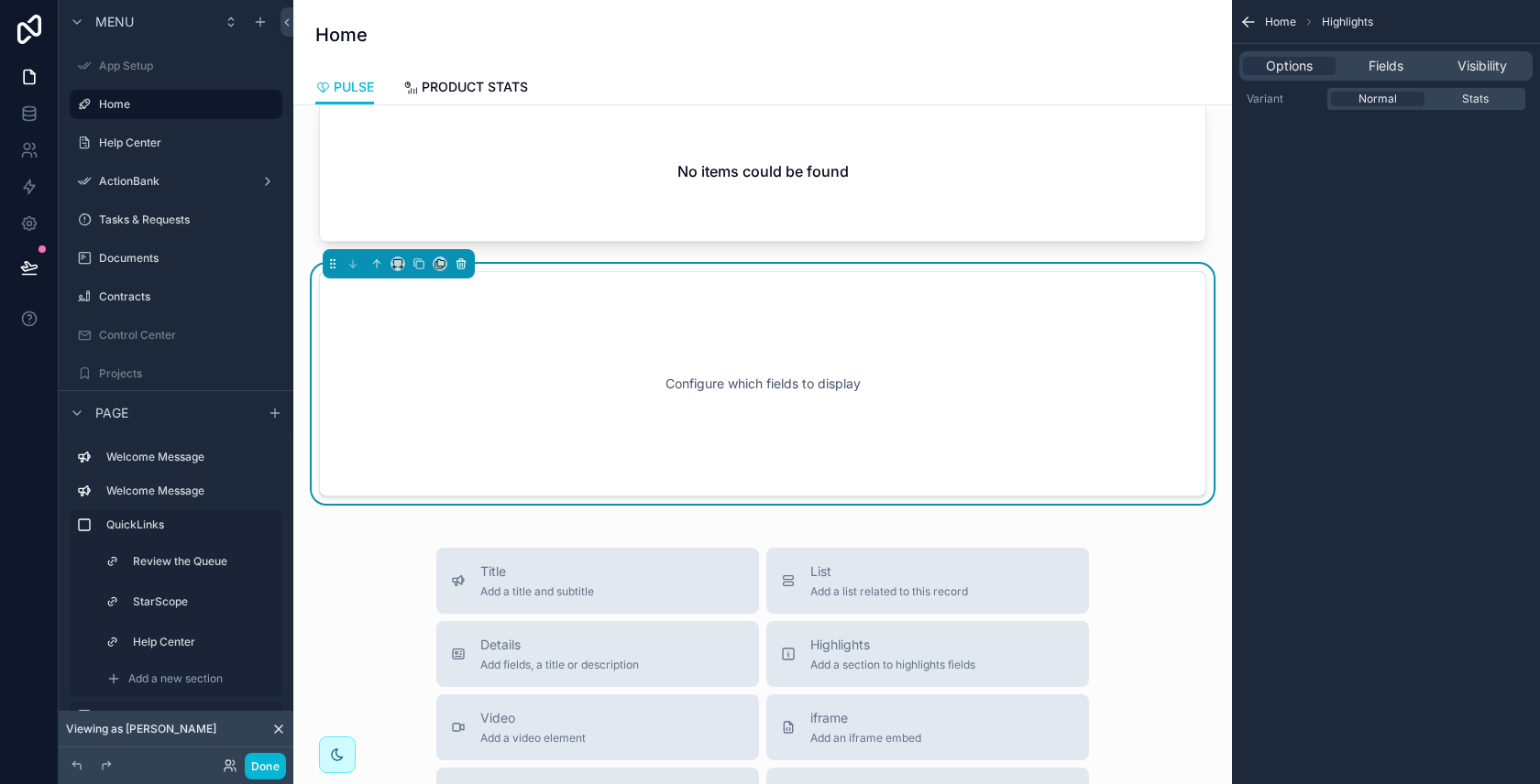
click at [461, 261] on icon "scrollable content" at bounding box center [461, 264] width 7 height 7
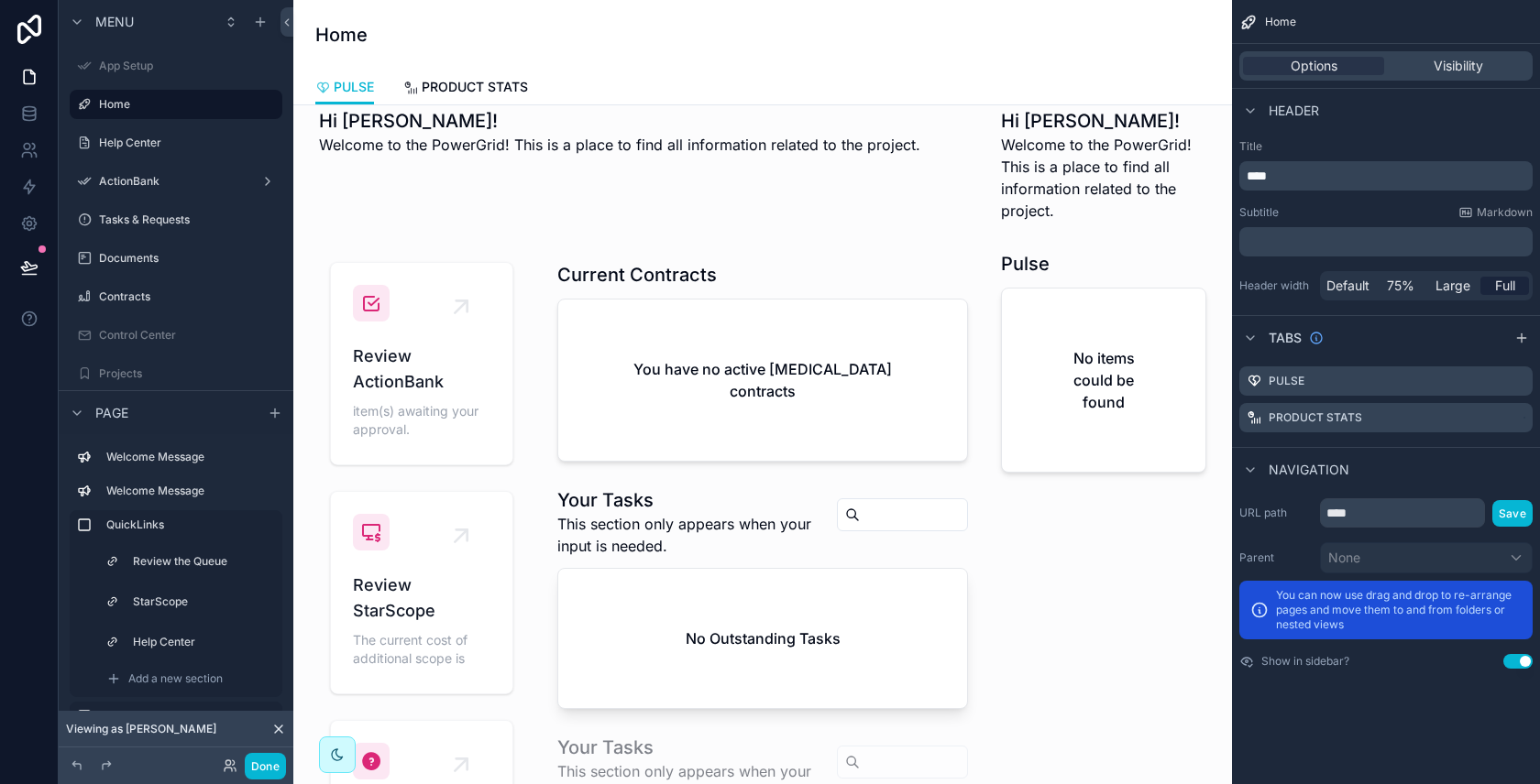
scroll to position [0, 0]
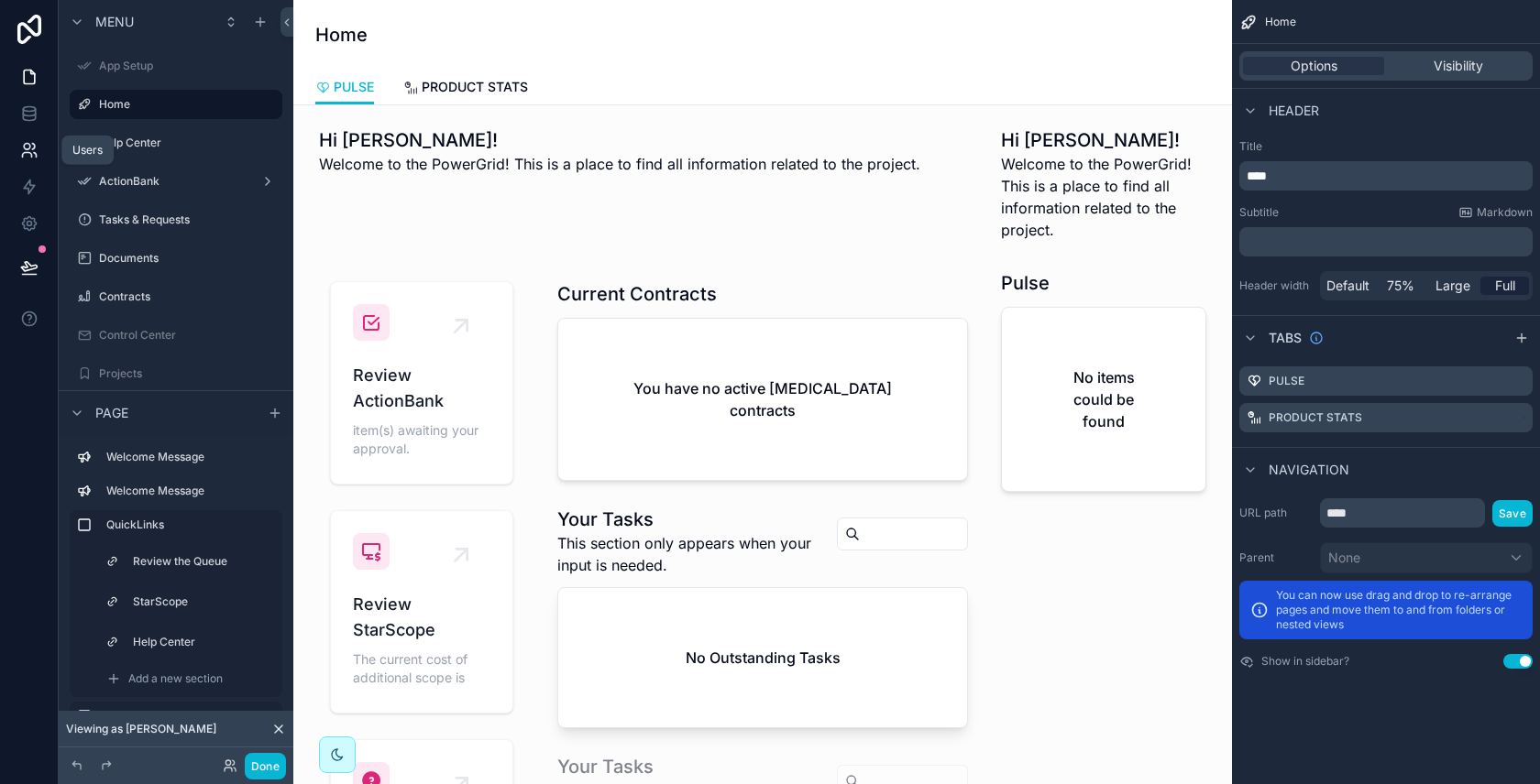
click at [35, 149] on icon at bounding box center [29, 150] width 18 height 18
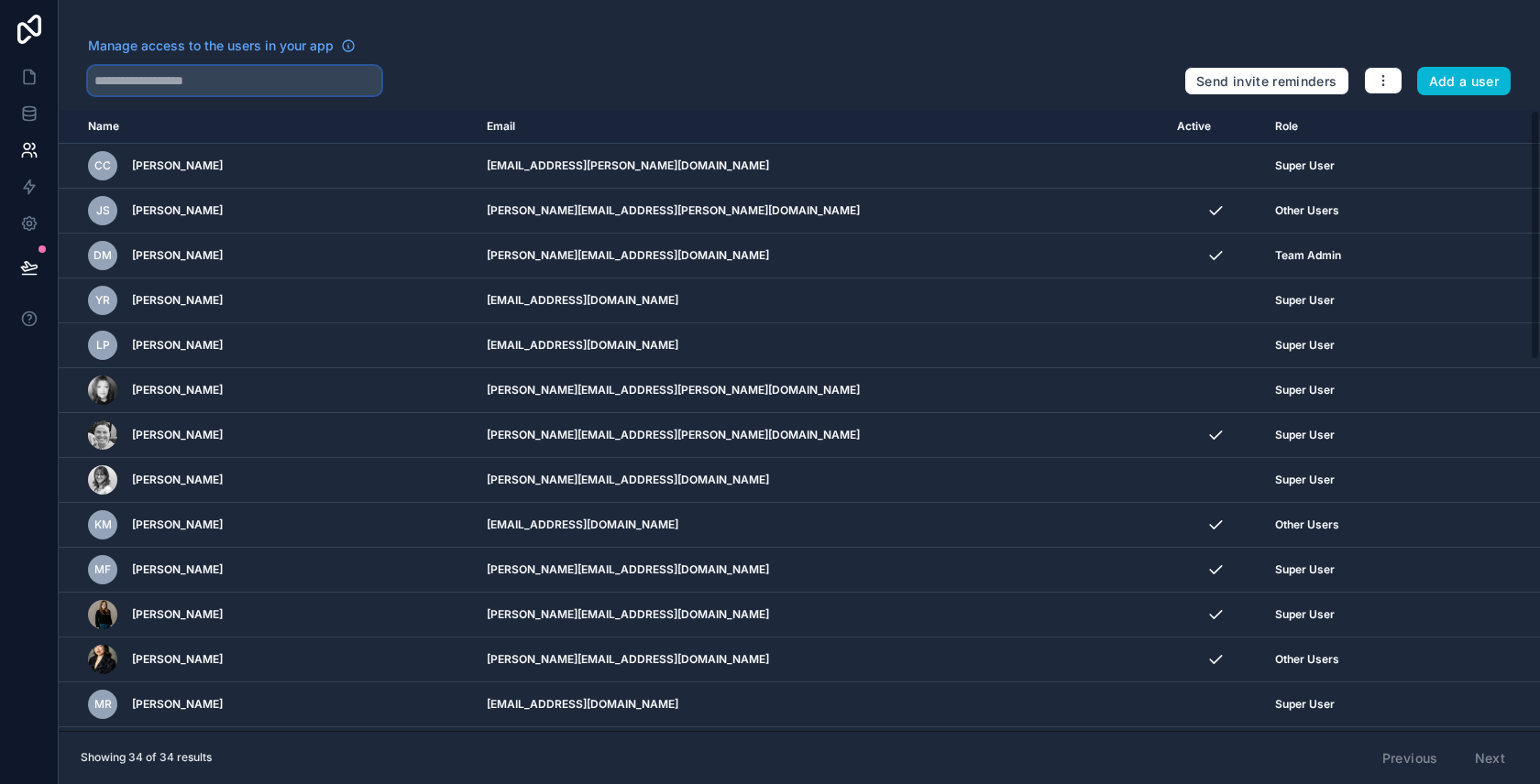
click at [318, 83] on input "text" at bounding box center [234, 80] width 293 height 29
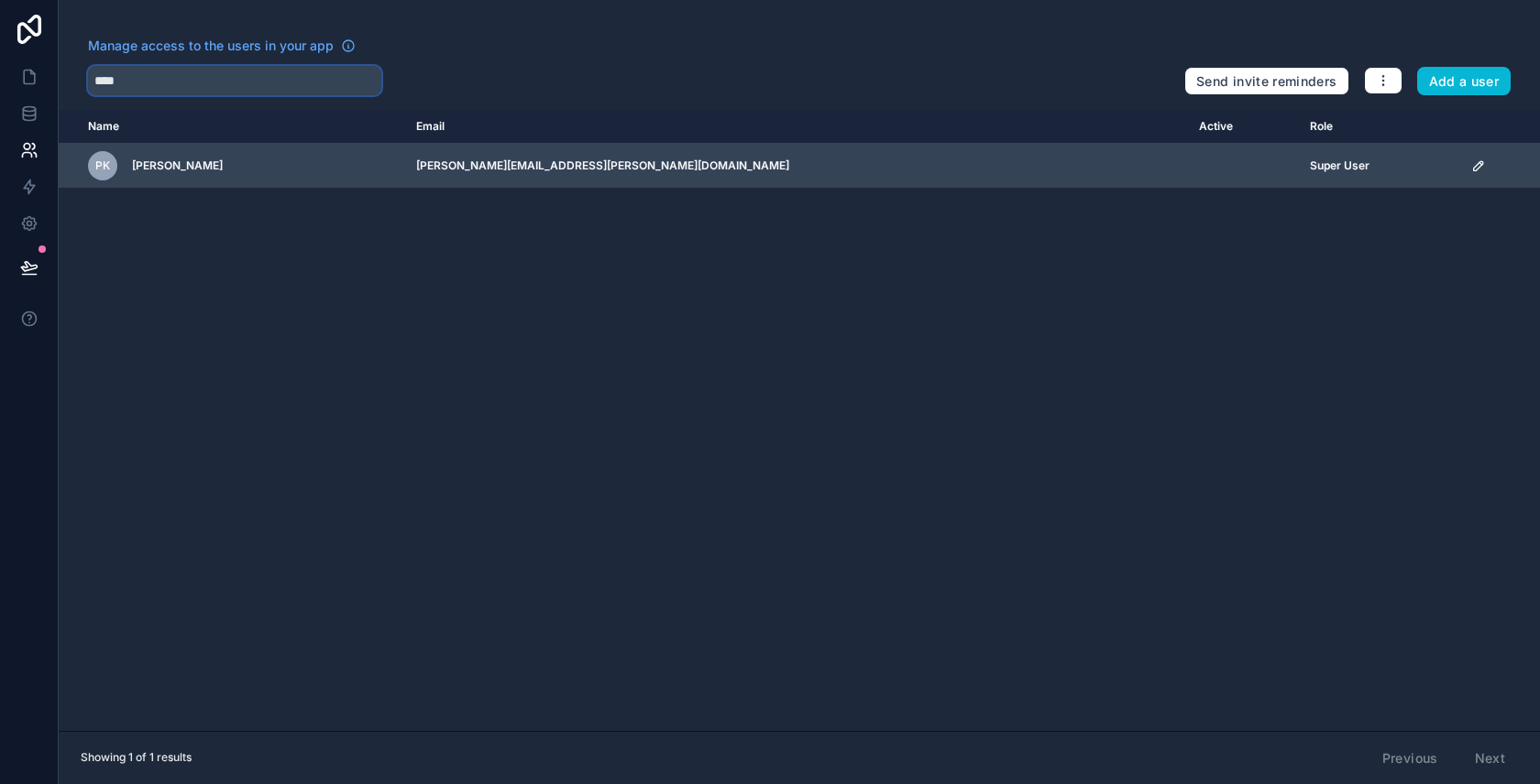
type input "****"
click at [1471, 168] on icon "scrollable content" at bounding box center [1478, 165] width 15 height 15
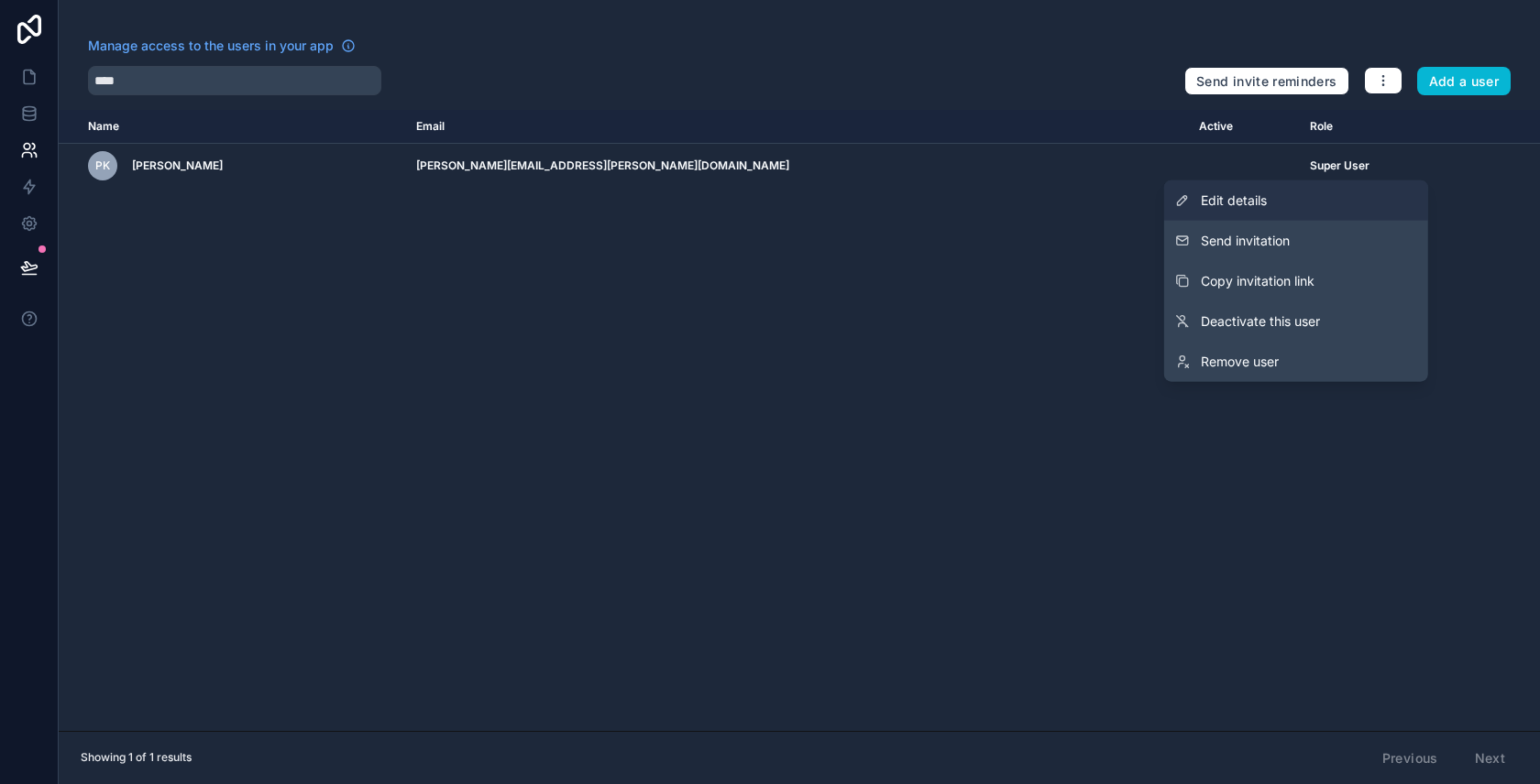
click at [1271, 210] on link "Edit details" at bounding box center [1296, 200] width 264 height 40
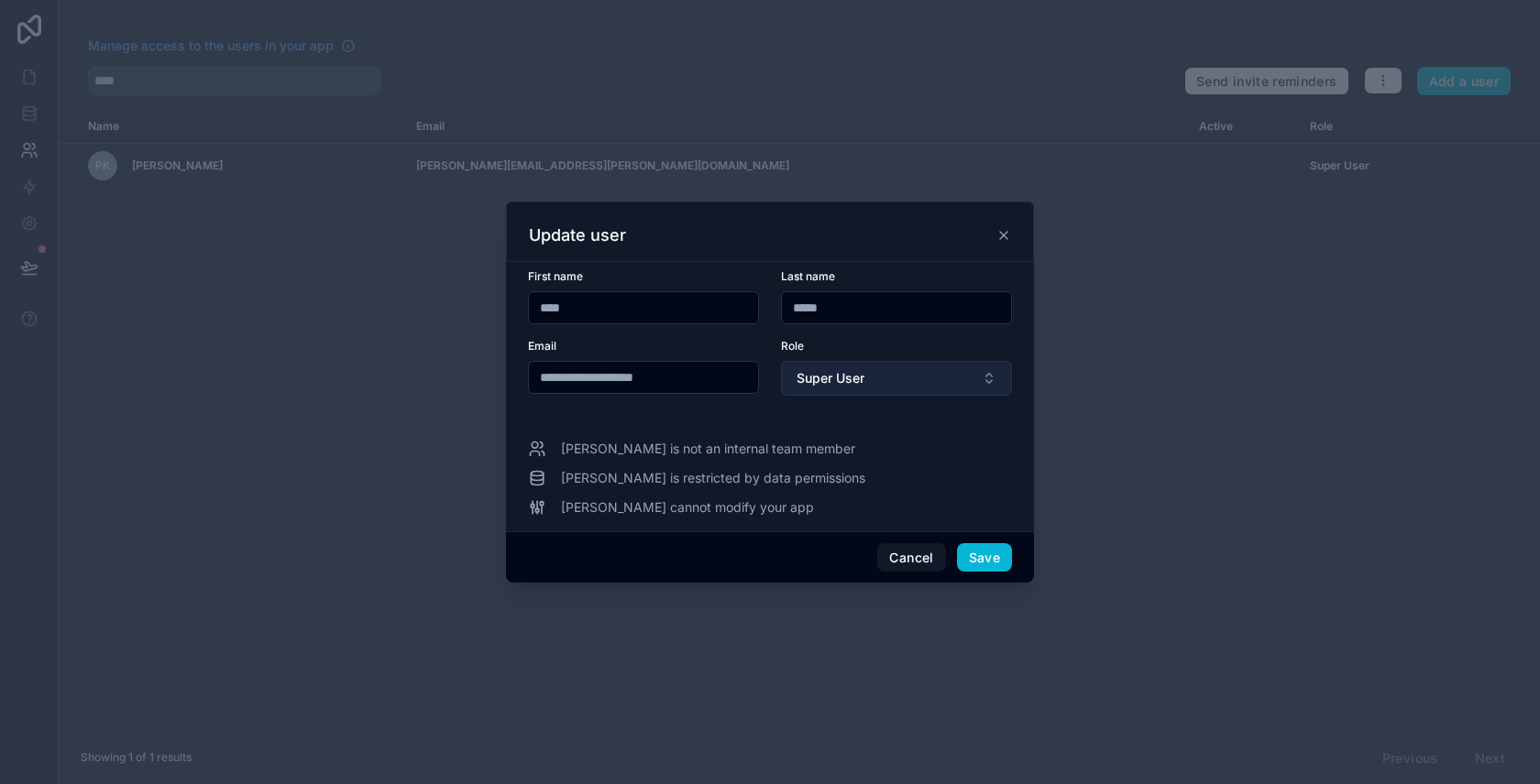
click at [910, 382] on button "Super User" at bounding box center [896, 378] width 231 height 35
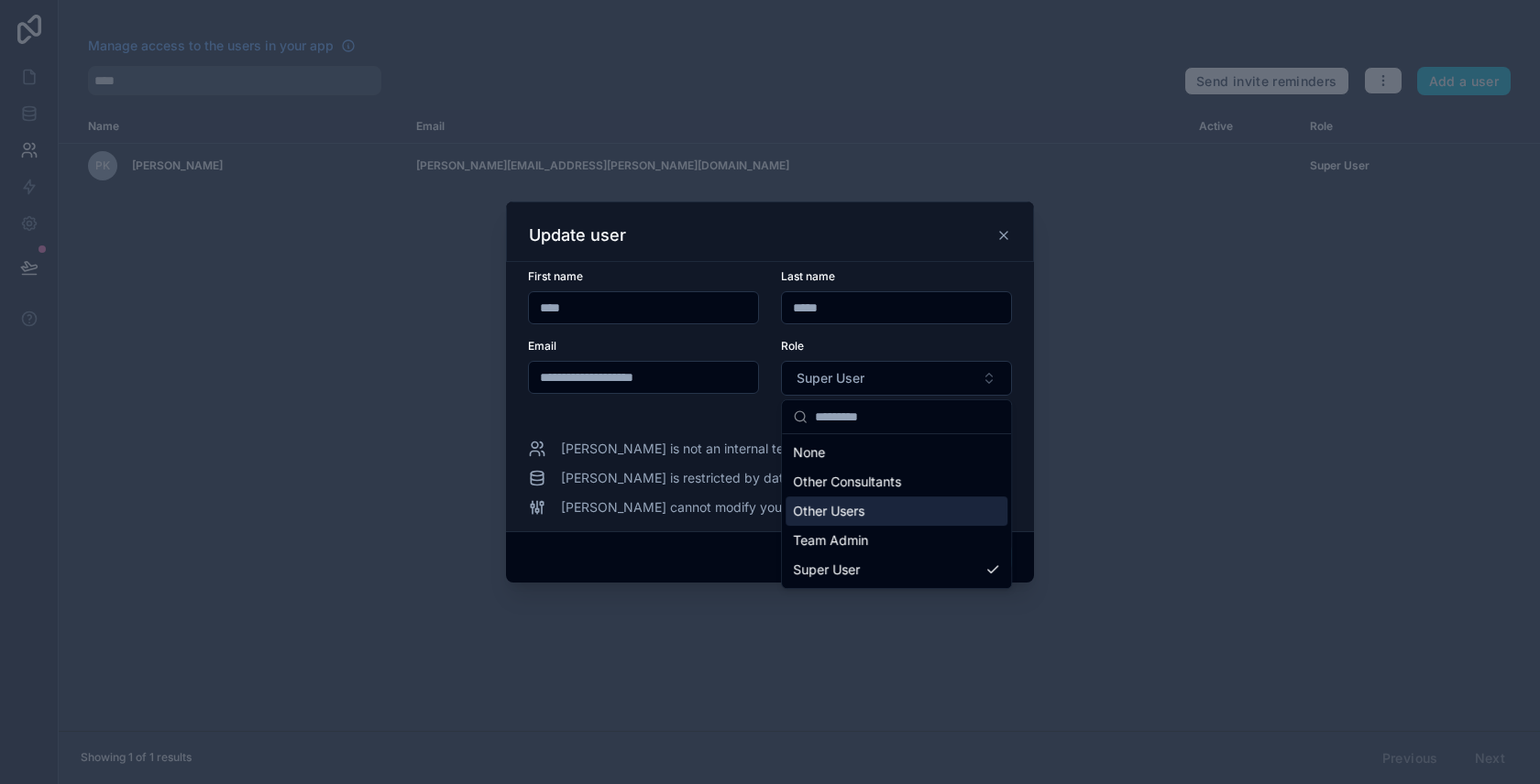
click at [870, 509] on div "Other Users" at bounding box center [896, 510] width 222 height 29
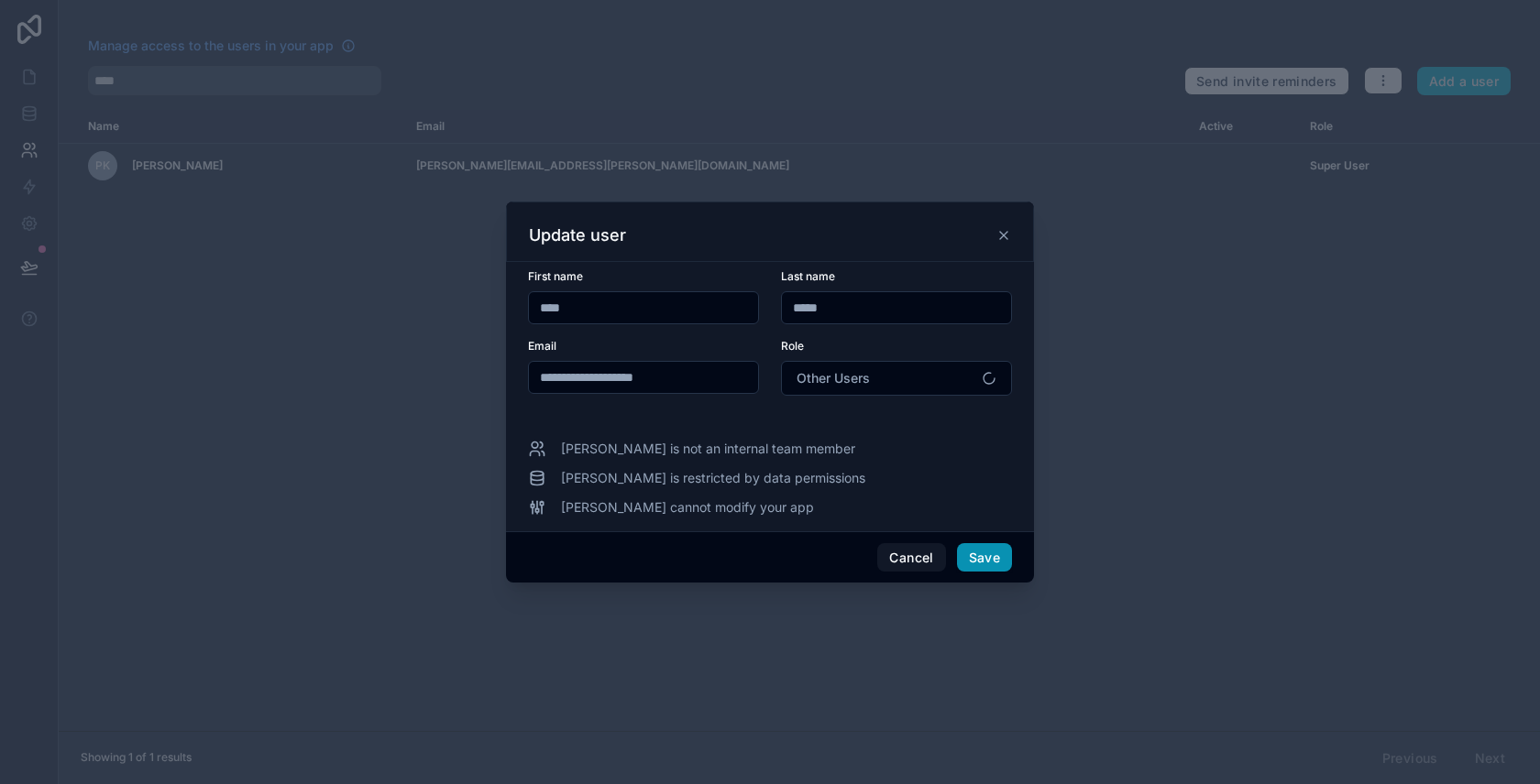
click at [994, 551] on button "Save" at bounding box center [984, 557] width 55 height 29
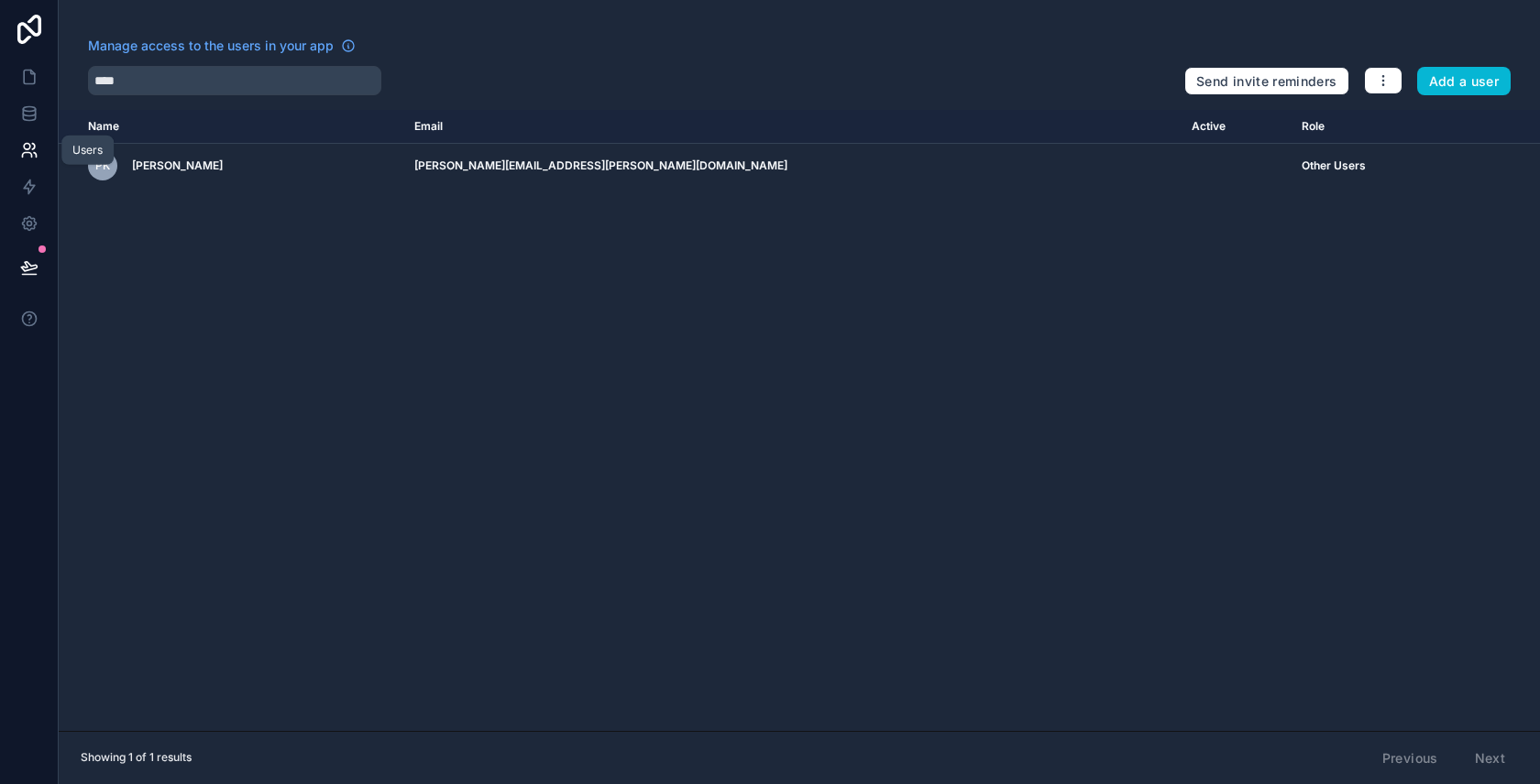
click at [32, 159] on link at bounding box center [29, 149] width 58 height 37
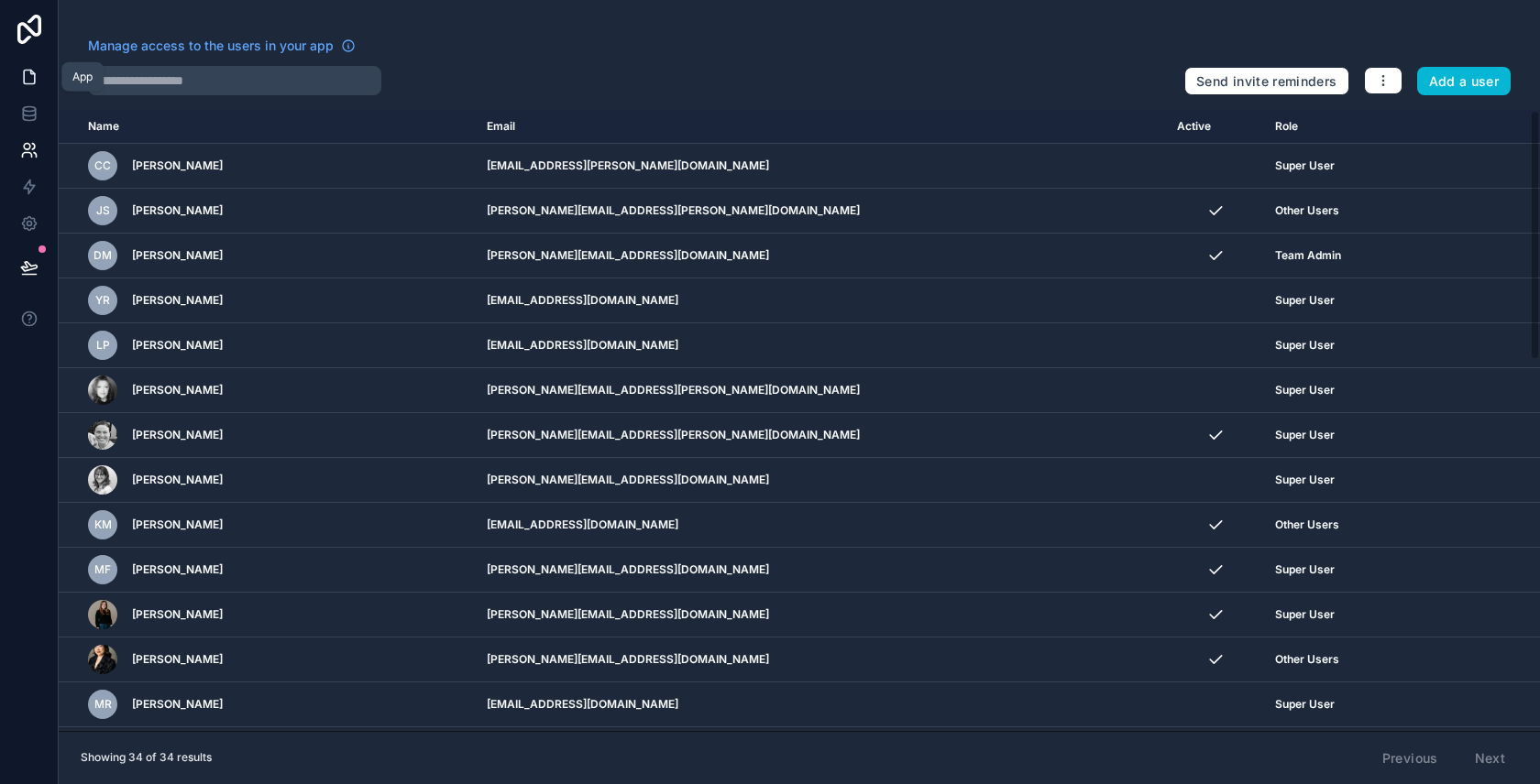
click at [28, 71] on icon at bounding box center [29, 77] width 18 height 18
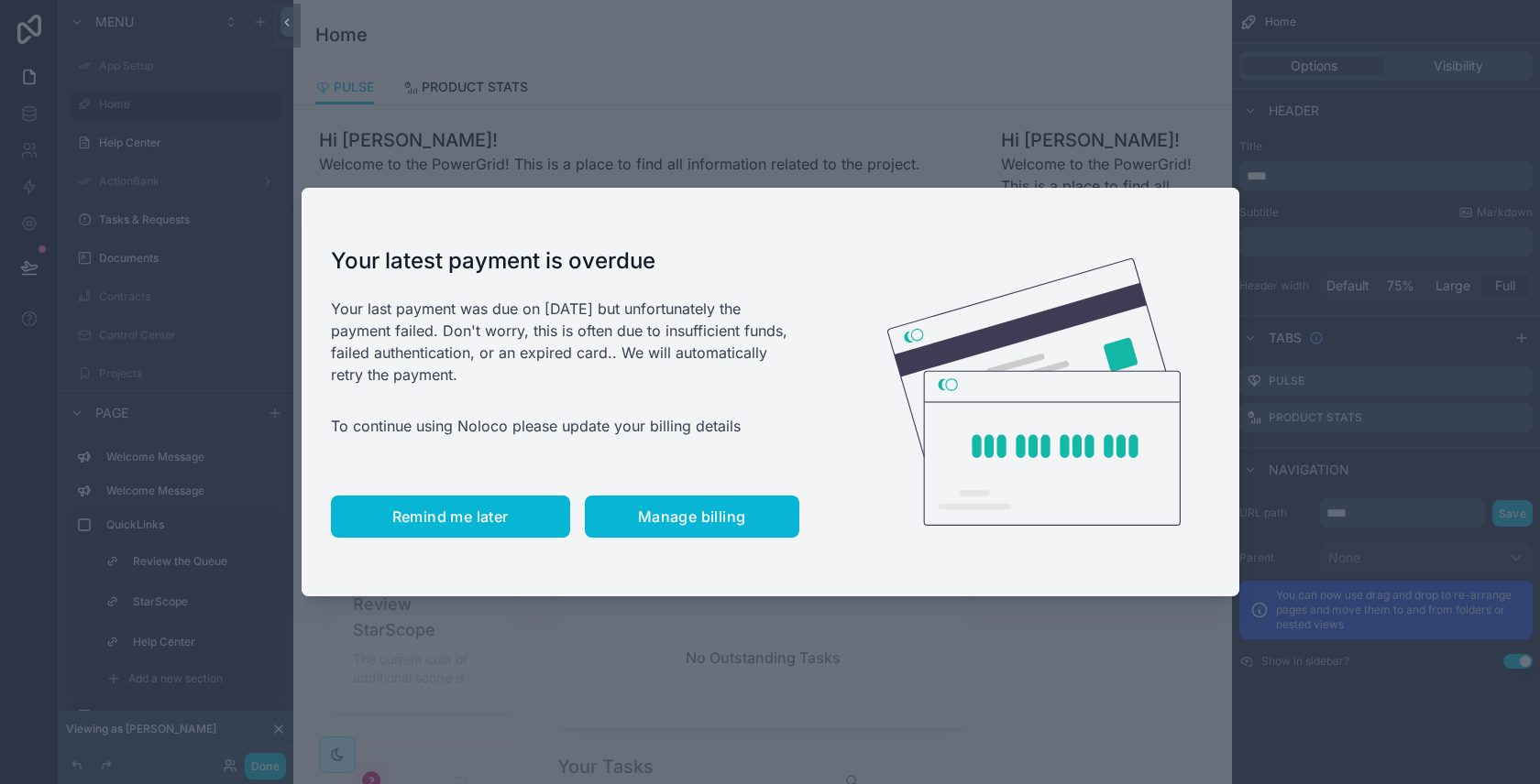
click at [456, 523] on span "Remind me later" at bounding box center [451, 516] width 117 height 18
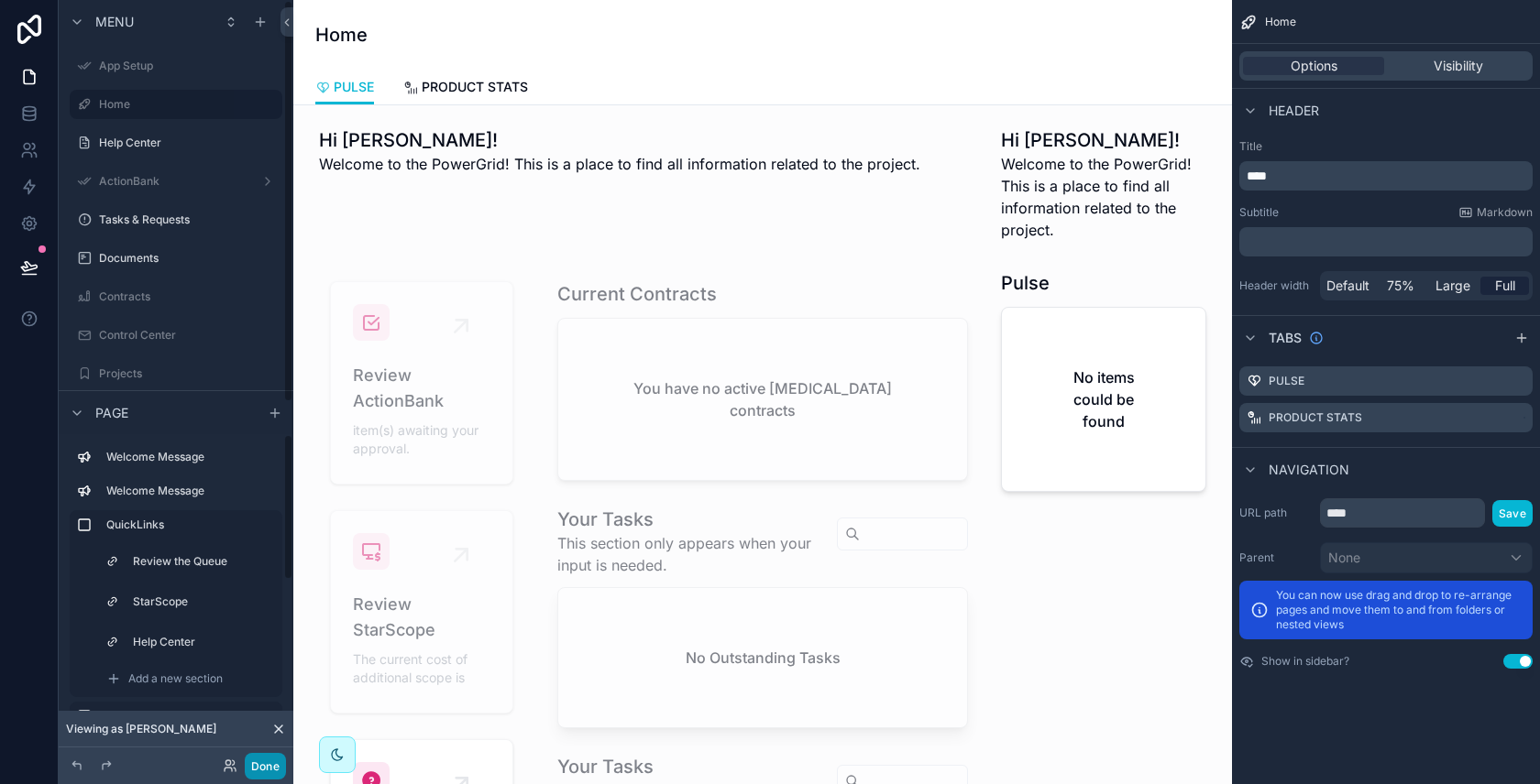
click at [253, 771] on button "Done" at bounding box center [264, 766] width 41 height 27
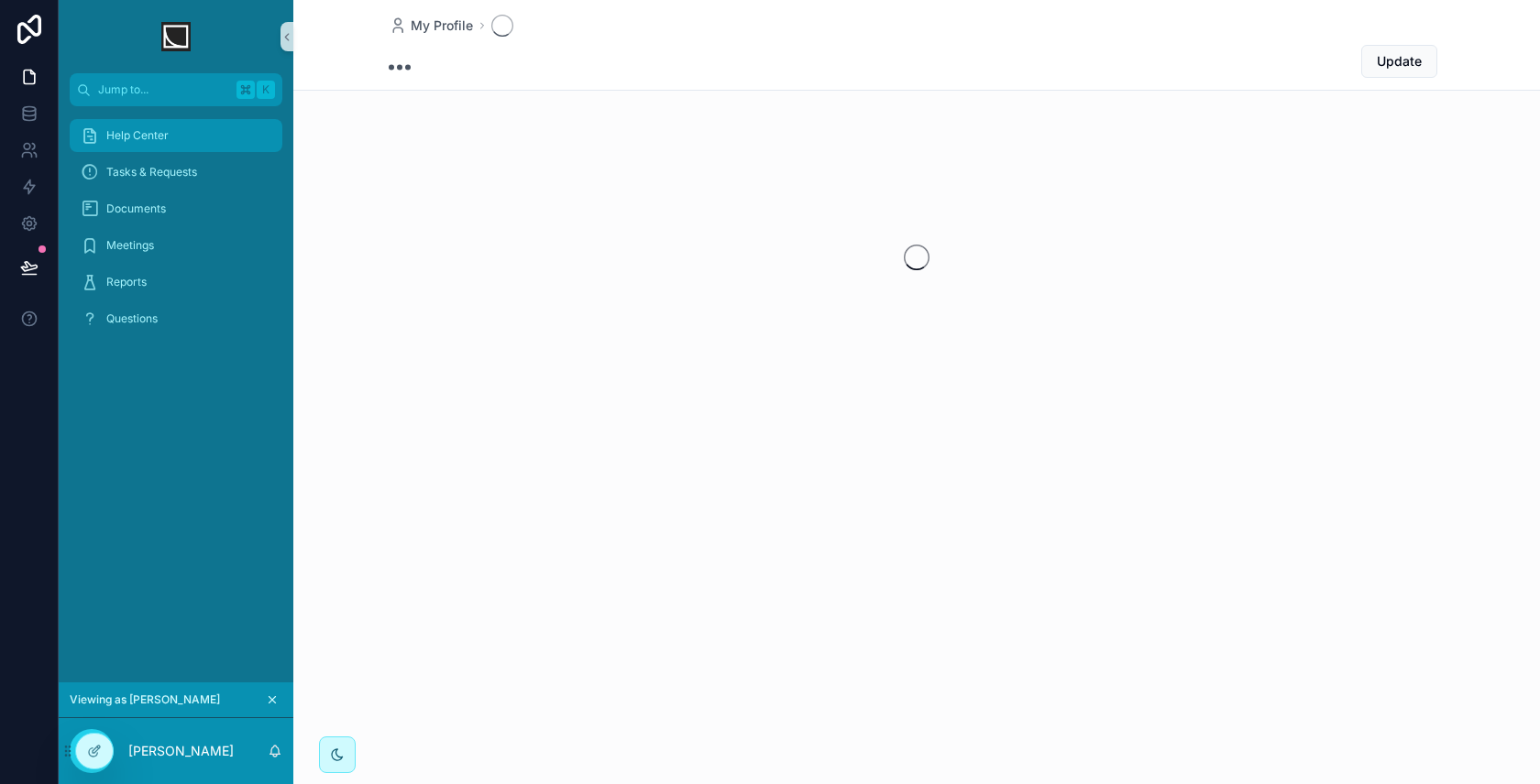
click at [187, 139] on div "Help Center" at bounding box center [175, 134] width 190 height 29
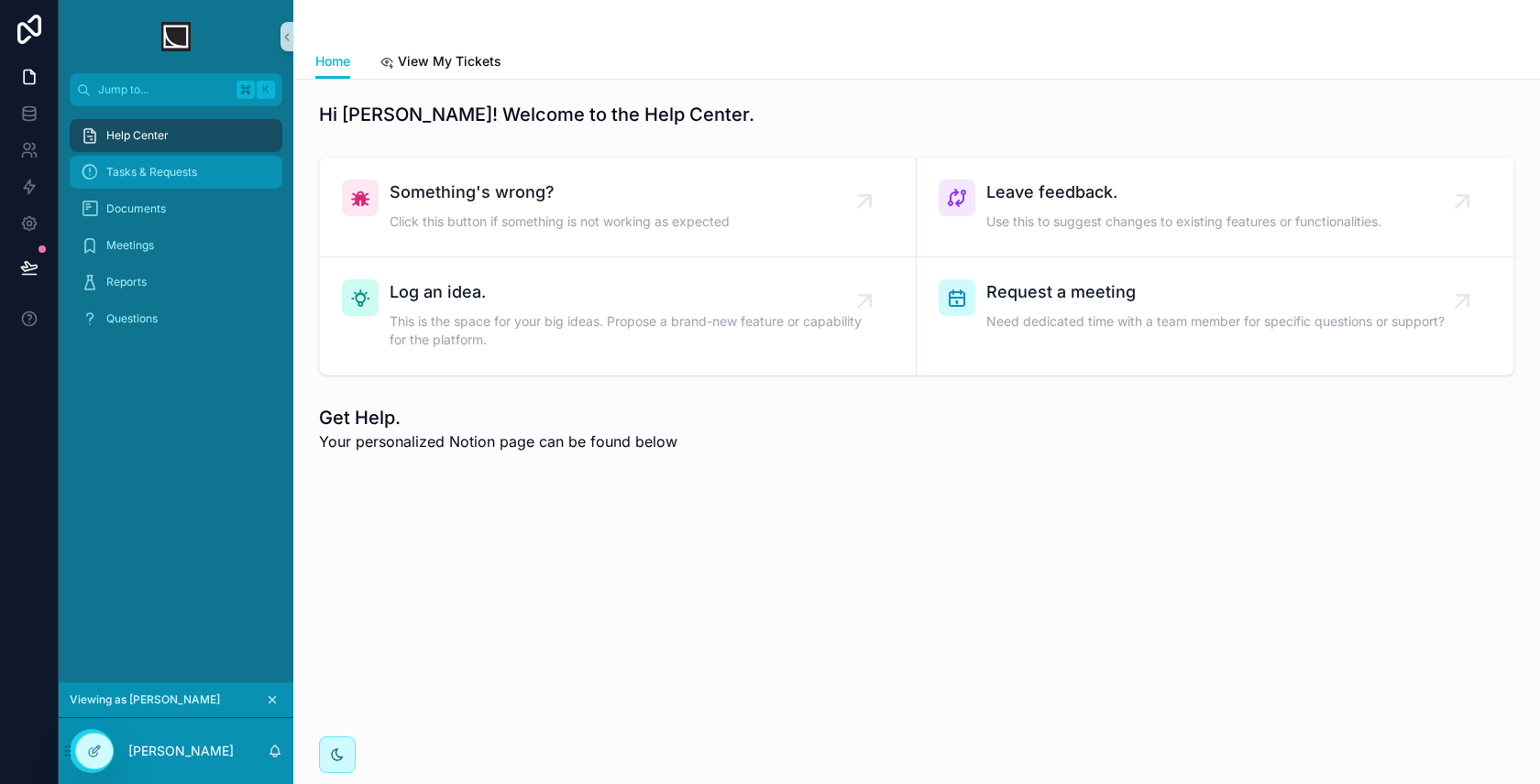
click at [189, 173] on span "Tasks & Requests" at bounding box center [152, 171] width 91 height 15
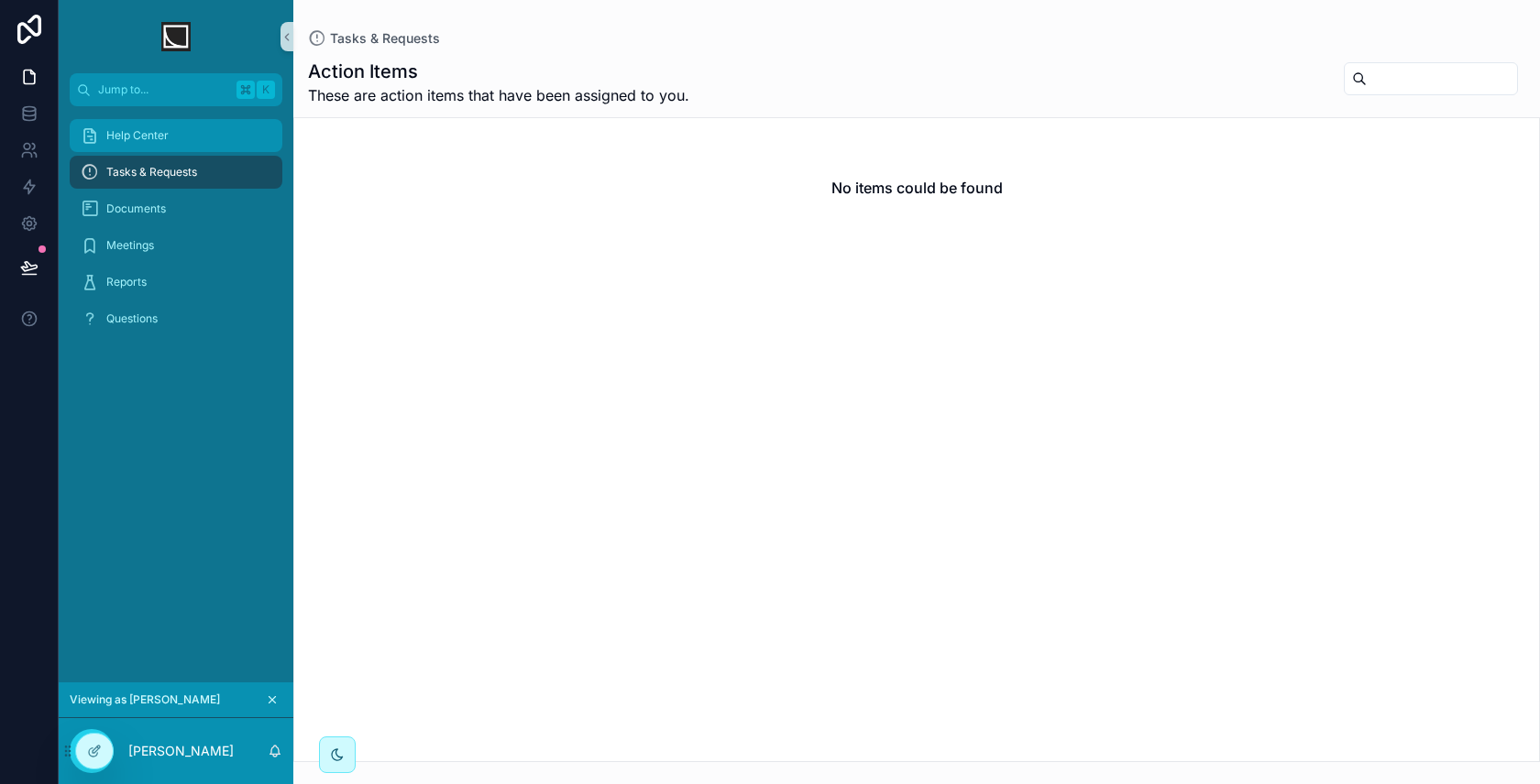
click at [173, 138] on div "Help Center" at bounding box center [175, 134] width 190 height 29
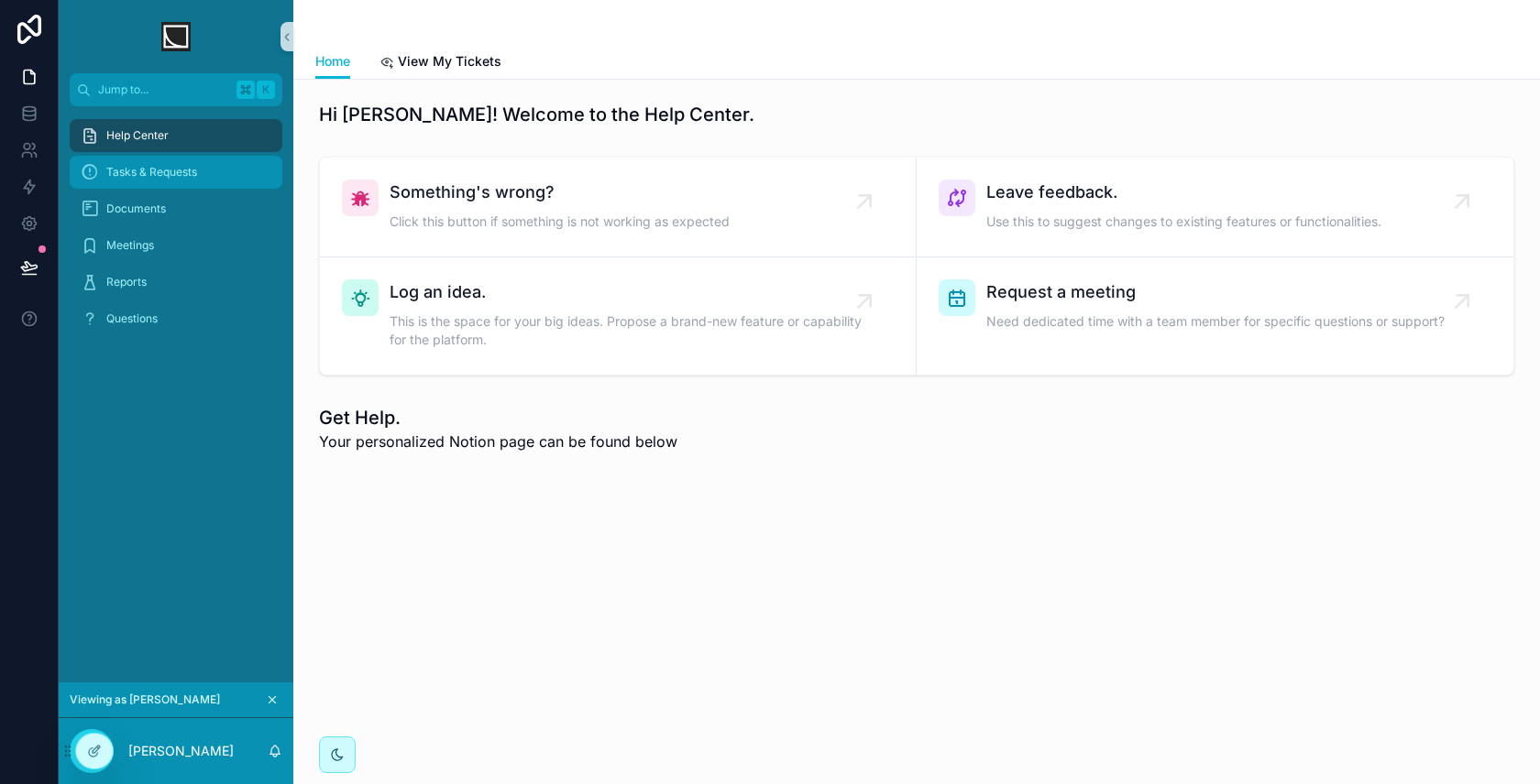
click at [166, 167] on span "Tasks & Requests" at bounding box center [152, 171] width 91 height 15
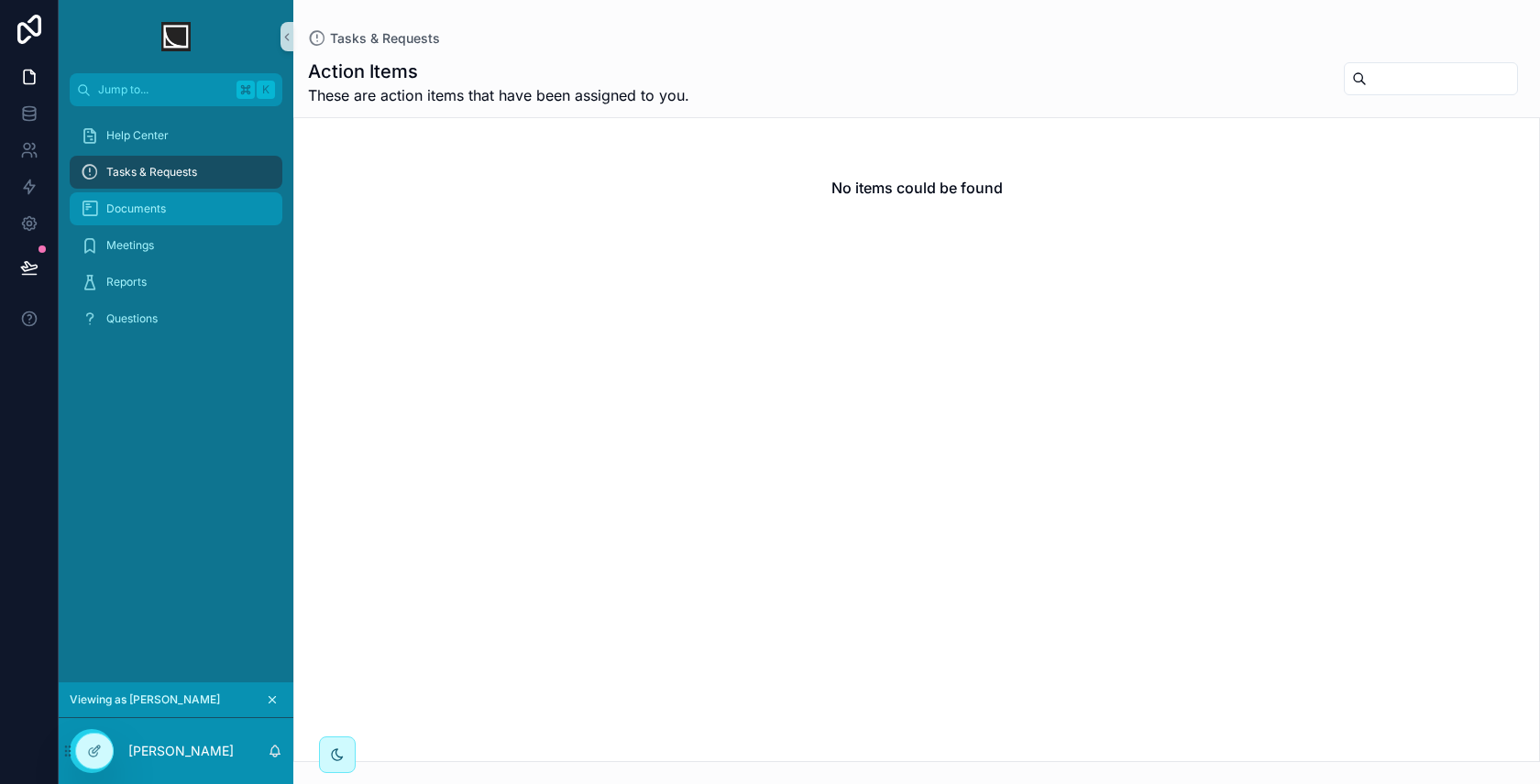
click at [163, 216] on div "Documents" at bounding box center [175, 208] width 190 height 29
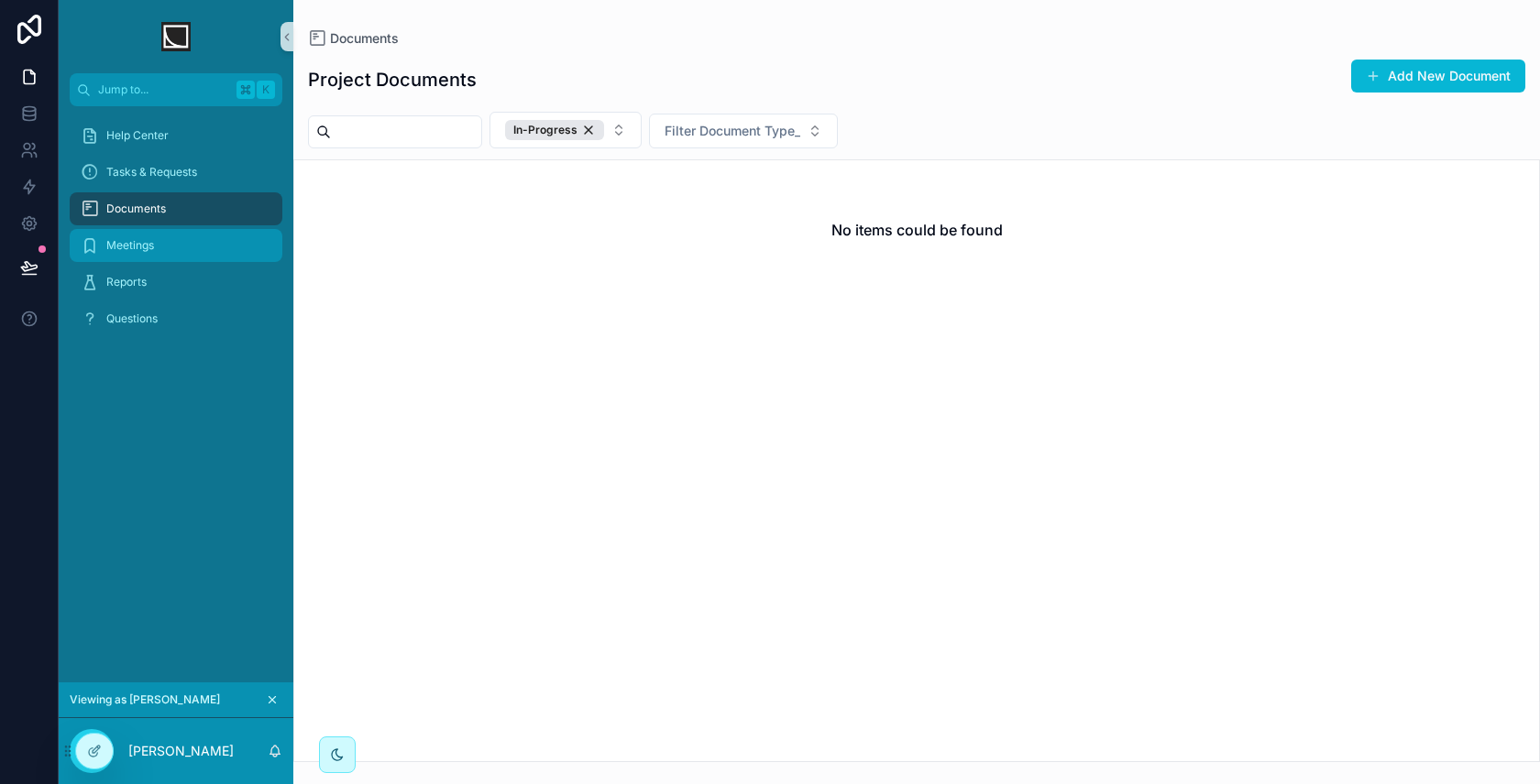
click at [165, 259] on div "Meetings" at bounding box center [175, 245] width 190 height 29
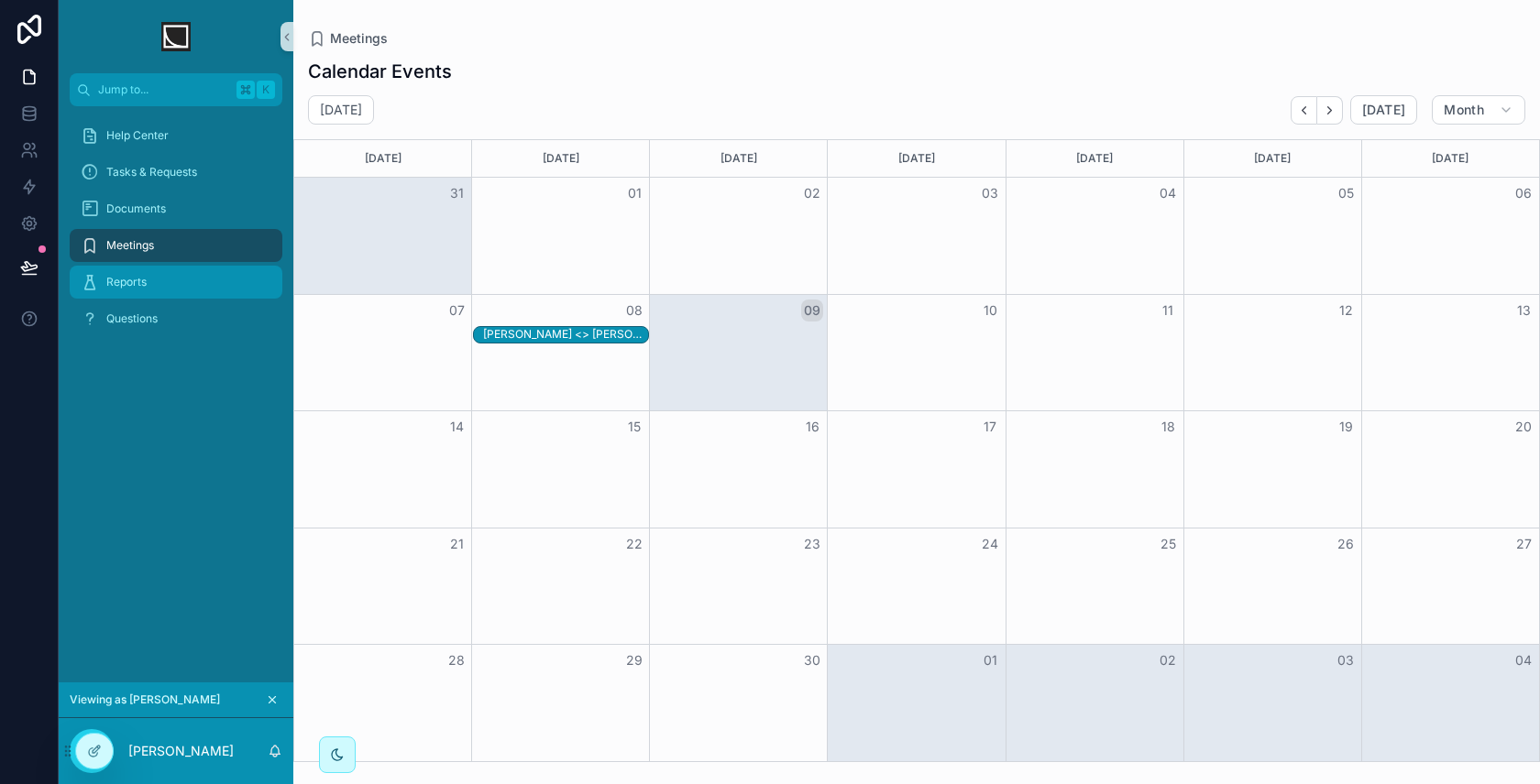
click at [177, 292] on div "Reports" at bounding box center [175, 281] width 190 height 29
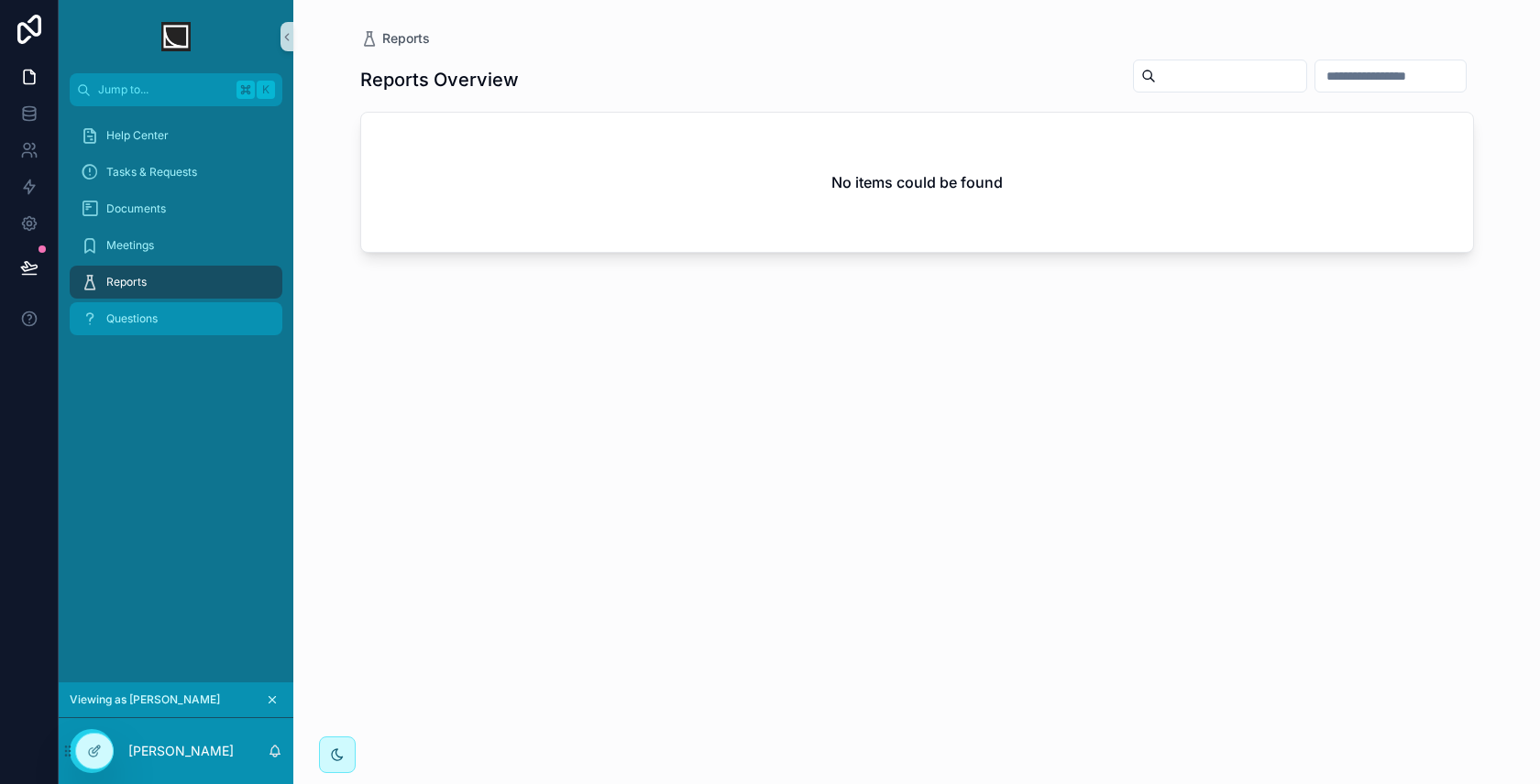
click at [176, 325] on div "Questions" at bounding box center [175, 318] width 190 height 29
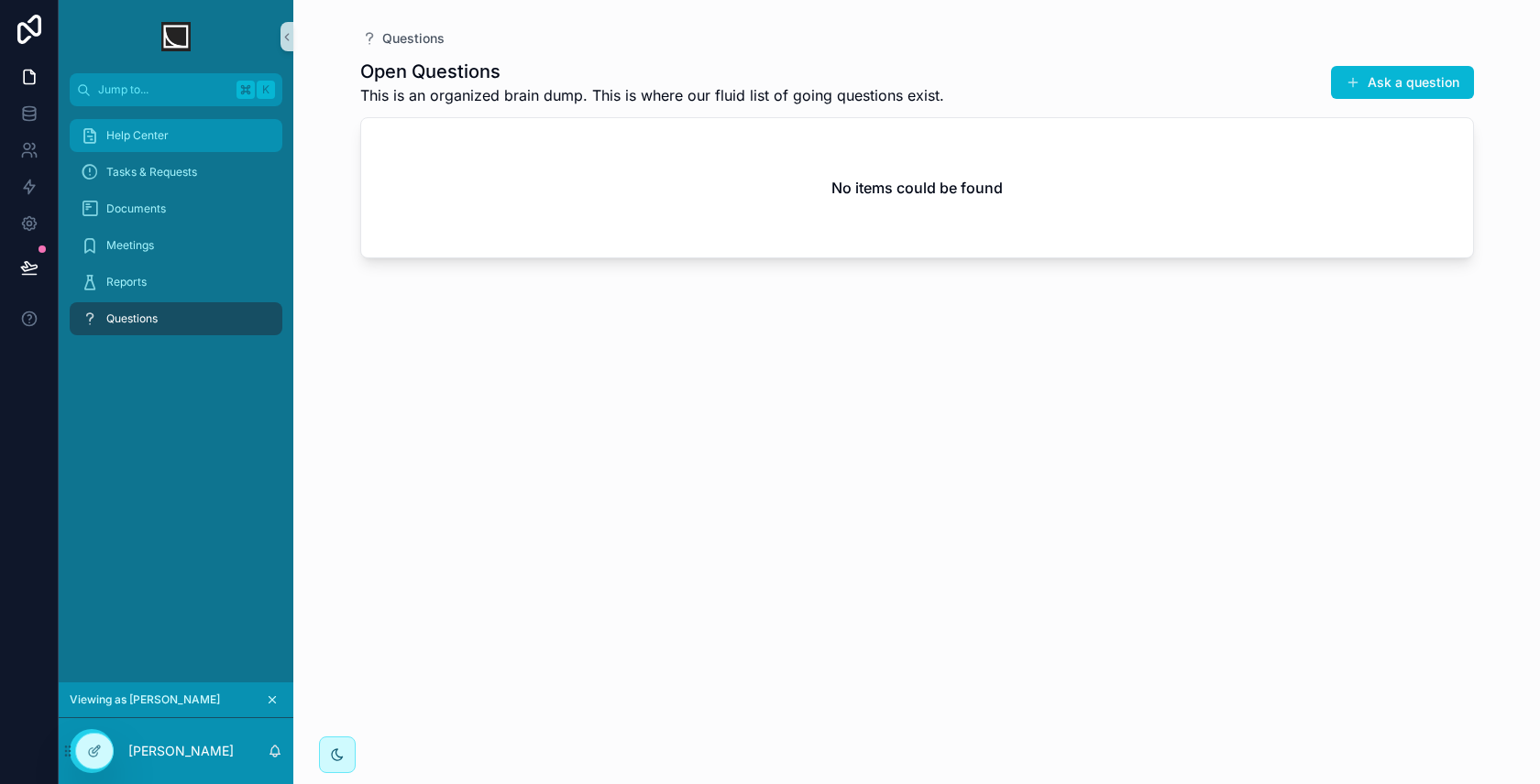
click at [193, 143] on div "Help Center" at bounding box center [175, 134] width 190 height 29
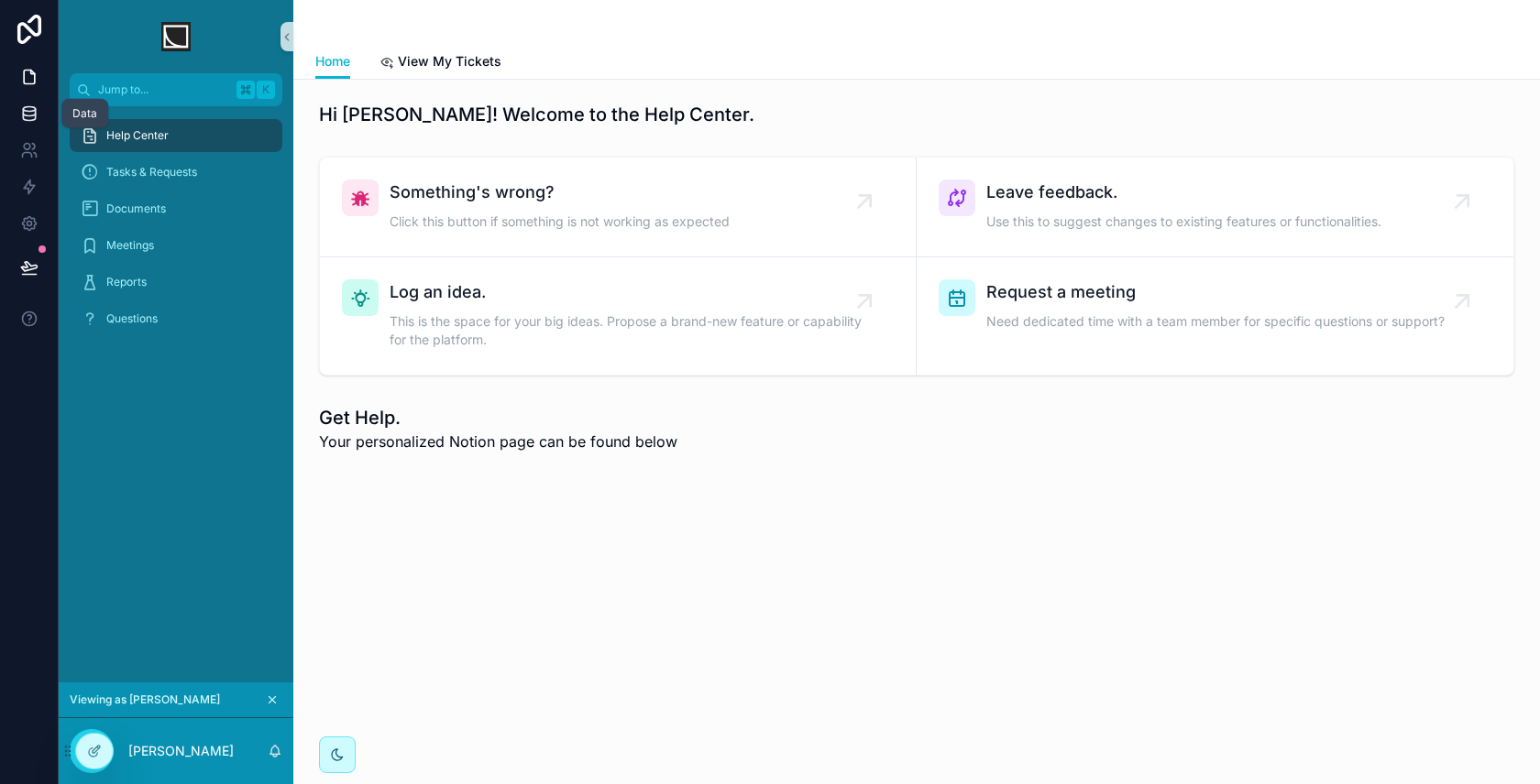
click at [41, 111] on link at bounding box center [29, 114] width 58 height 37
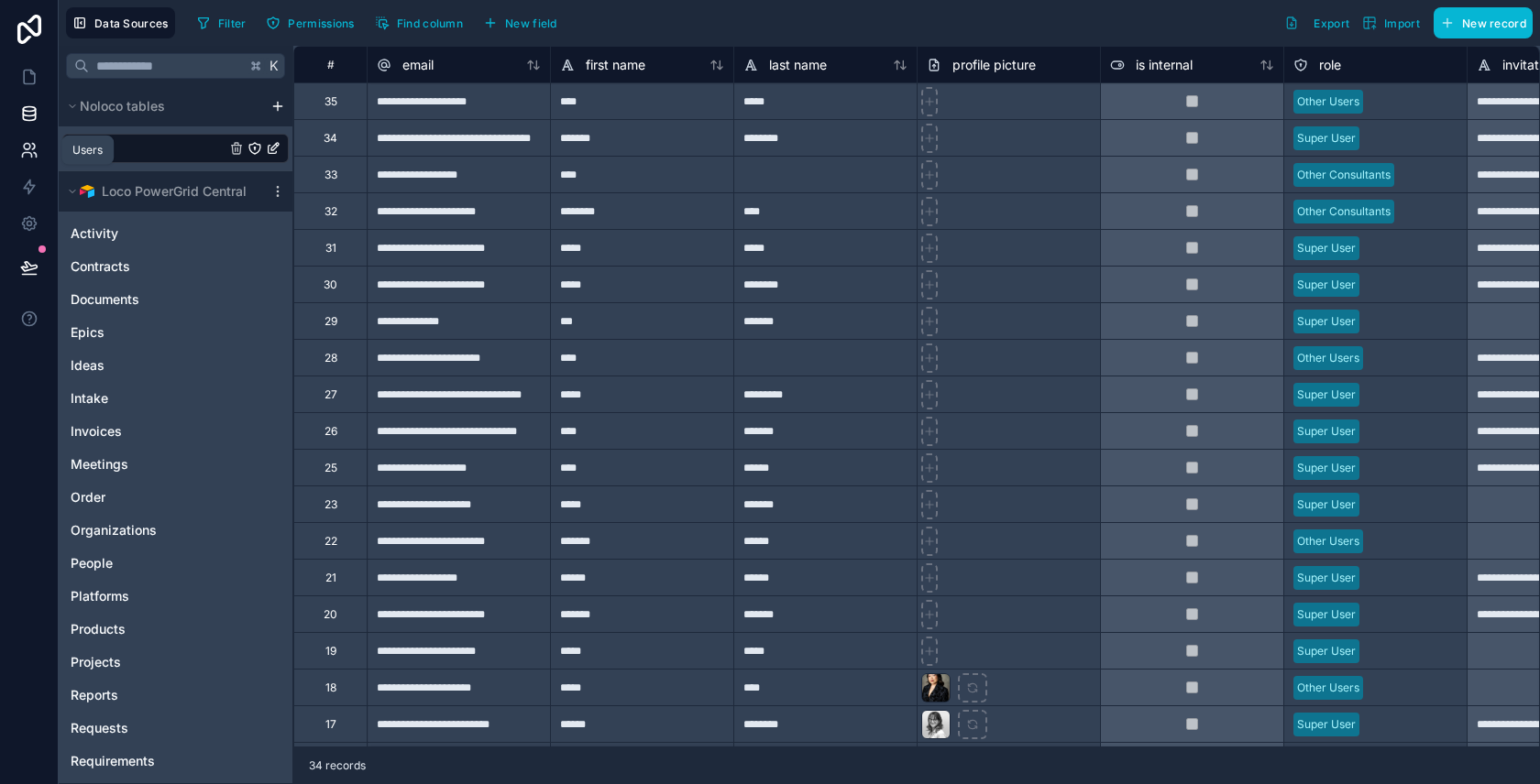
click at [41, 149] on link at bounding box center [29, 149] width 58 height 37
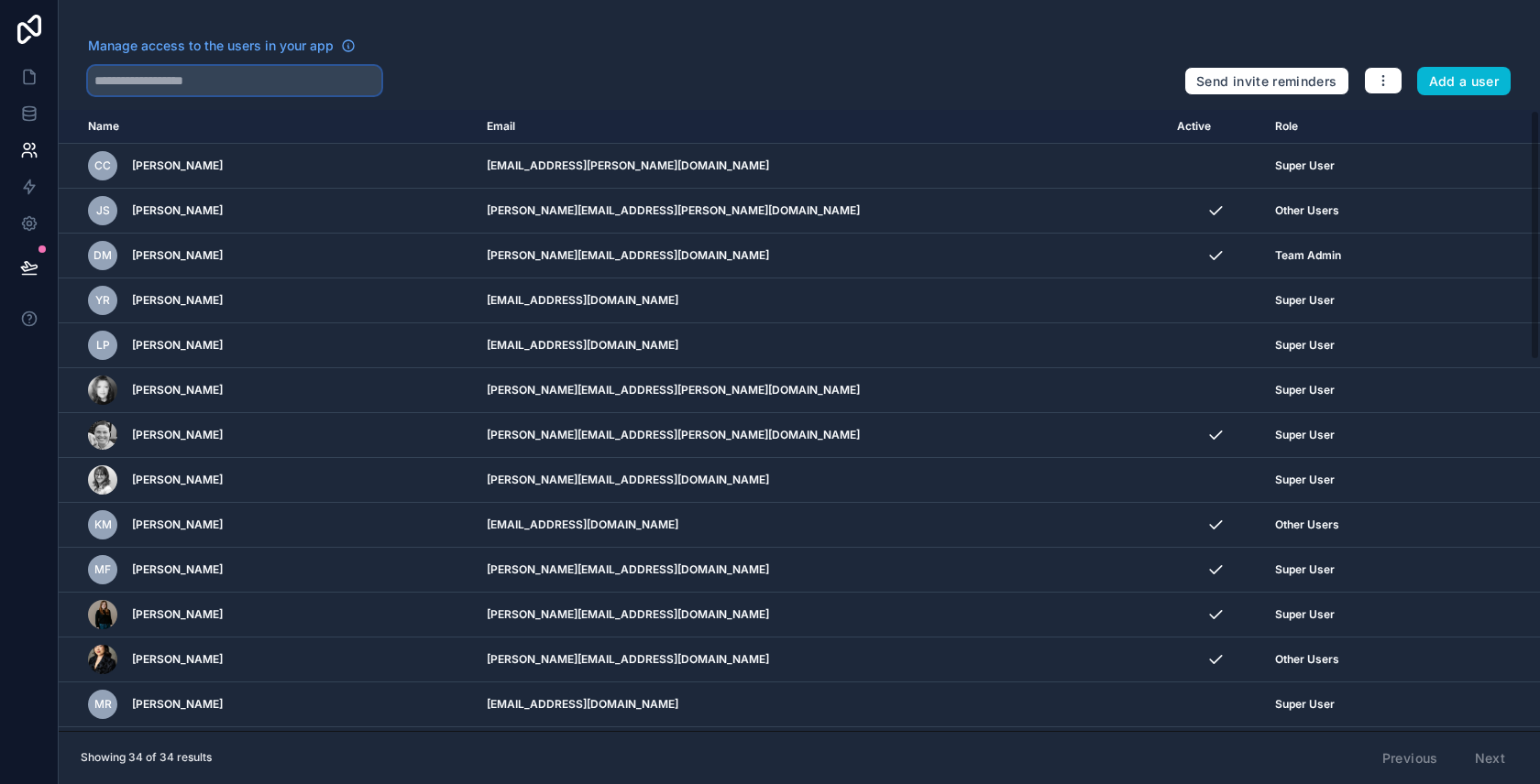
click at [266, 78] on input "text" at bounding box center [234, 80] width 293 height 29
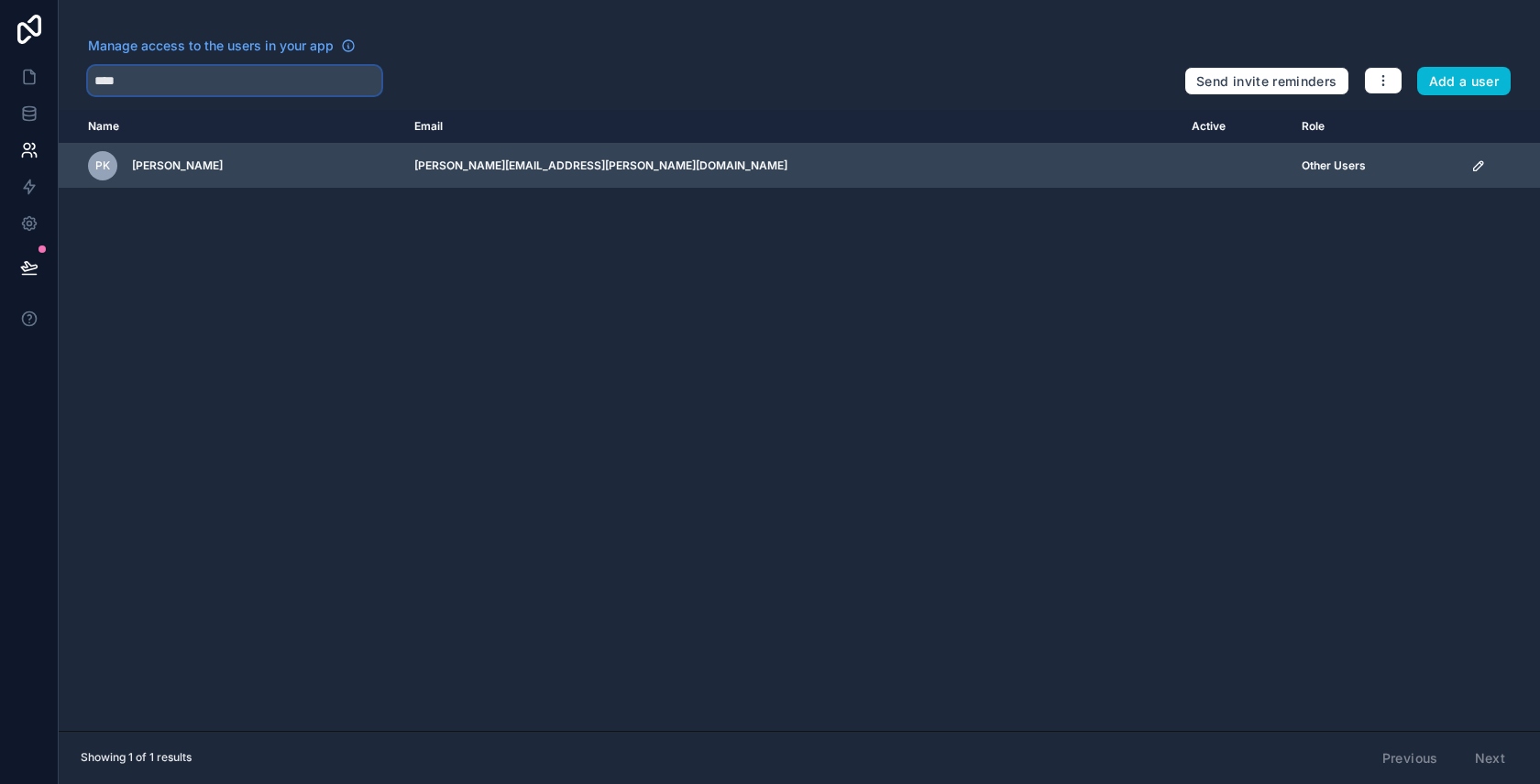
type input "****"
click at [1473, 165] on icon "scrollable content" at bounding box center [1477, 165] width 9 height 9
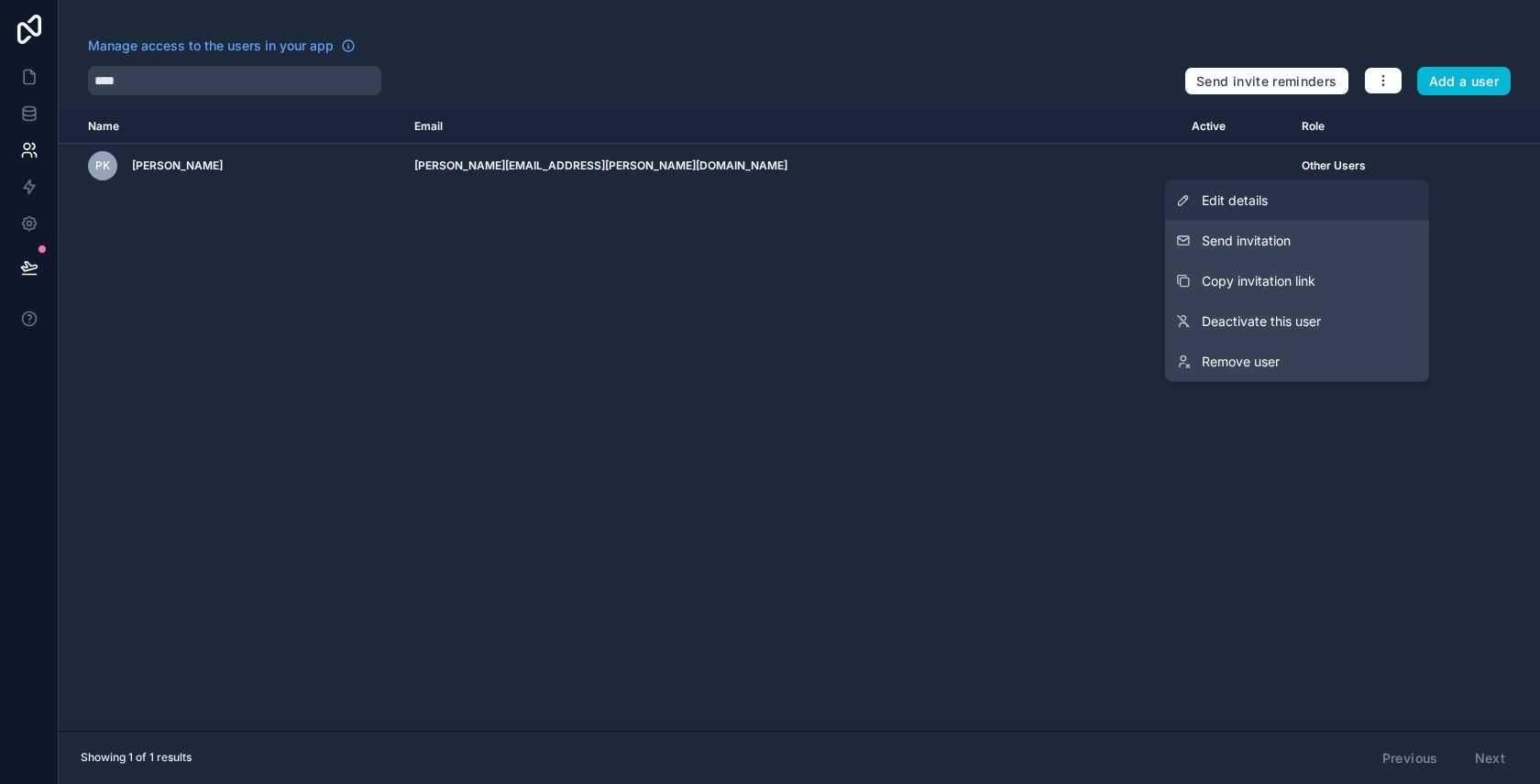
click at [1334, 197] on link "Edit details" at bounding box center [1297, 200] width 264 height 40
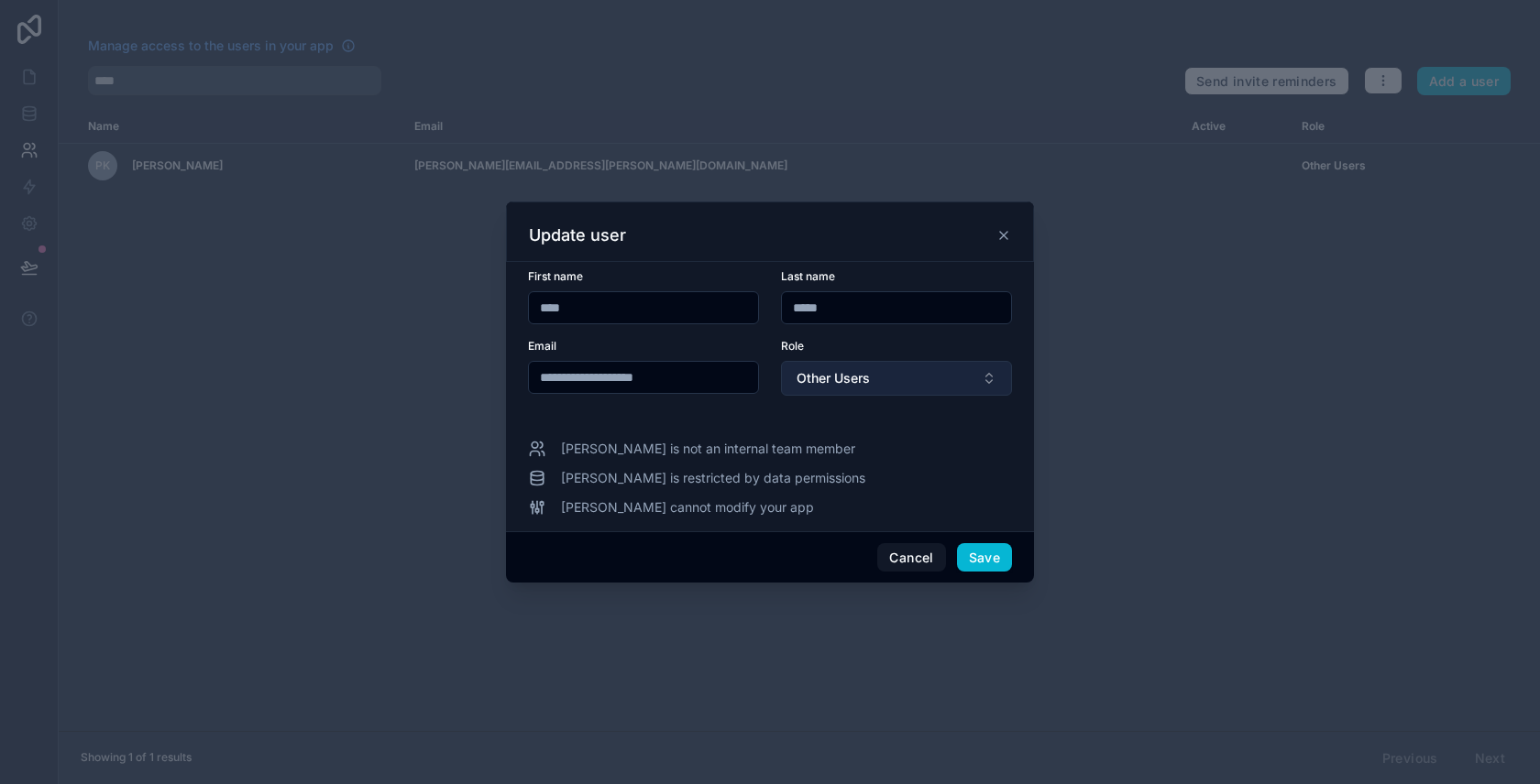
click at [869, 383] on span "Other Users" at bounding box center [833, 379] width 74 height 18
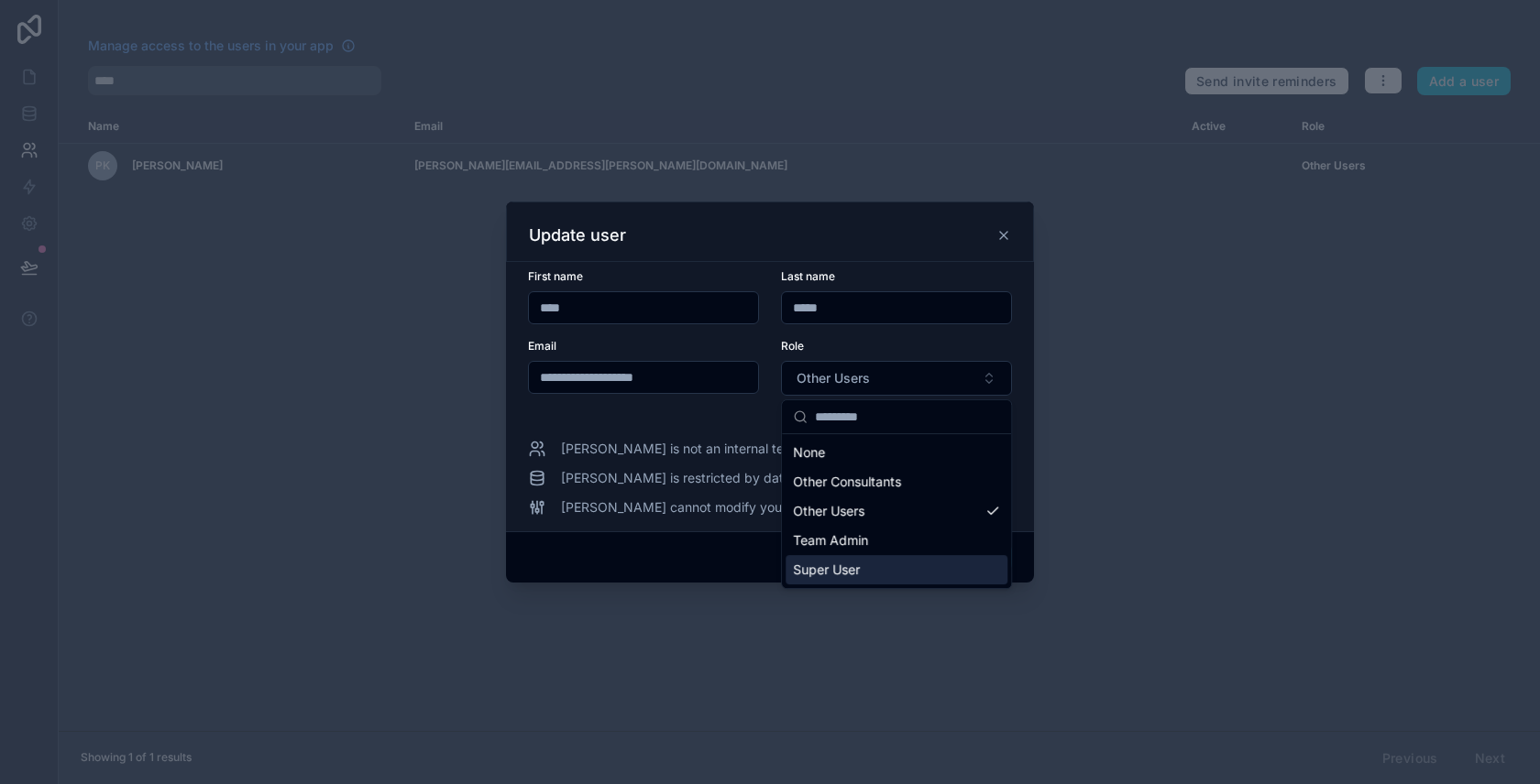
click at [869, 571] on div "Super User" at bounding box center [896, 569] width 222 height 29
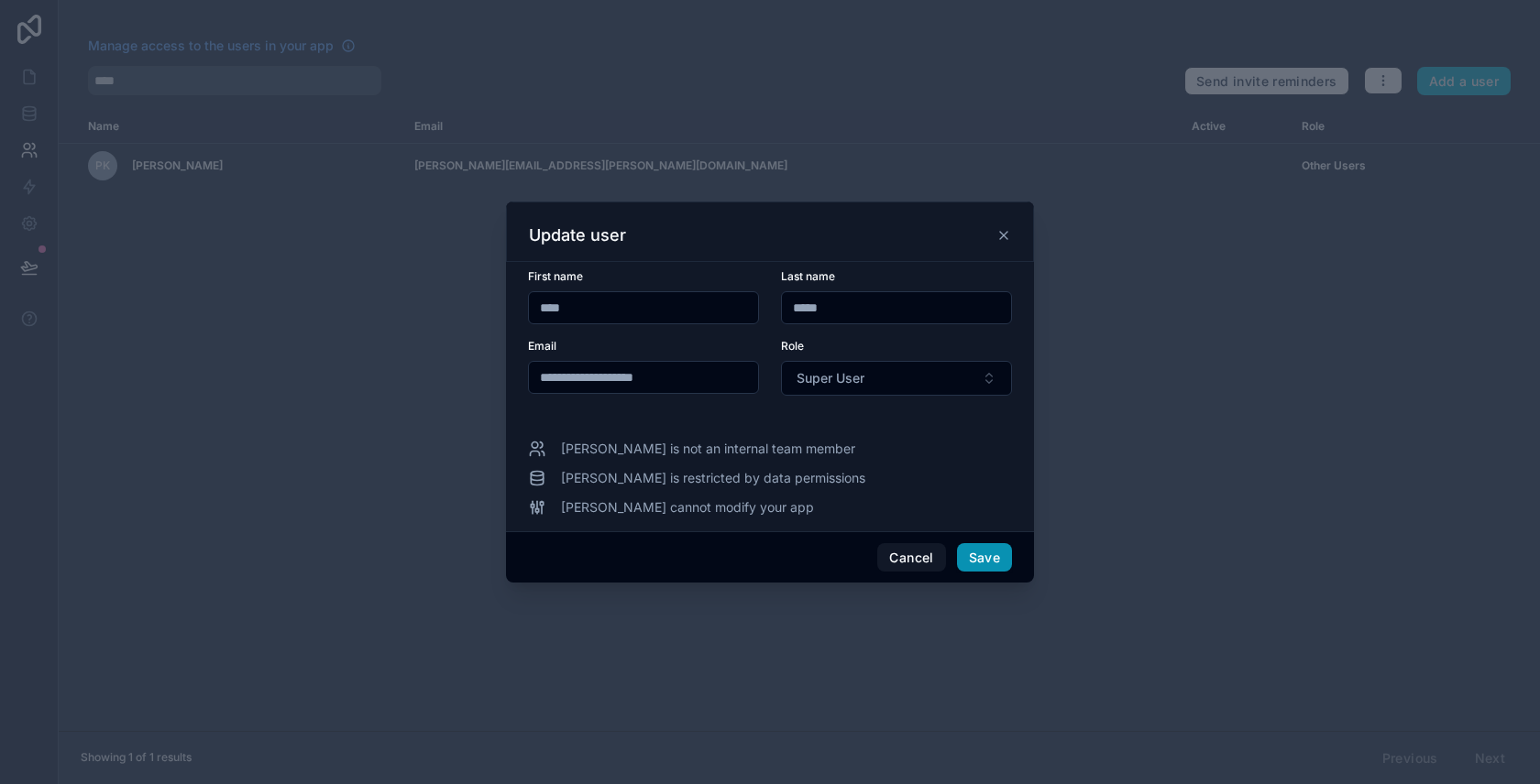
click at [977, 552] on button "Save" at bounding box center [984, 557] width 55 height 29
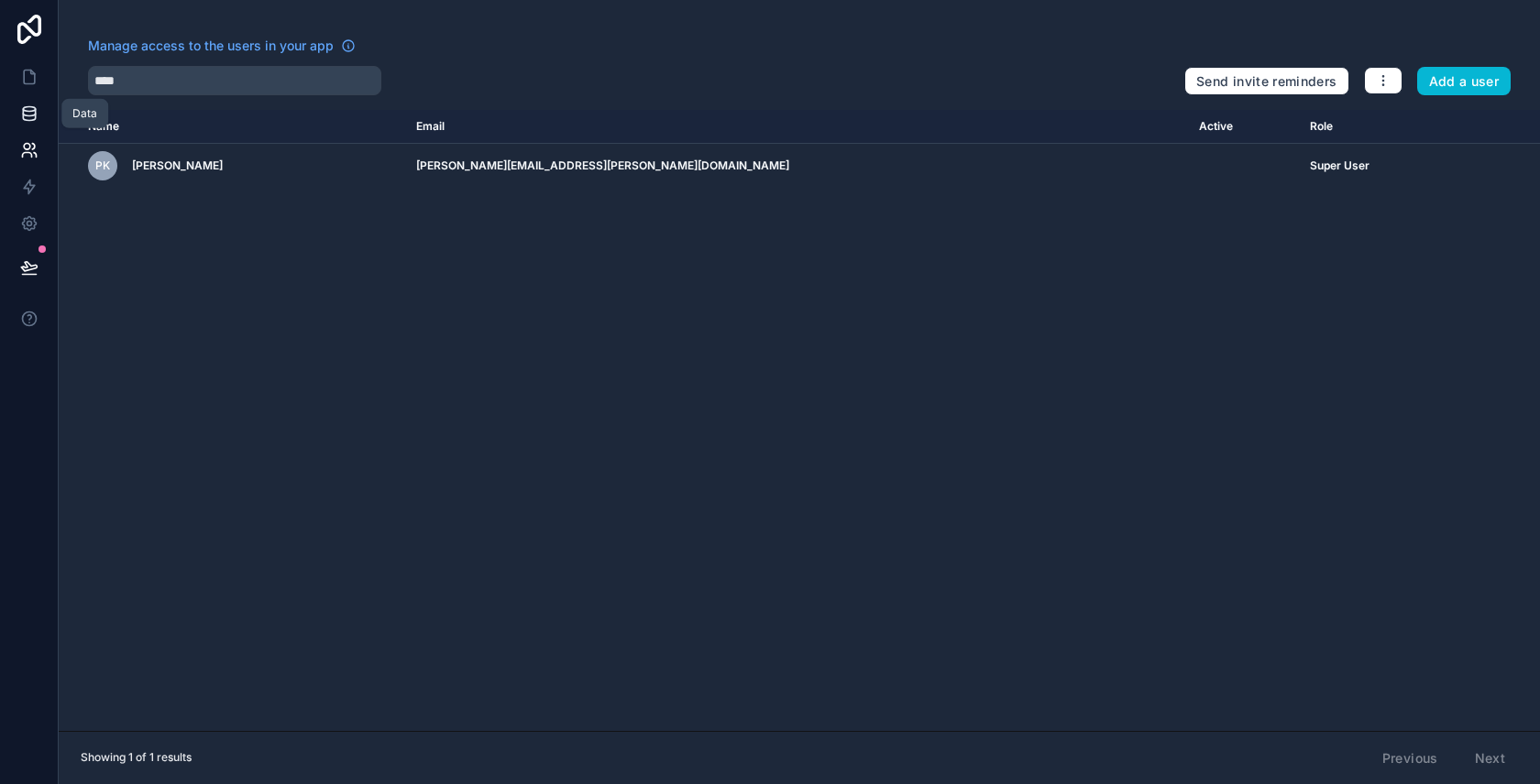
click at [35, 120] on icon at bounding box center [29, 114] width 18 height 18
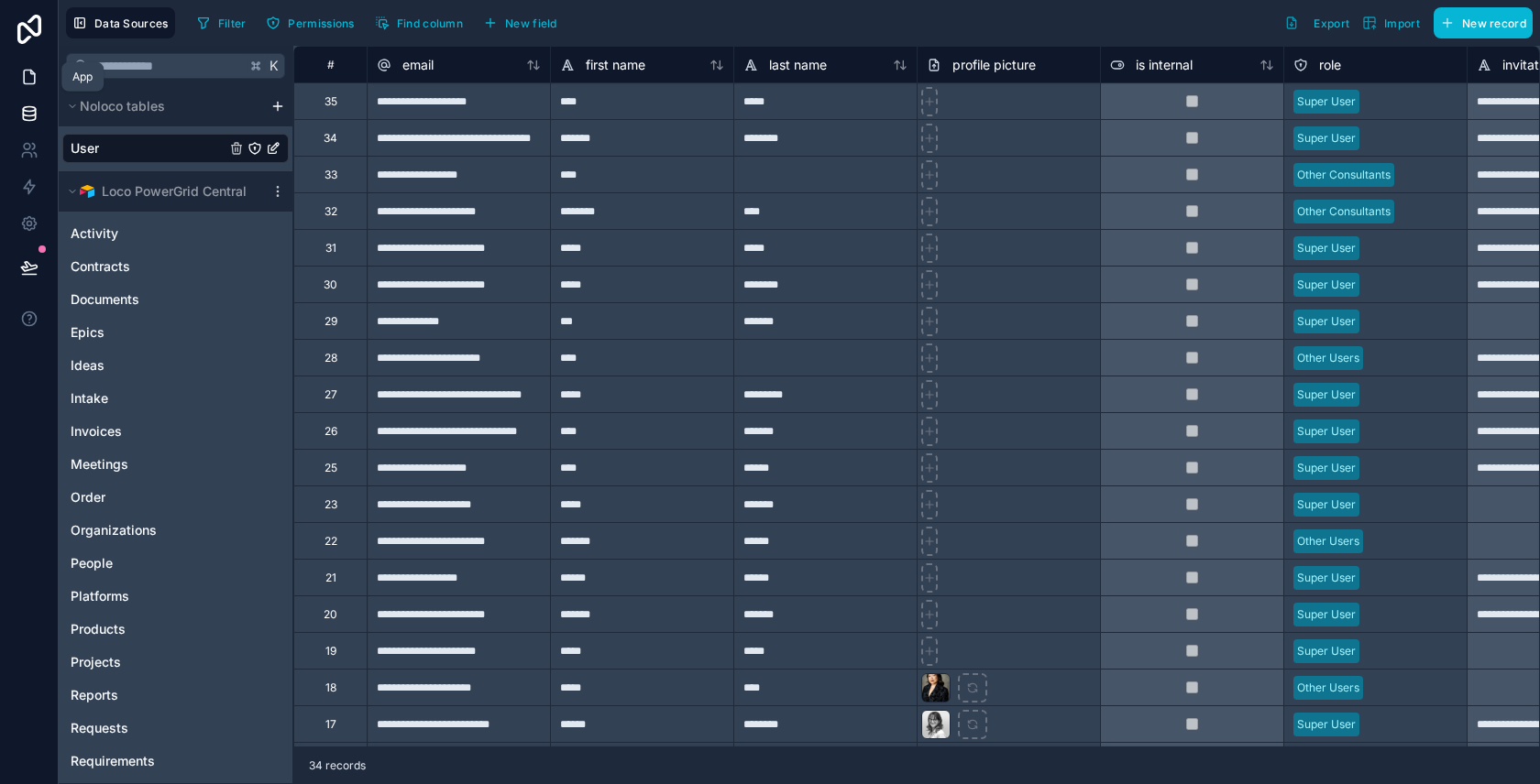
click at [41, 72] on link at bounding box center [29, 77] width 58 height 37
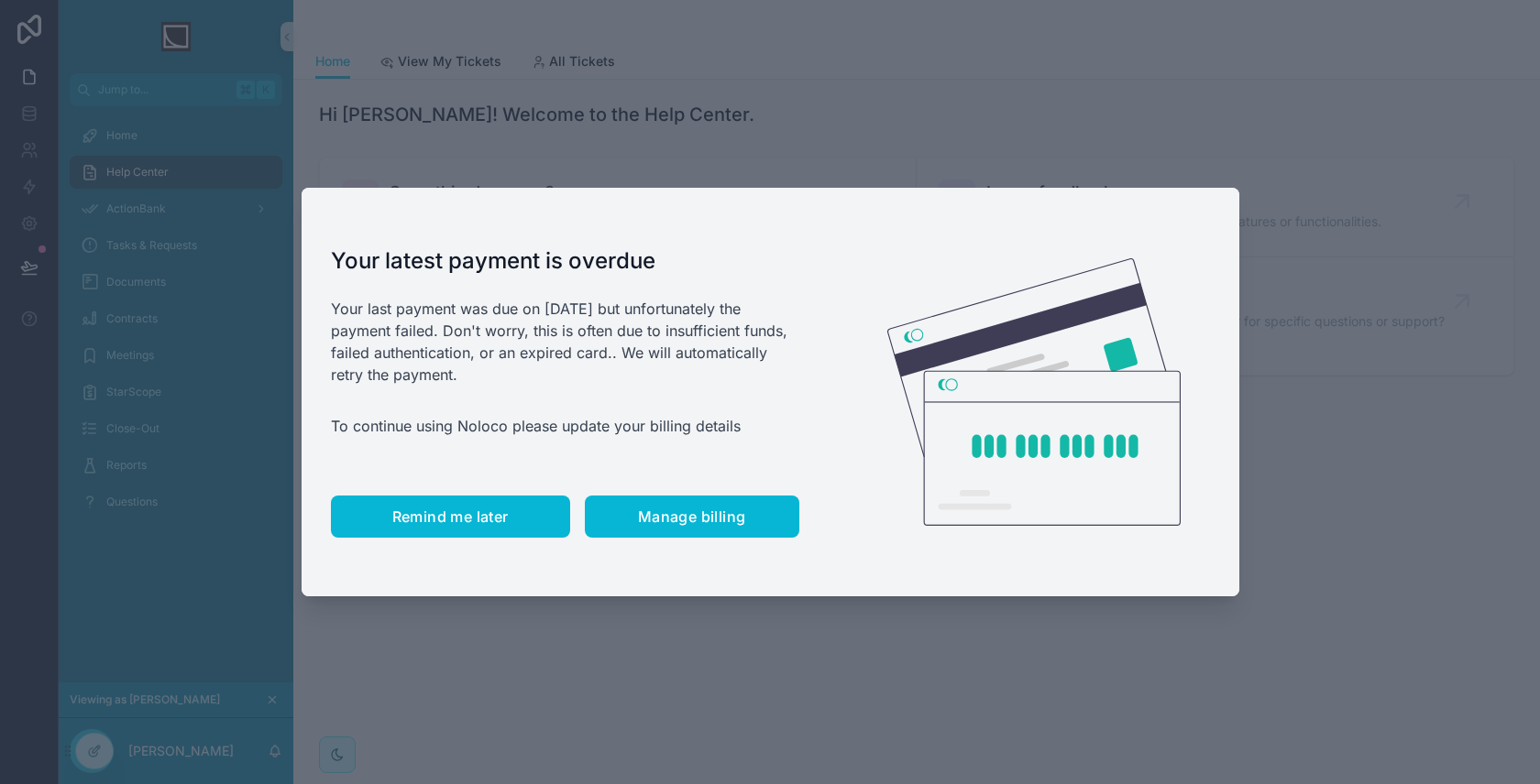
click at [496, 513] on span "Remind me later" at bounding box center [451, 516] width 117 height 18
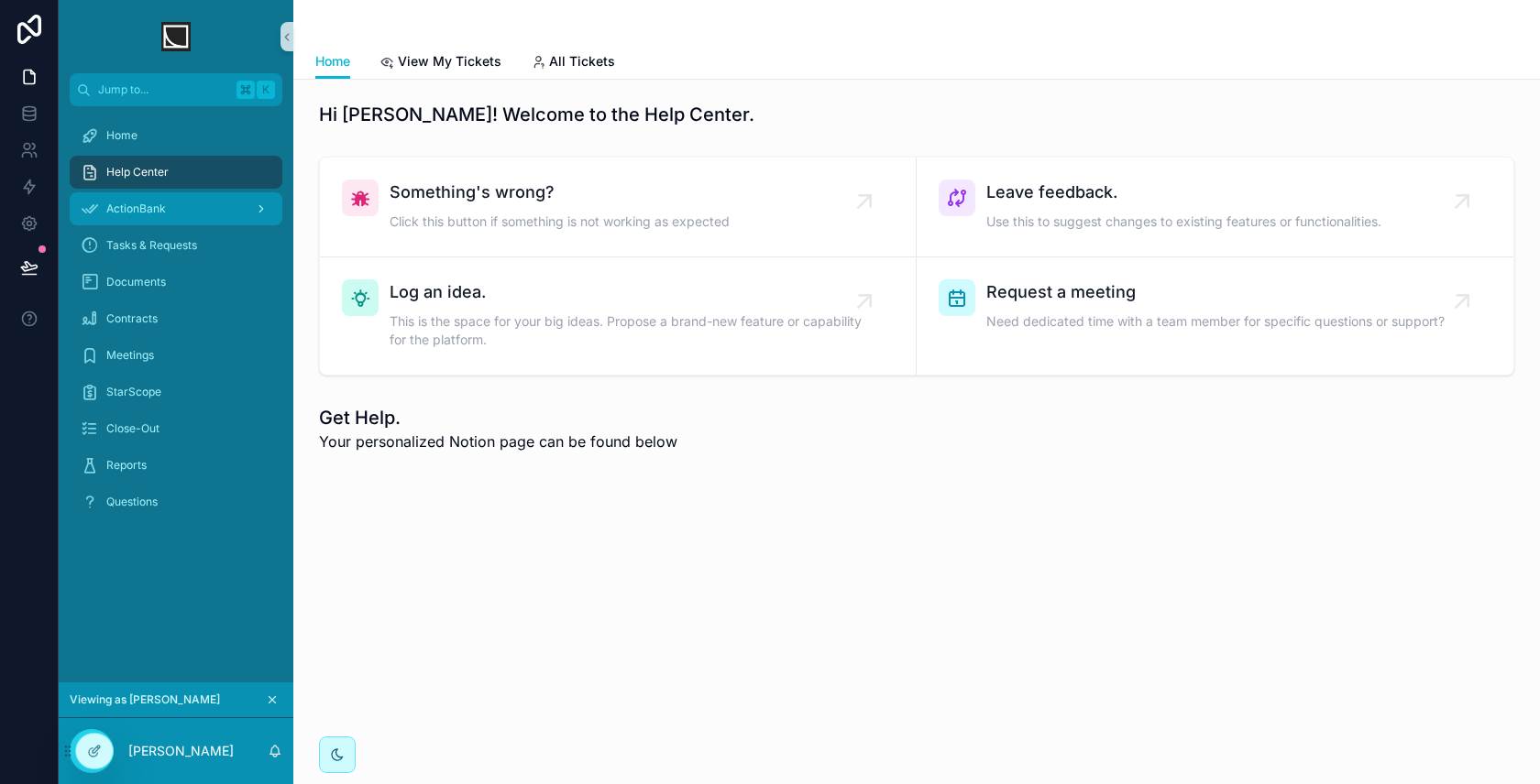
click at [188, 222] on div "ActionBank" at bounding box center [175, 208] width 190 height 29
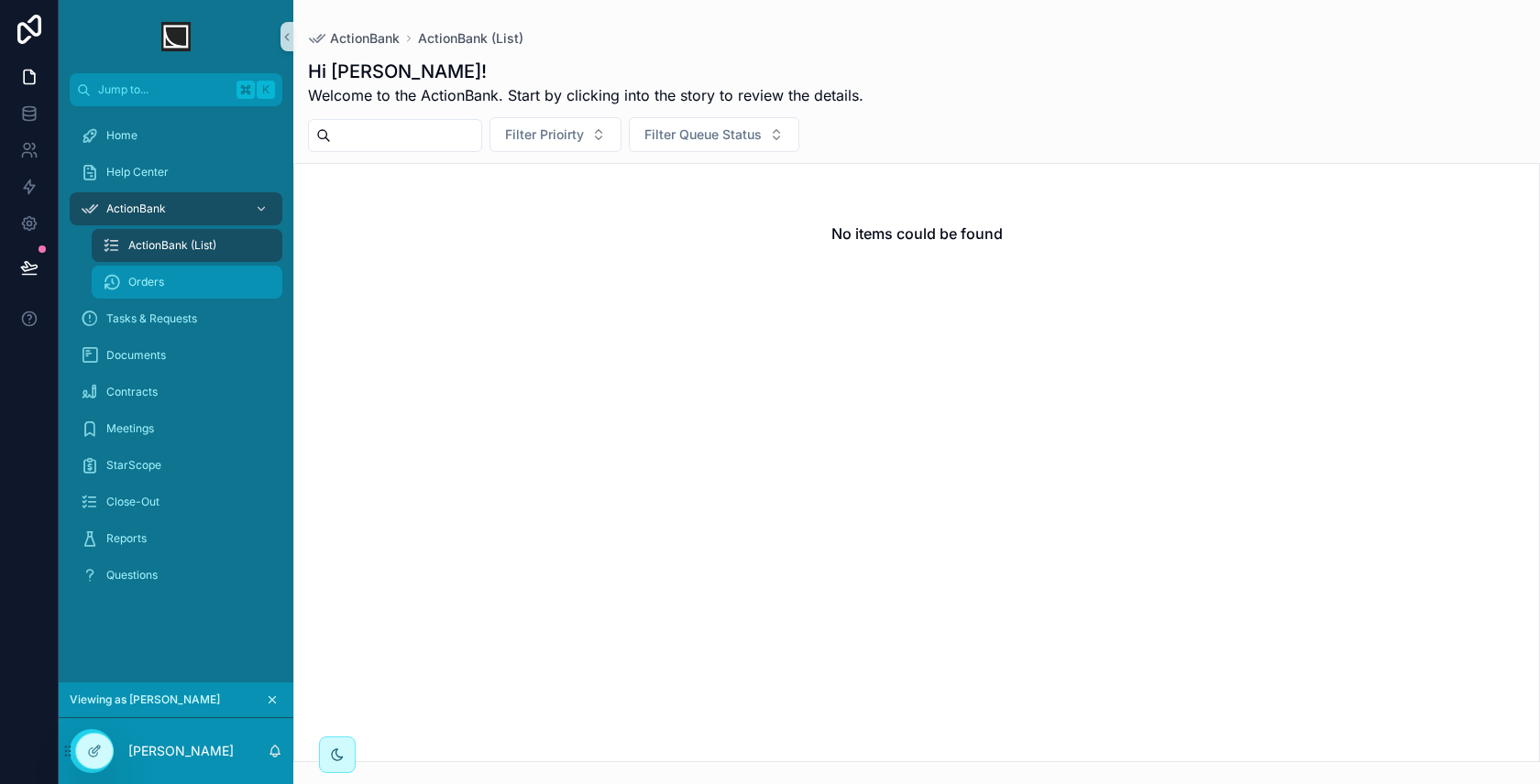
click at [178, 285] on div "Orders" at bounding box center [186, 281] width 168 height 29
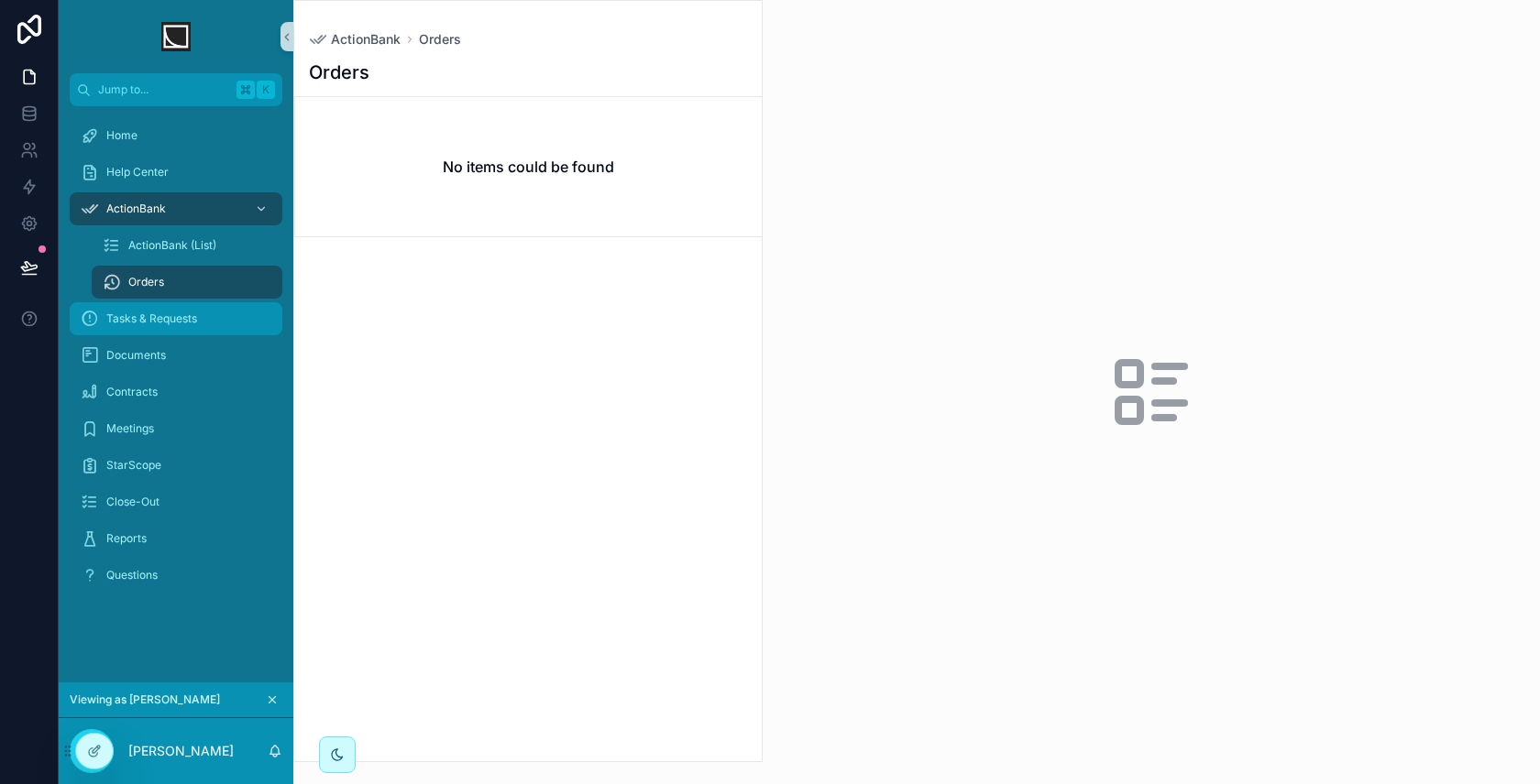
click at [184, 321] on span "Tasks & Requests" at bounding box center [152, 319] width 91 height 15
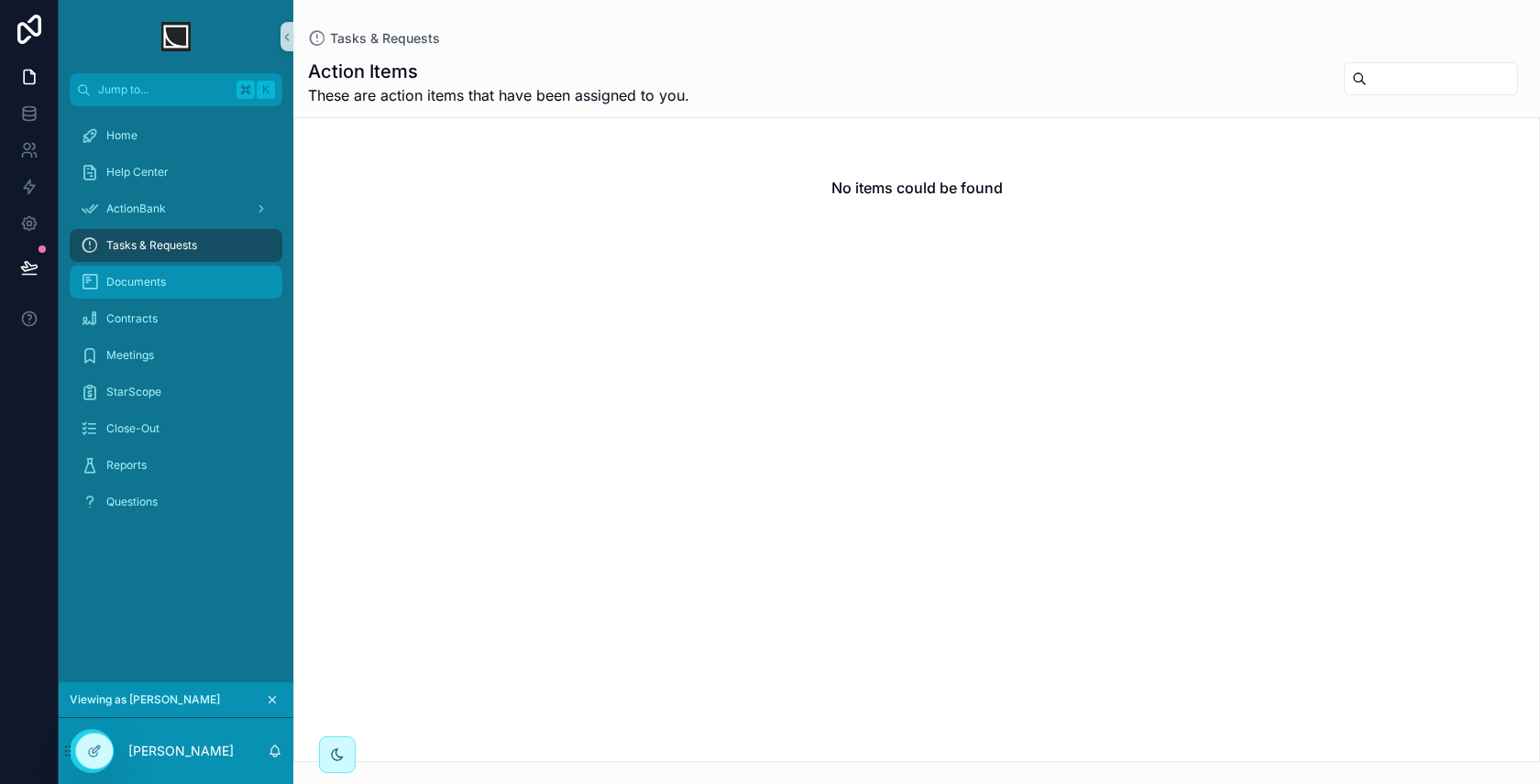
click at [186, 295] on div "Documents" at bounding box center [175, 281] width 190 height 29
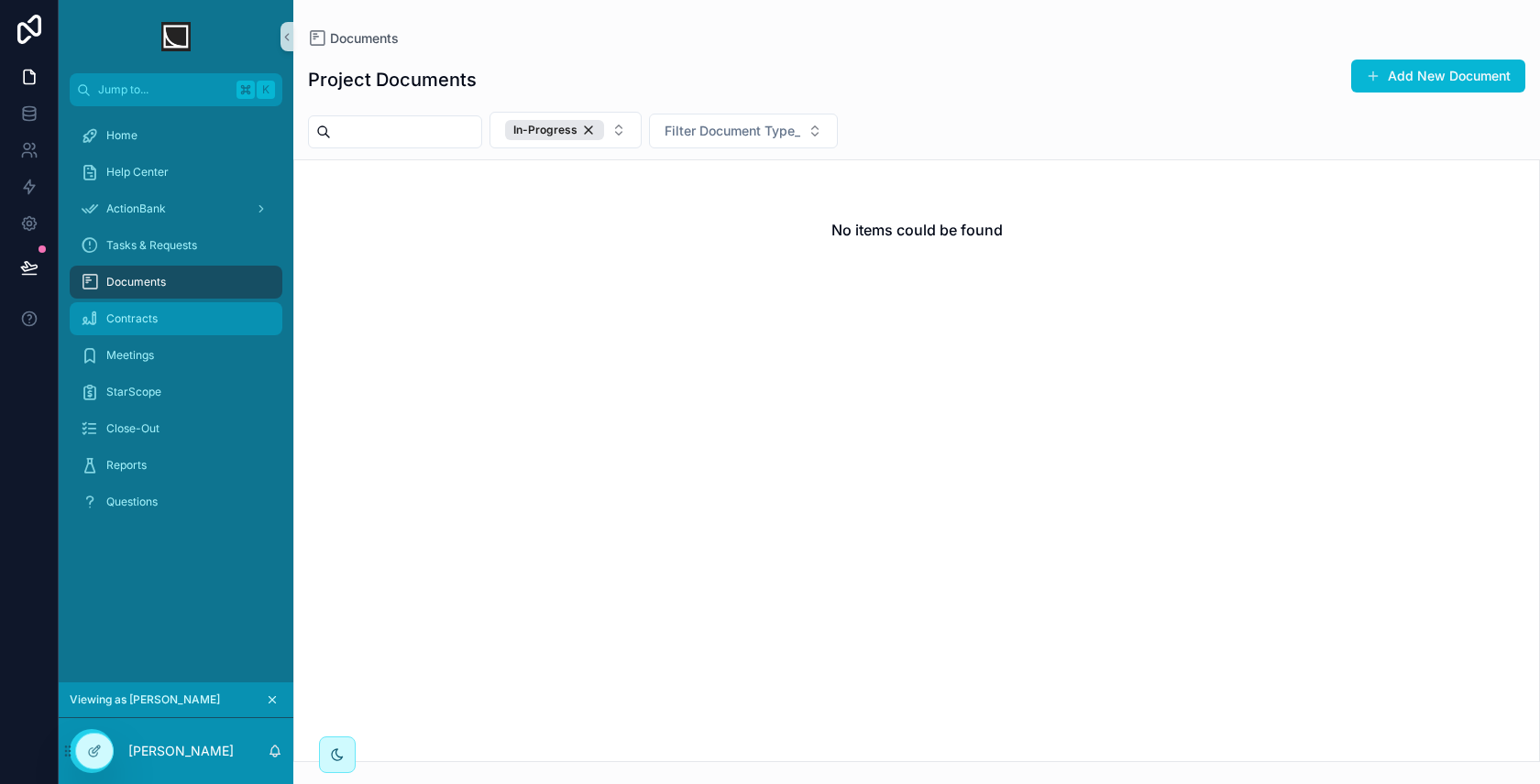
click at [188, 315] on div "Contracts" at bounding box center [175, 318] width 190 height 29
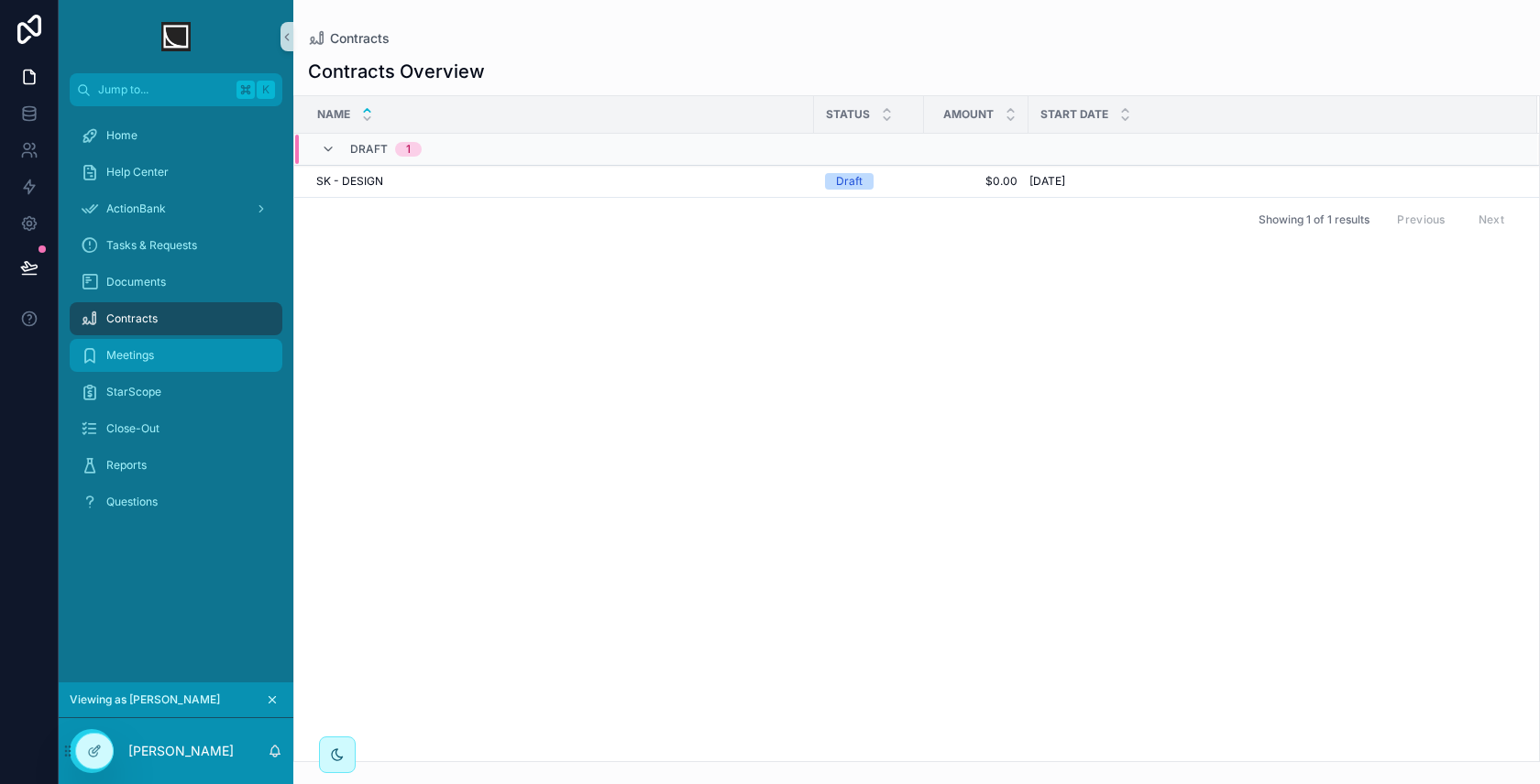
click at [189, 347] on div "Meetings" at bounding box center [175, 355] width 190 height 29
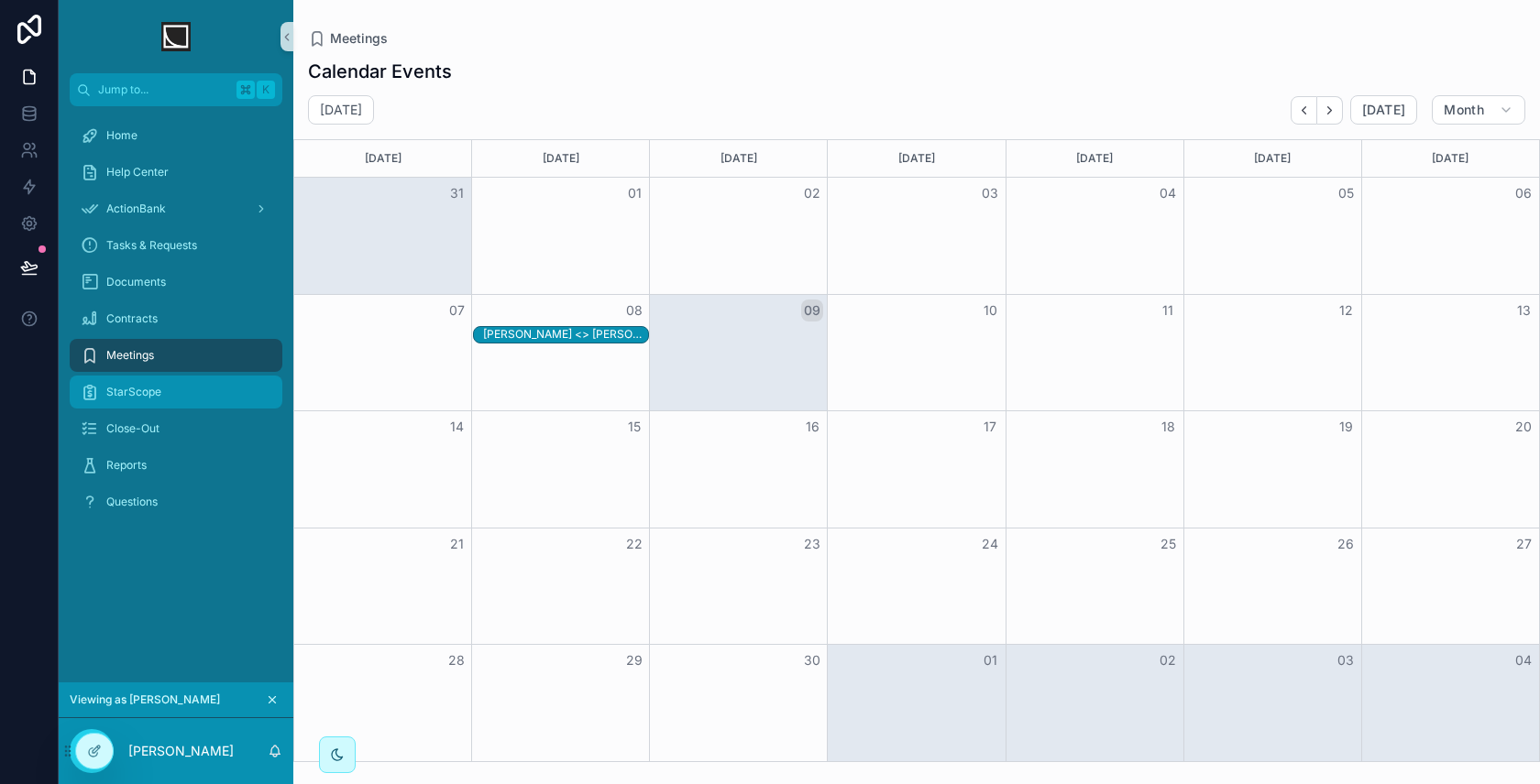
click at [190, 392] on div "StarScope" at bounding box center [175, 392] width 190 height 29
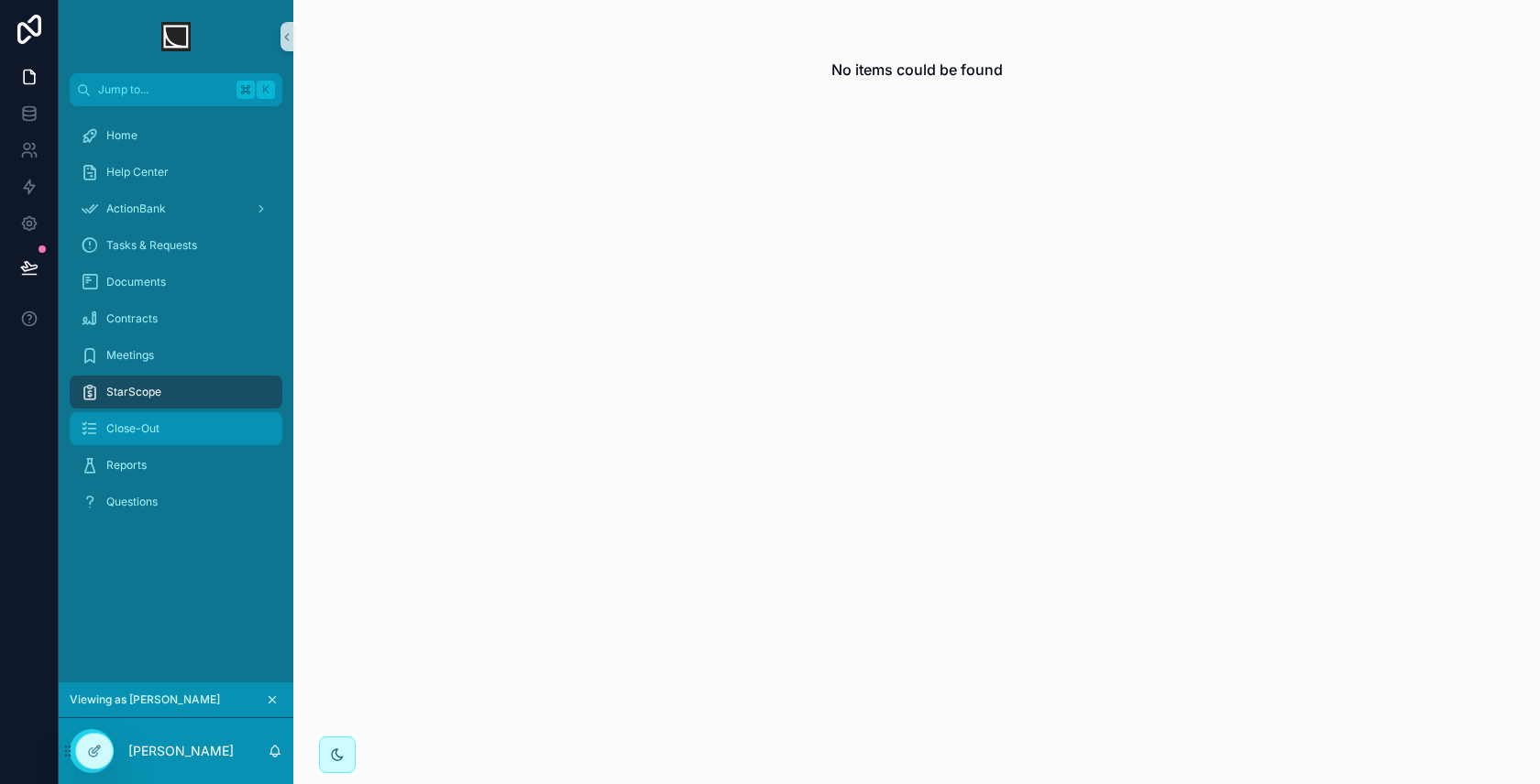
click at [187, 424] on div "Close-Out" at bounding box center [175, 428] width 190 height 29
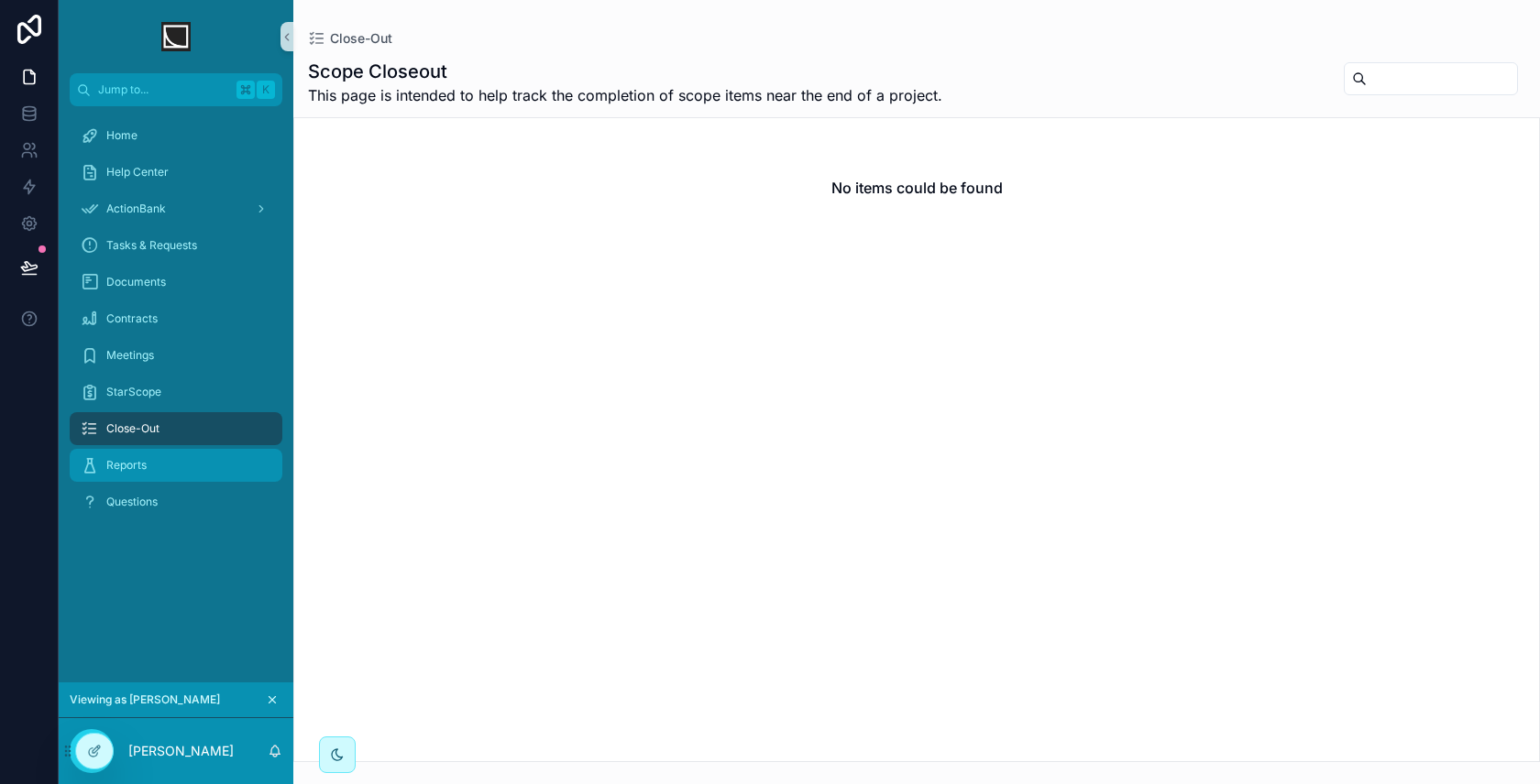
click at [173, 462] on div "Reports" at bounding box center [175, 464] width 190 height 29
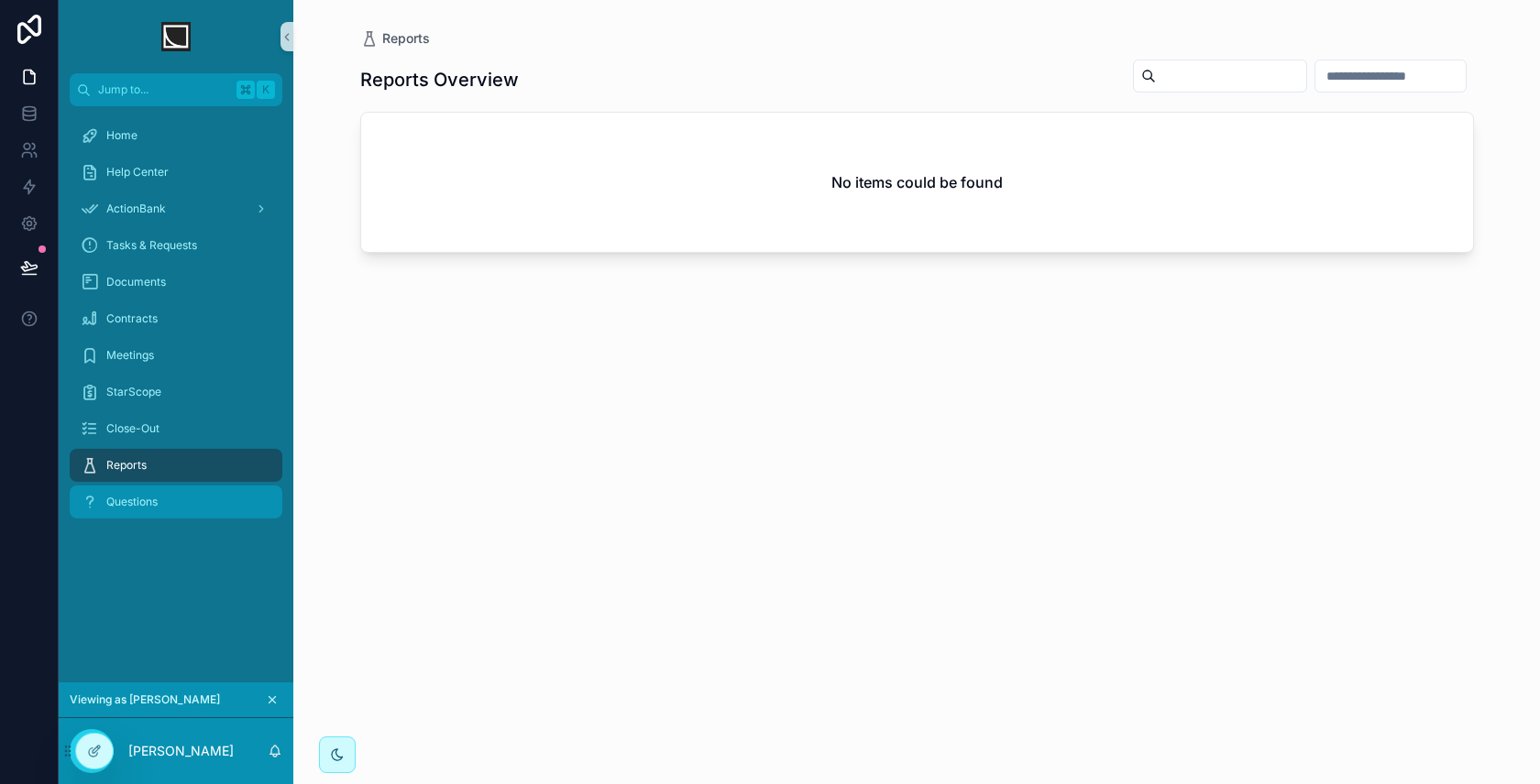
click at [176, 502] on div "Questions" at bounding box center [175, 501] width 190 height 29
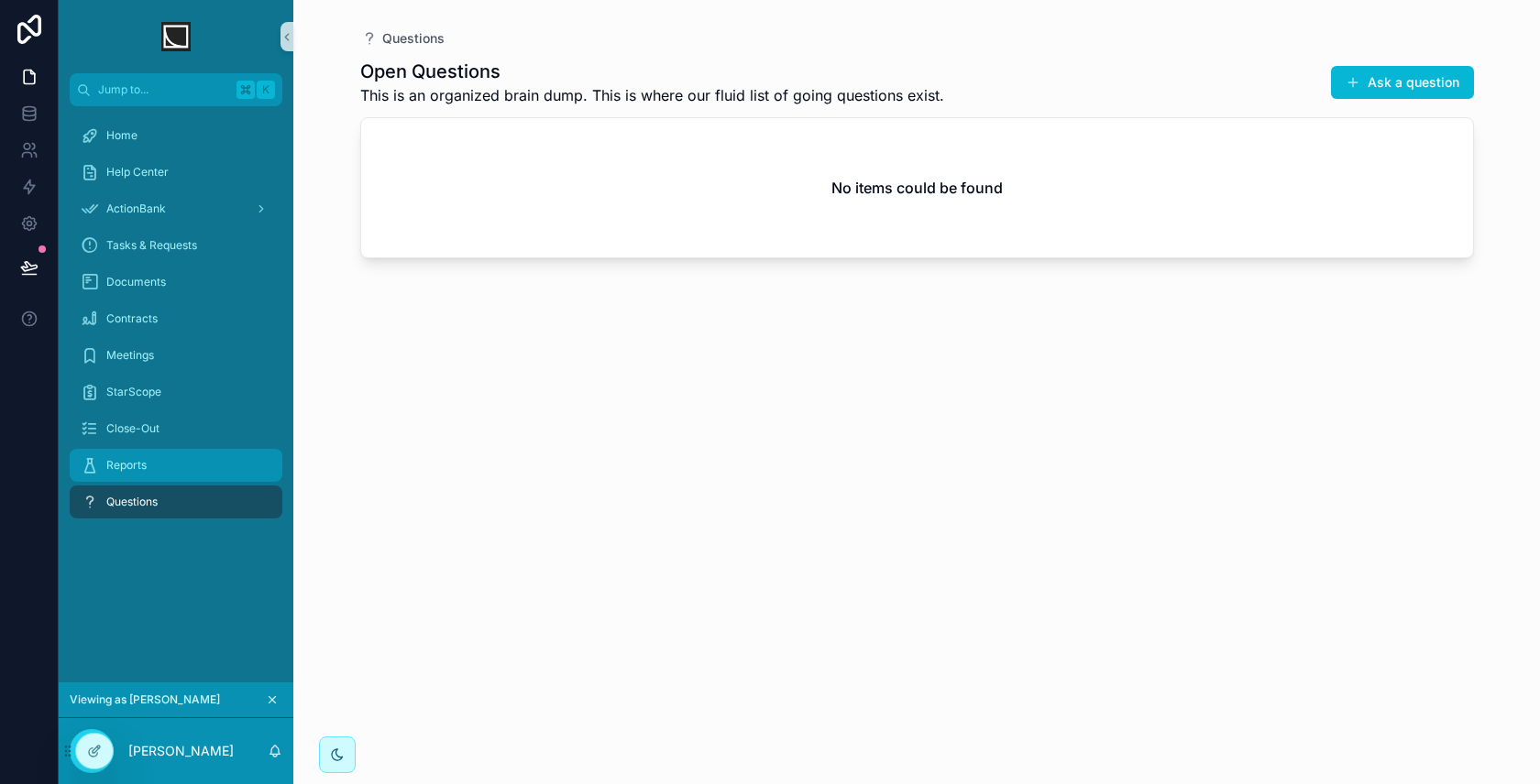
click at [172, 472] on div "Reports" at bounding box center [175, 464] width 190 height 29
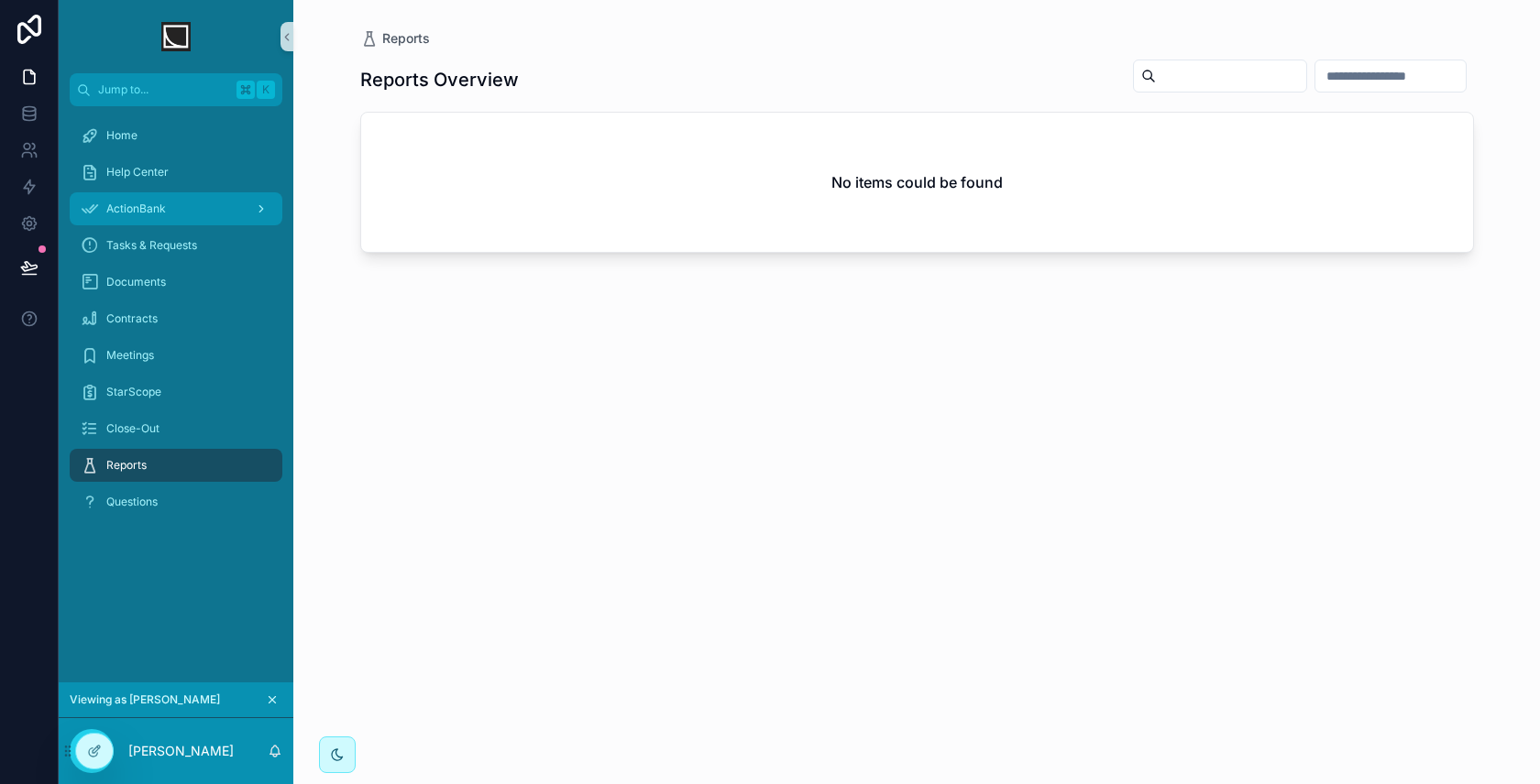
click at [195, 219] on div "ActionBank" at bounding box center [175, 208] width 190 height 29
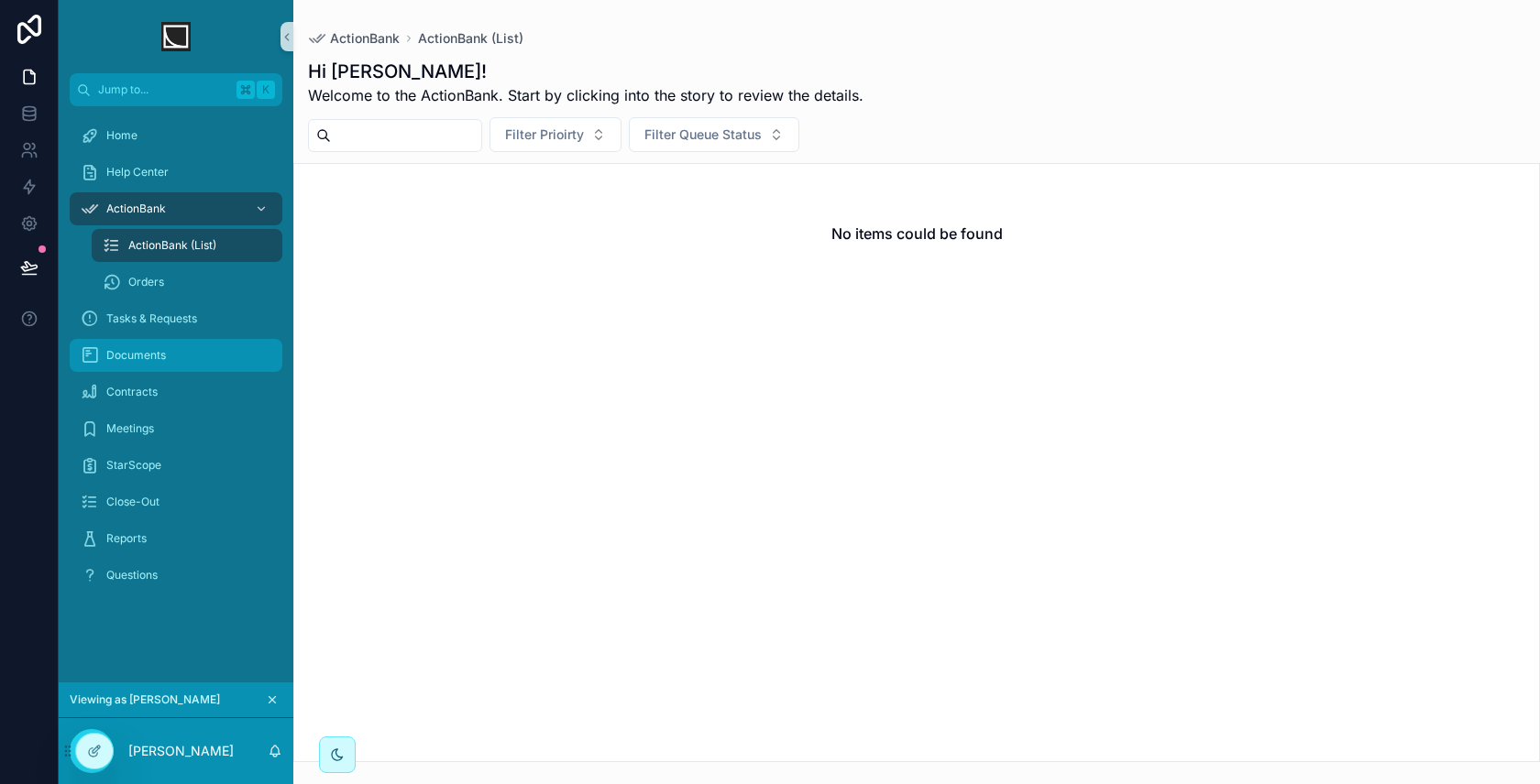
click at [197, 355] on div "Documents" at bounding box center [175, 355] width 190 height 29
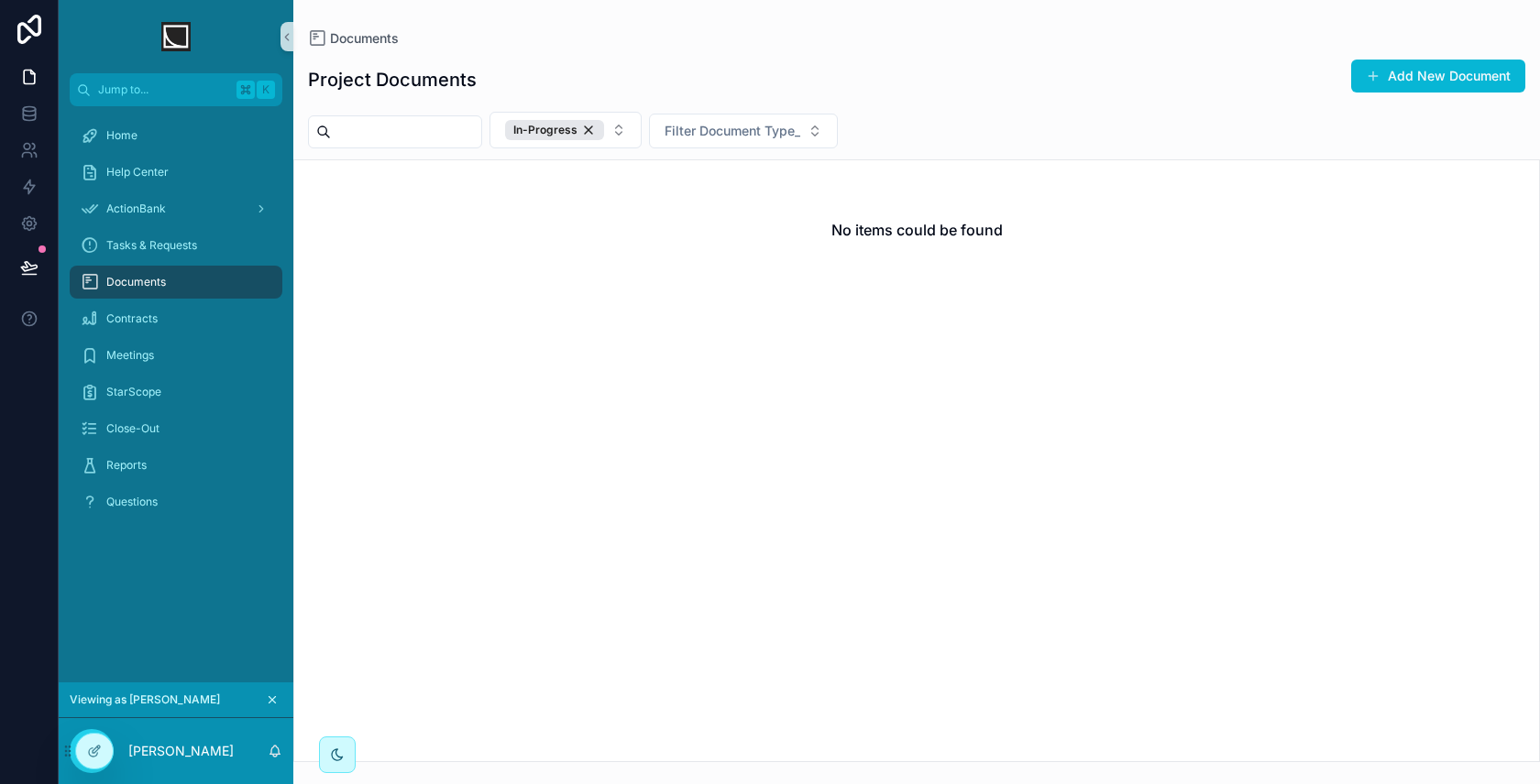
click at [179, 279] on div "Documents" at bounding box center [175, 281] width 190 height 29
click at [621, 131] on button "In-Progress" at bounding box center [565, 130] width 153 height 37
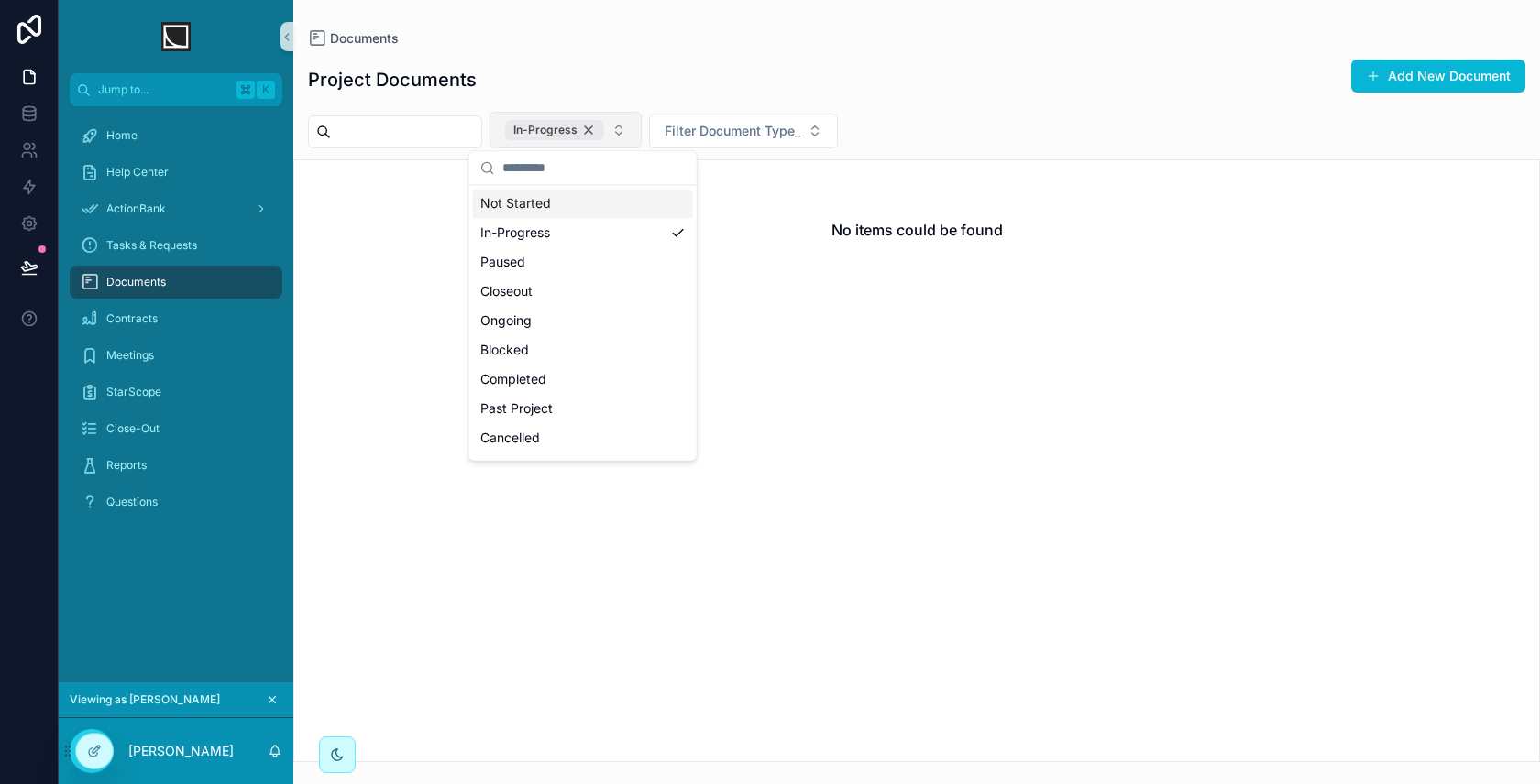
click at [604, 130] on div "In-Progress" at bounding box center [554, 130] width 99 height 20
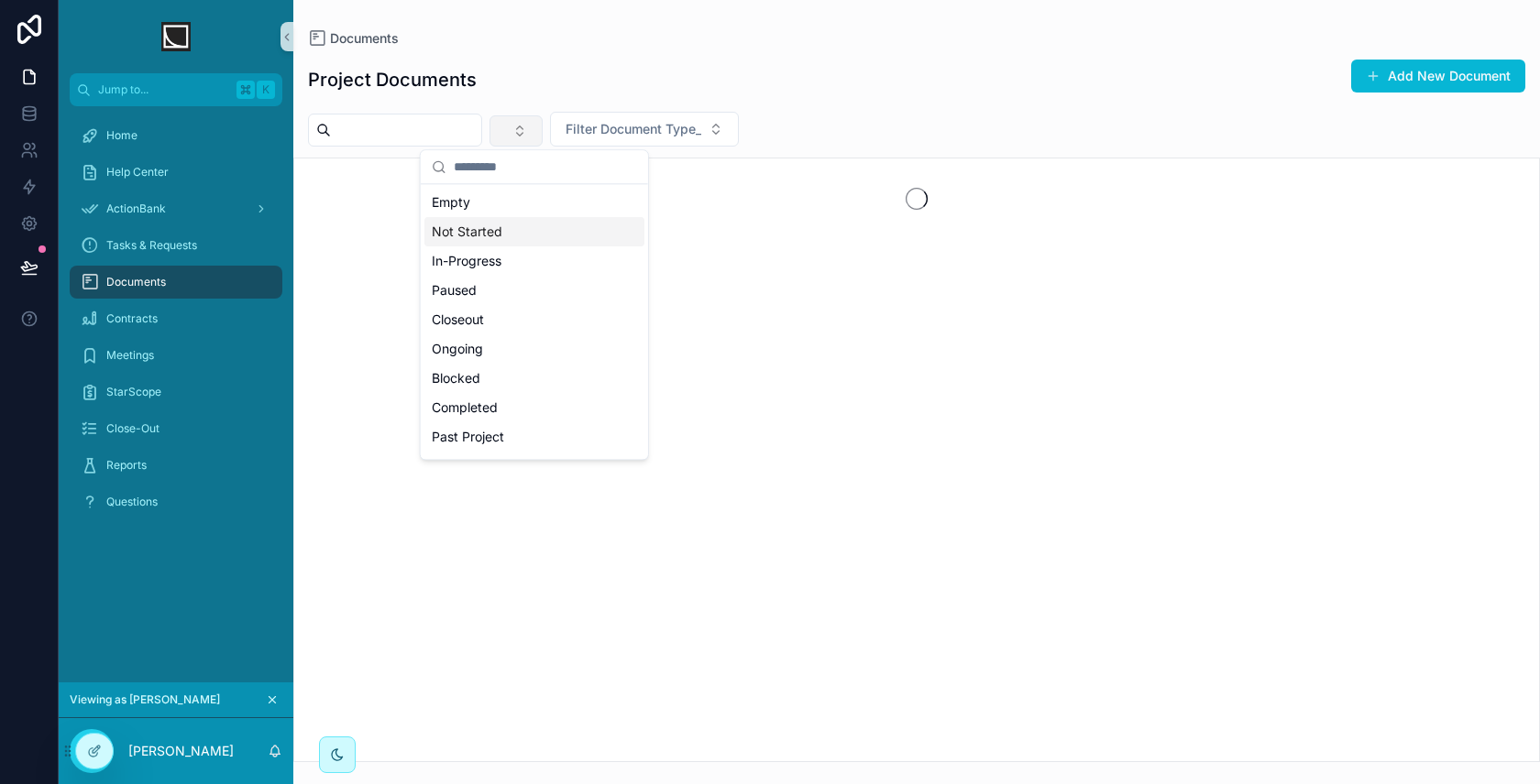
click at [883, 92] on div "Project Documents Add New Document" at bounding box center [916, 80] width 1217 height 42
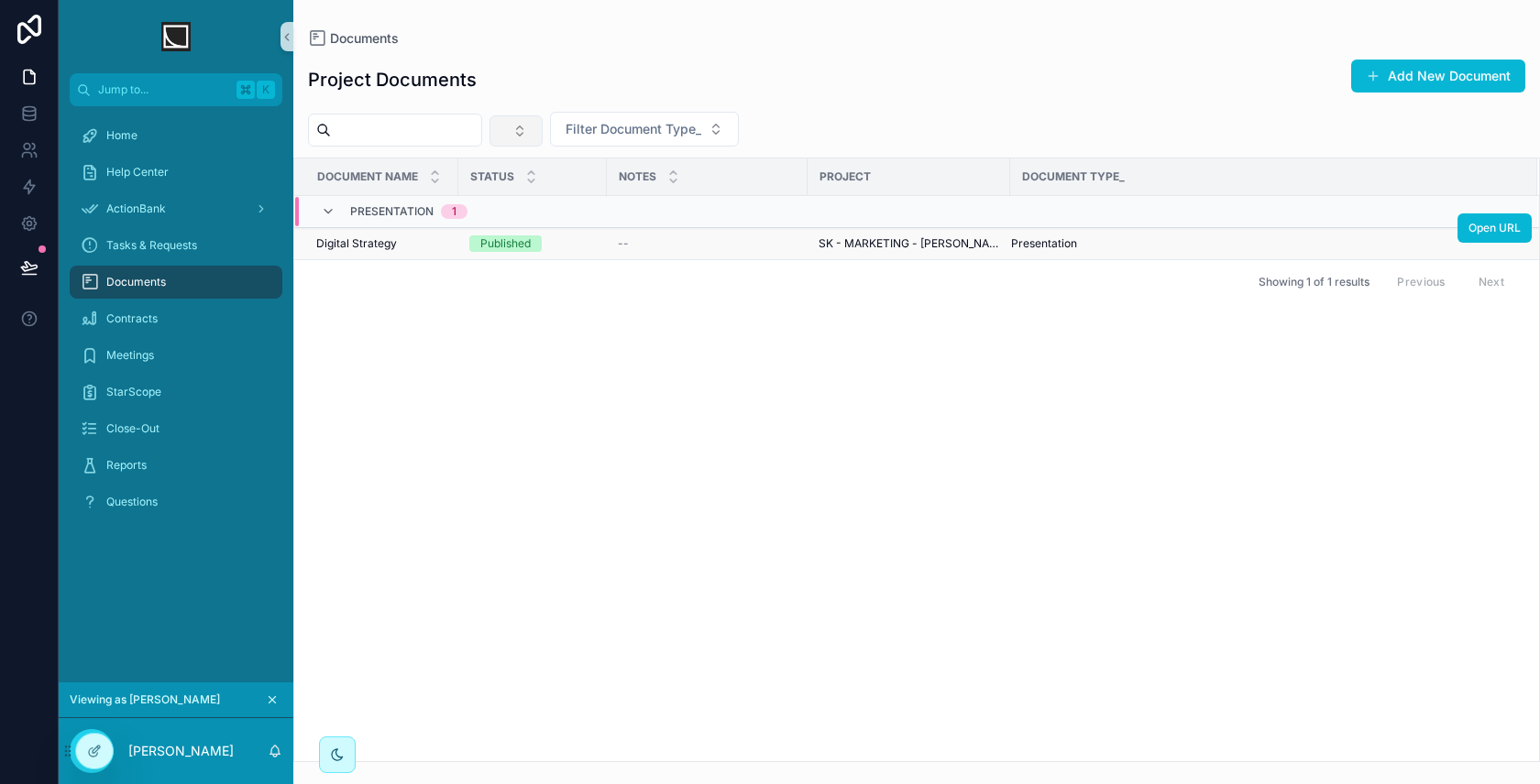
click at [433, 243] on div "Digital Strategy Digital Strategy" at bounding box center [381, 243] width 131 height 15
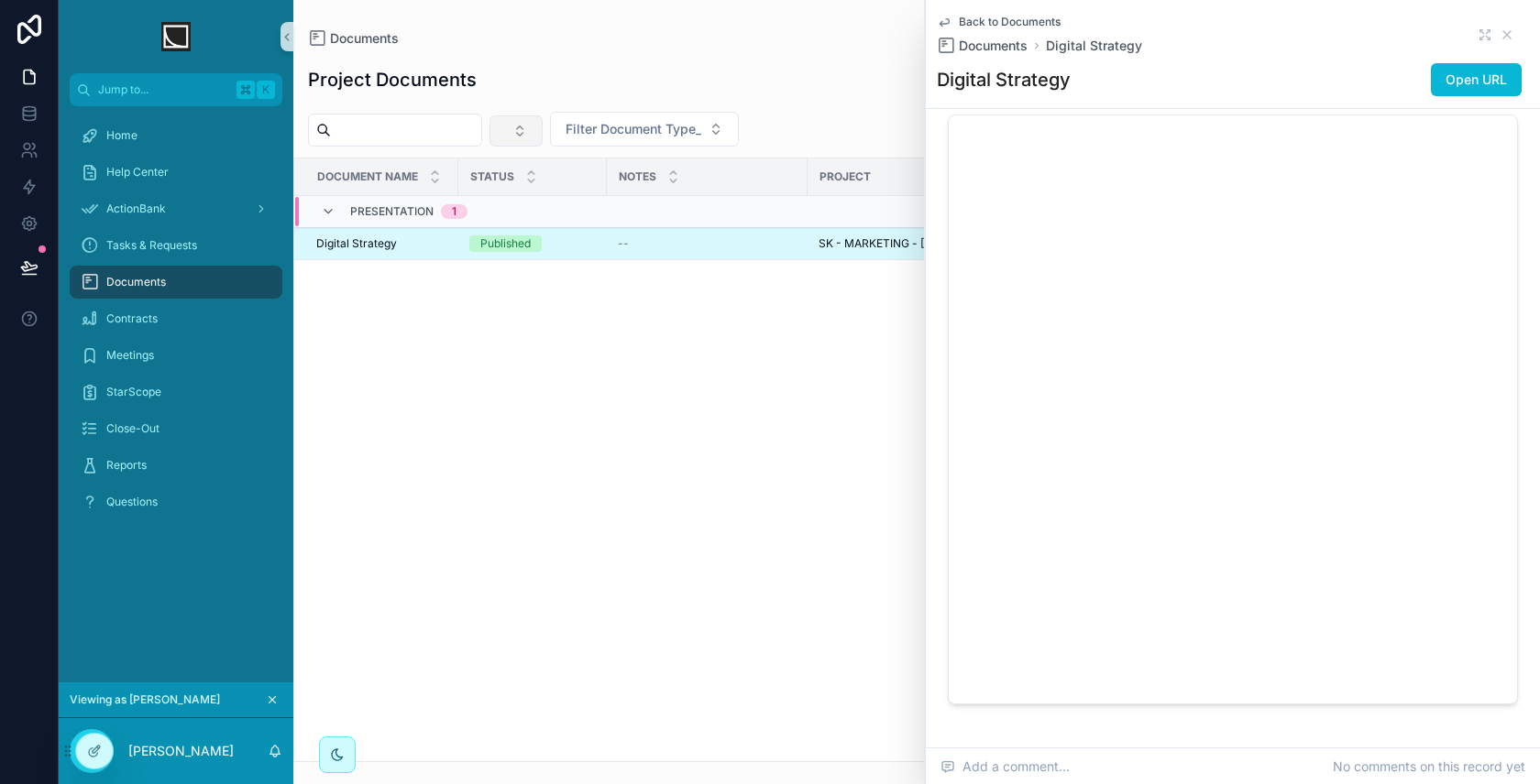
scroll to position [254, 0]
click at [1509, 33] on icon "scrollable content" at bounding box center [1506, 35] width 15 height 15
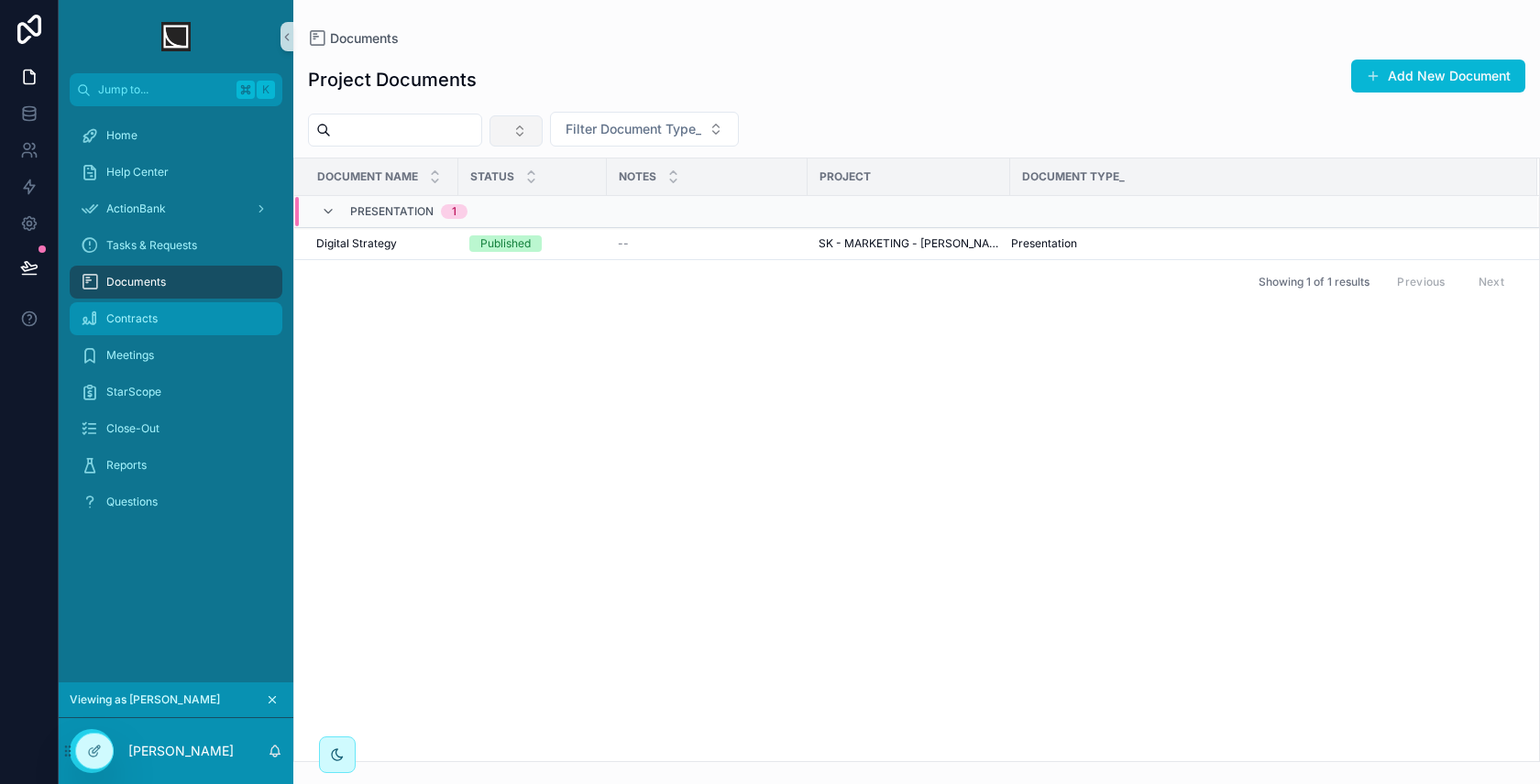
click at [232, 325] on div "Contracts" at bounding box center [175, 318] width 190 height 29
